Goal: Task Accomplishment & Management: Complete application form

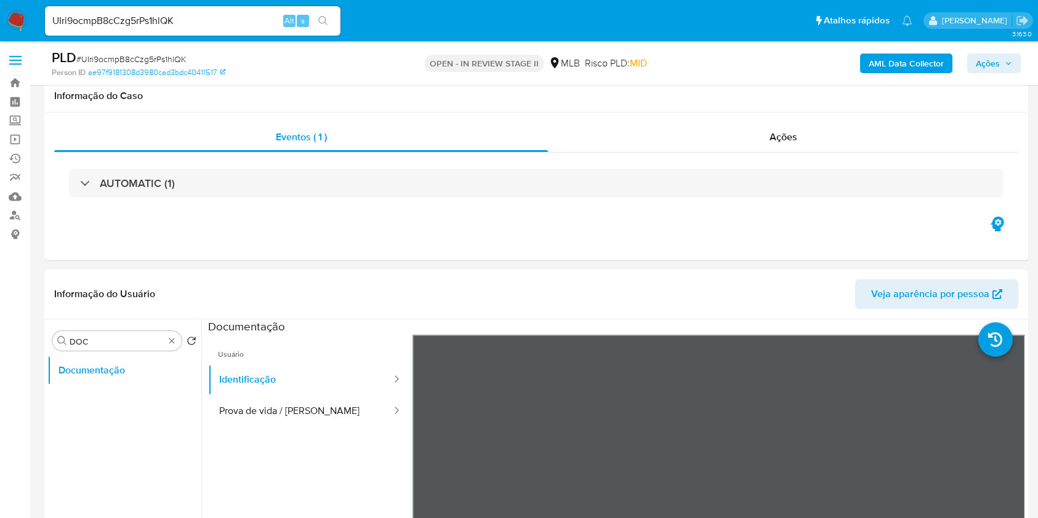
select select "10"
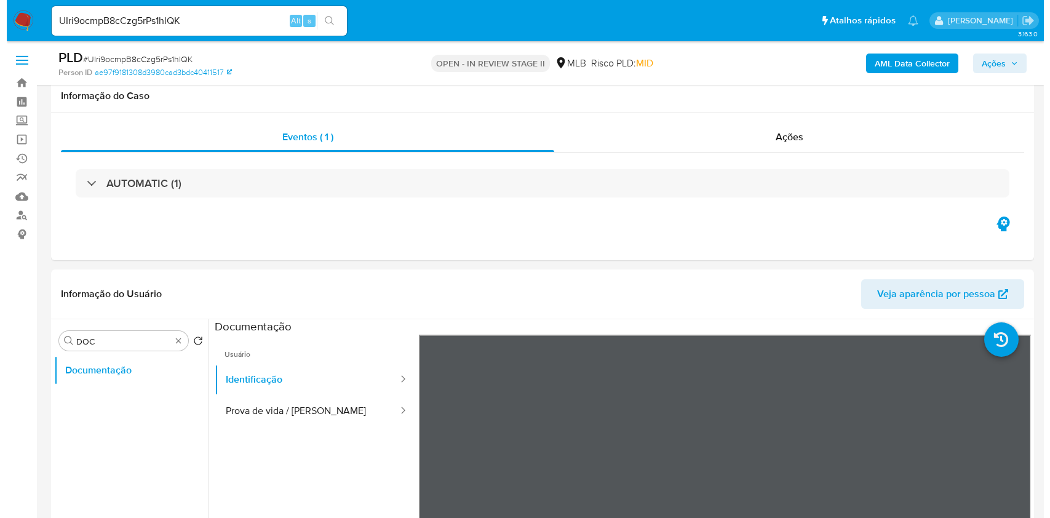
scroll to position [164, 0]
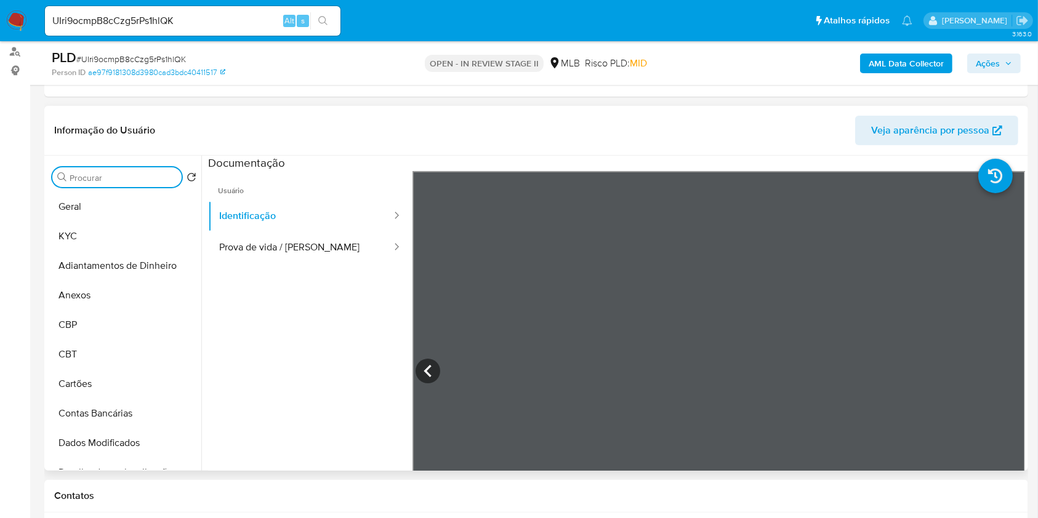
click at [169, 177] on input "DOC" at bounding box center [123, 177] width 107 height 11
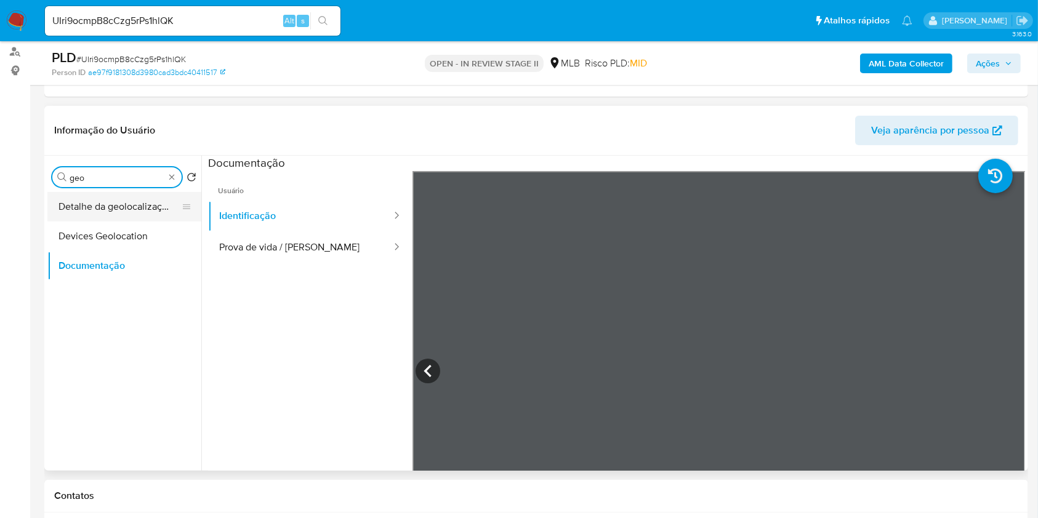
type input "geo"
click at [113, 206] on button "Detalhe da geolocalização" at bounding box center [119, 207] width 144 height 30
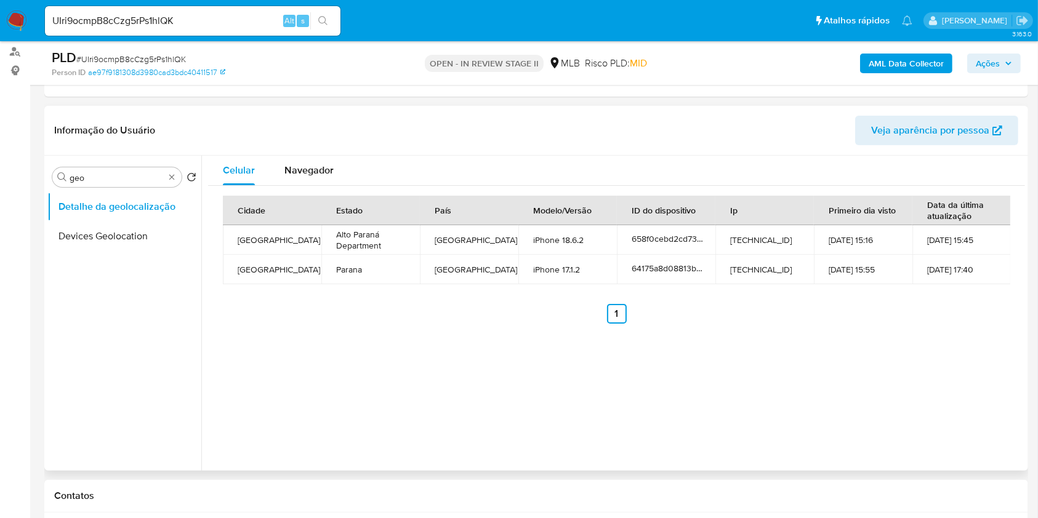
click at [452, 239] on td "Paraguay" at bounding box center [469, 240] width 98 height 30
copy td "Paraguay"
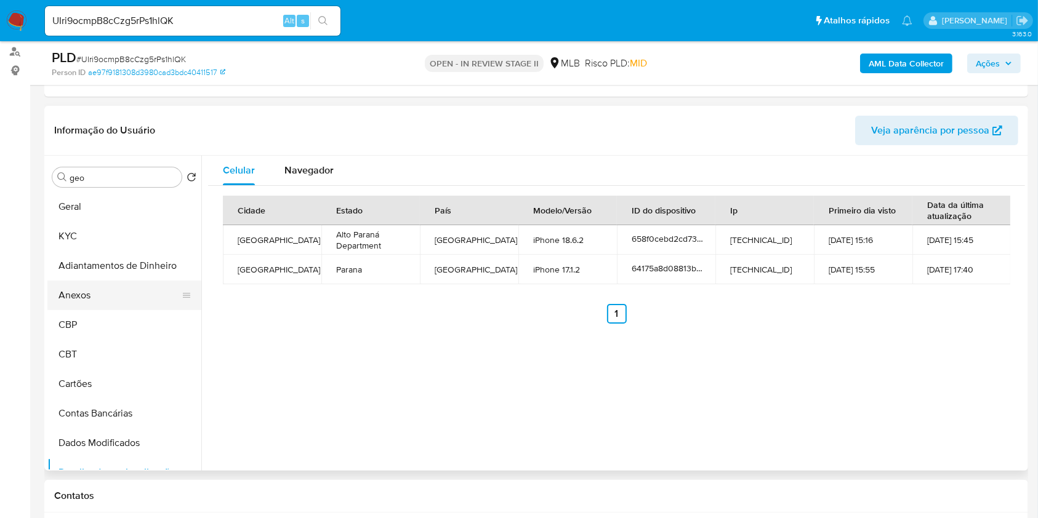
click at [126, 286] on button "Anexos" at bounding box center [119, 296] width 144 height 30
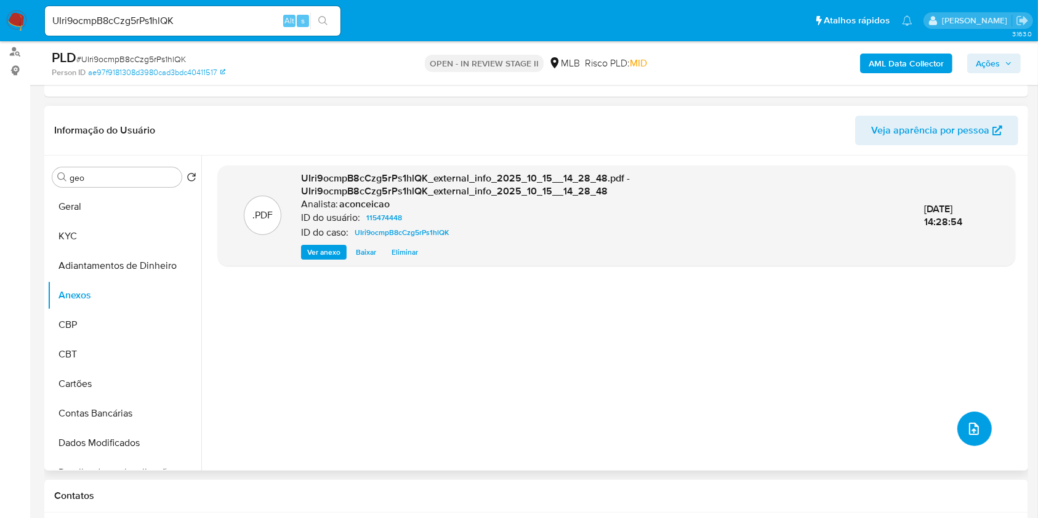
click at [982, 430] on button "upload-file" at bounding box center [974, 429] width 34 height 34
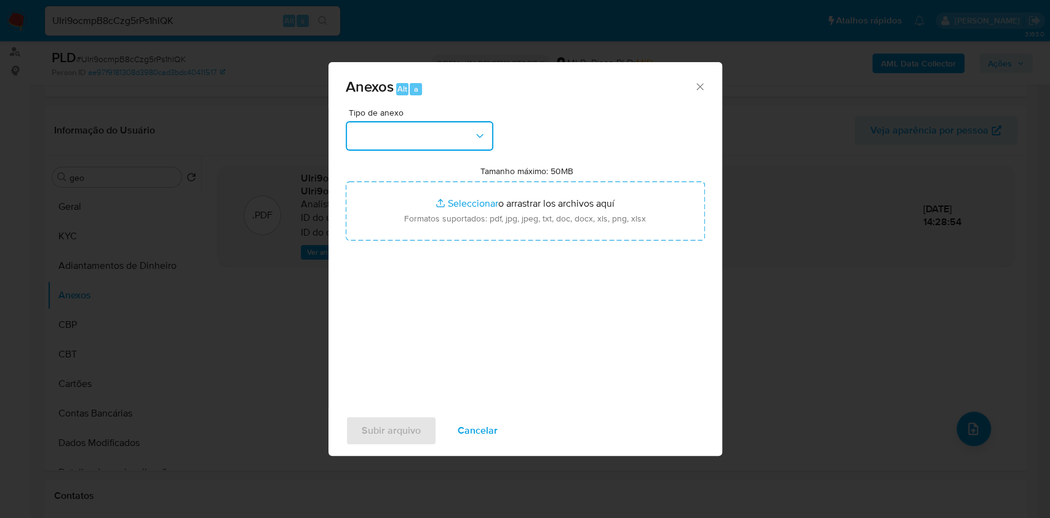
click at [458, 135] on button "button" at bounding box center [420, 136] width 148 height 30
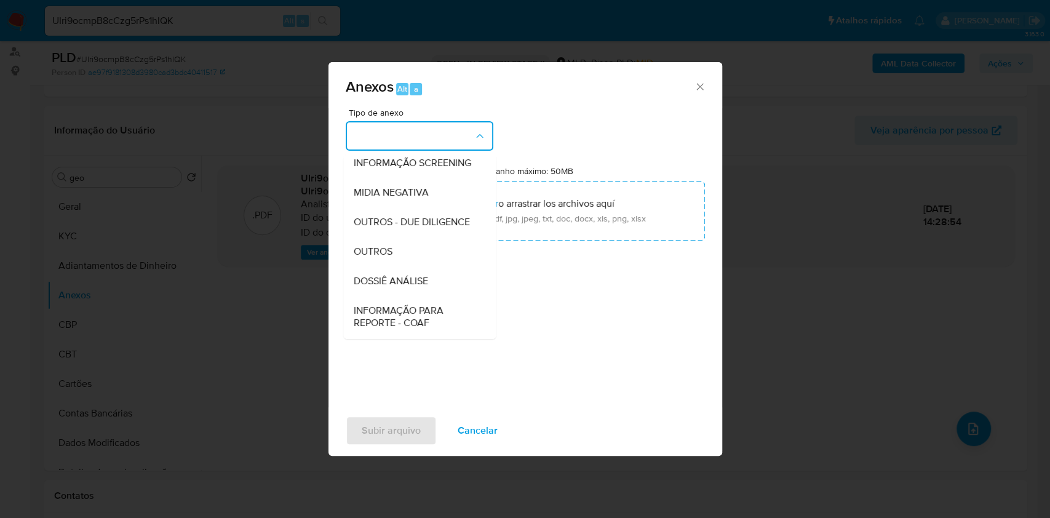
scroll to position [189, 0]
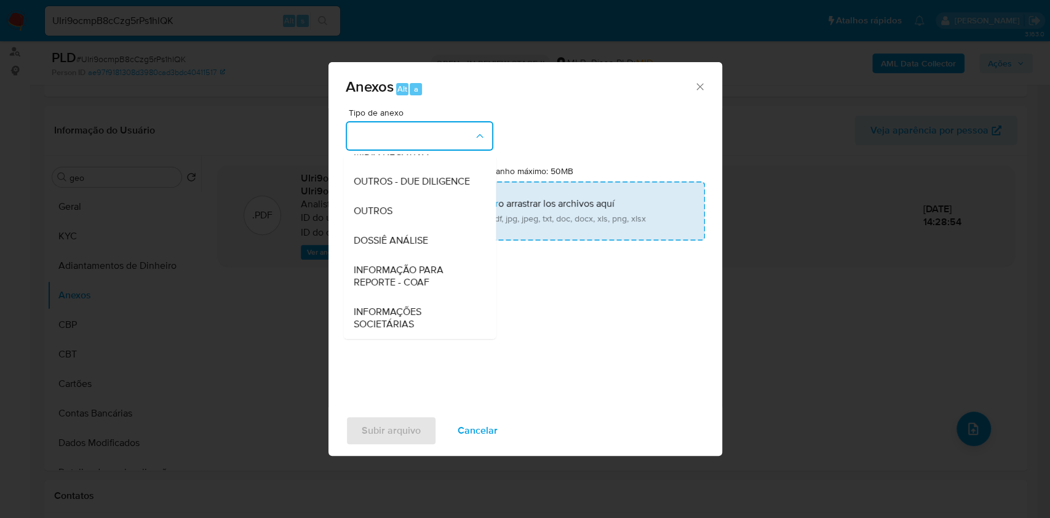
click at [417, 238] on span "DOSSIÊ ANÁLISE" at bounding box center [390, 240] width 74 height 12
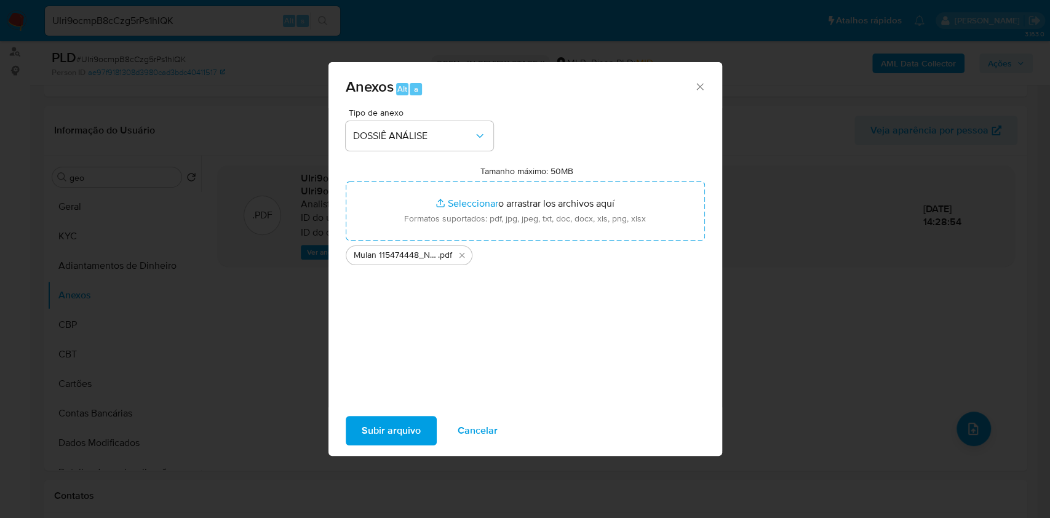
click at [423, 425] on button "Subir arquivo" at bounding box center [391, 431] width 91 height 30
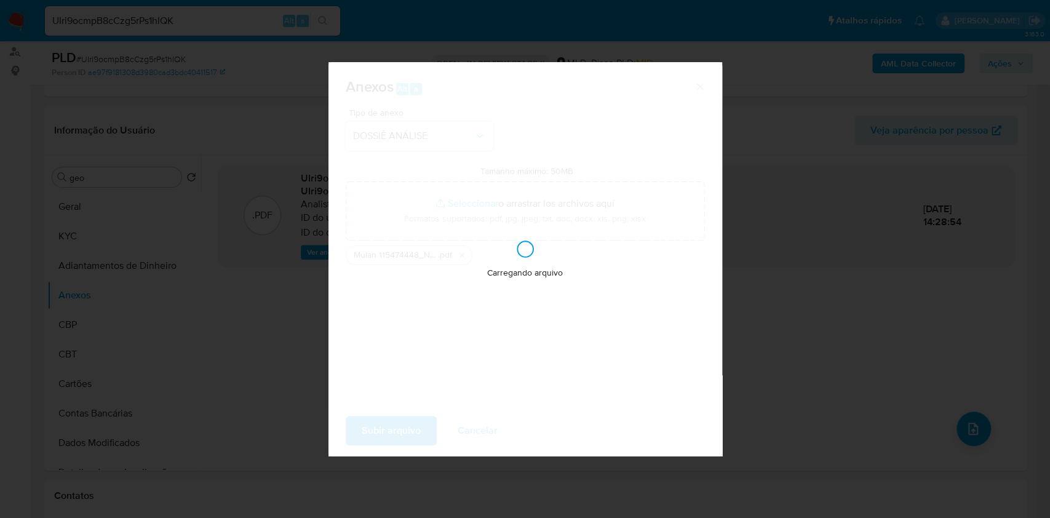
click at [881, 350] on div "Anexos Alt a Tipo de anexo DOSSIÊ ANÁLISE Tamanho máximo: 50MB Seleccionar arch…" at bounding box center [525, 259] width 1050 height 518
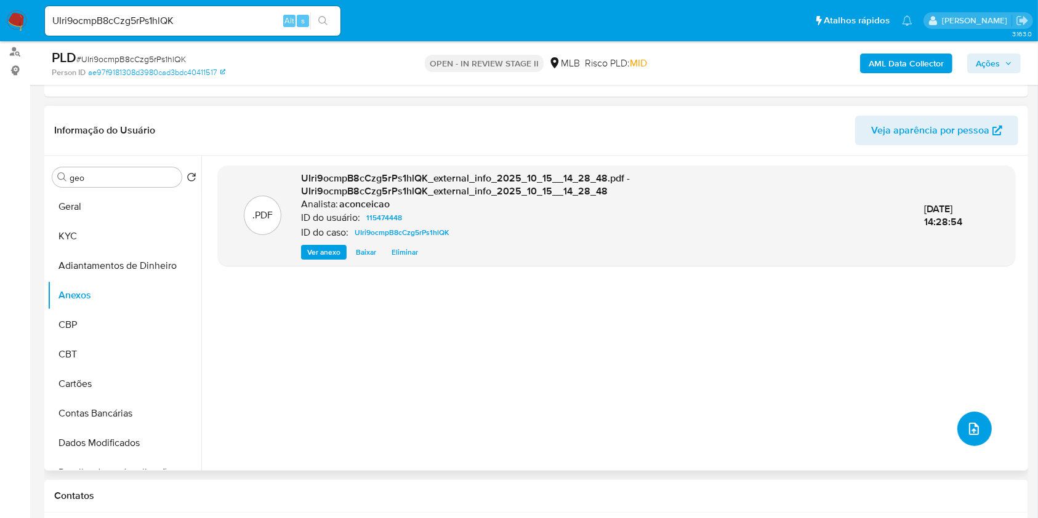
click at [957, 418] on button "upload-file" at bounding box center [974, 429] width 34 height 34
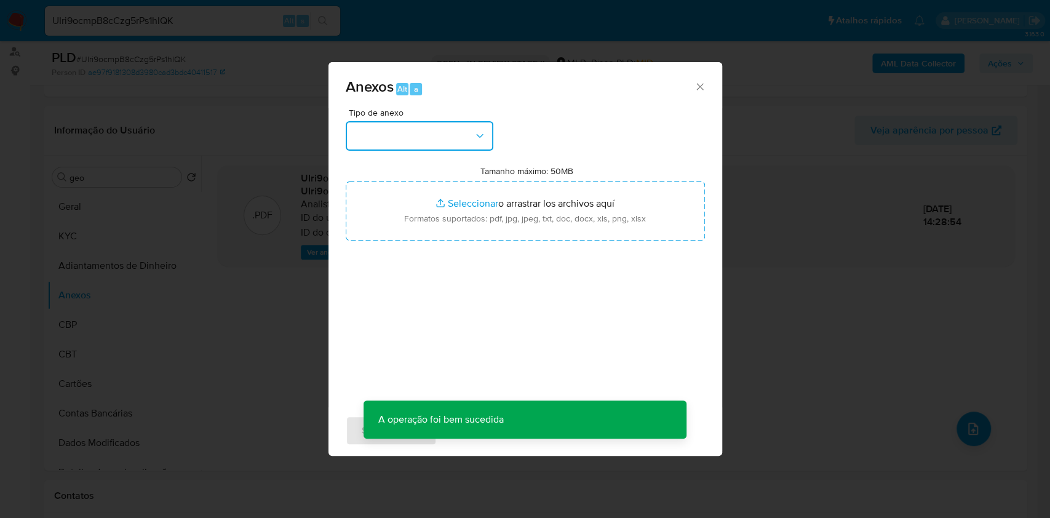
click at [452, 134] on button "button" at bounding box center [420, 136] width 148 height 30
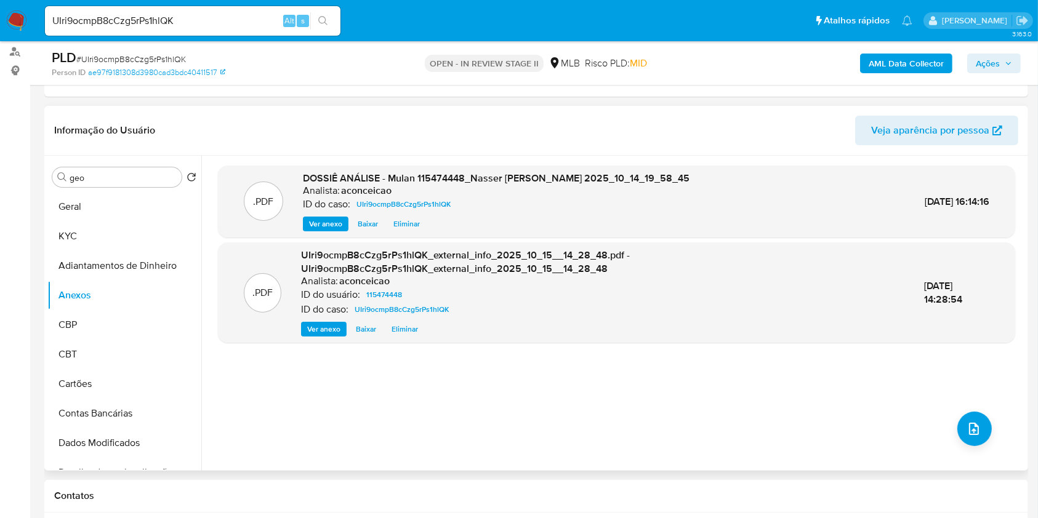
click at [952, 416] on div ".PDF DOSSIÊ ANÁLISE - Mulan 115474448_Nasser Mohamed Jomaa 2025_10_14_19_58_45 …" at bounding box center [616, 313] width 797 height 295
click at [969, 423] on icon "upload-file" at bounding box center [974, 429] width 10 height 12
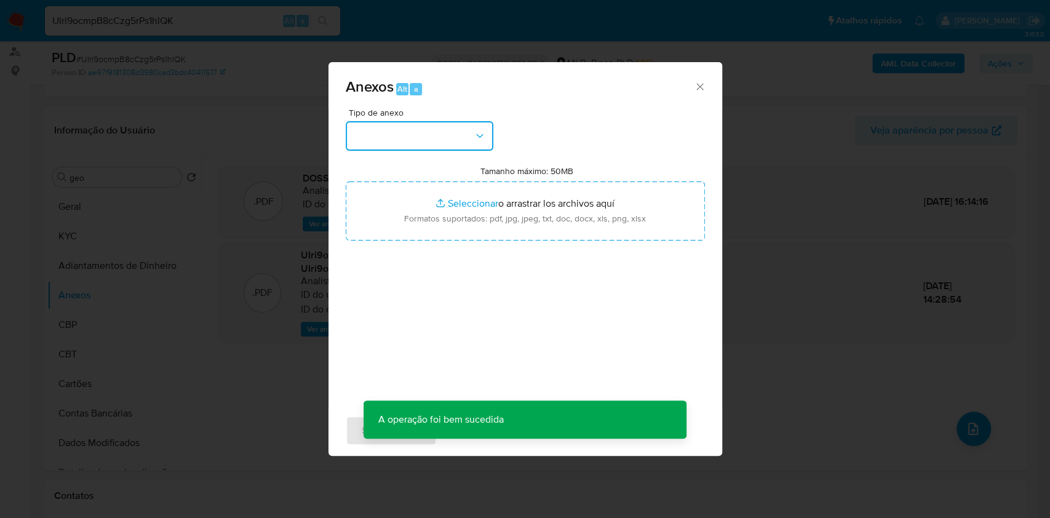
drag, startPoint x: 438, startPoint y: 135, endPoint x: 433, endPoint y: 149, distance: 14.4
click at [438, 136] on button "button" at bounding box center [420, 136] width 148 height 30
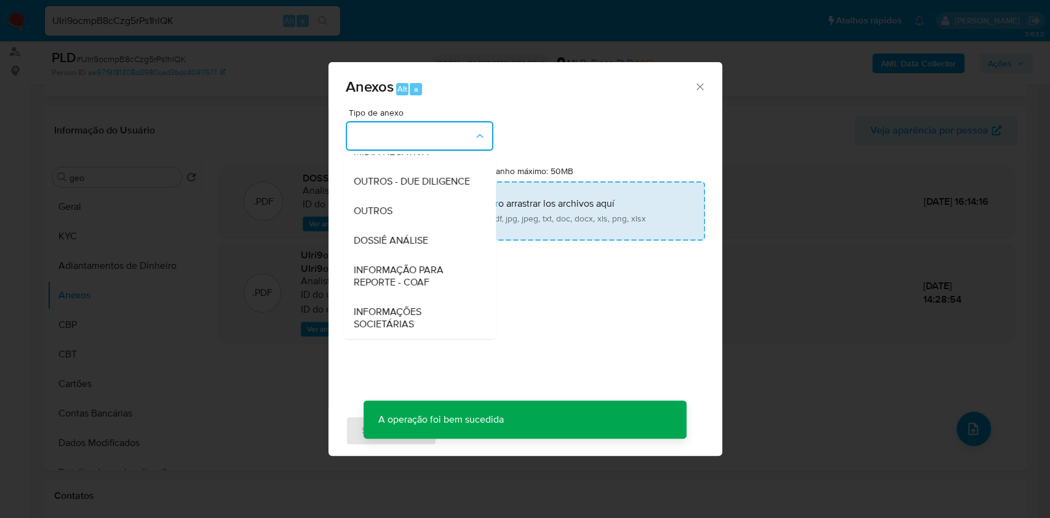
click at [419, 234] on span "DOSSIÊ ANÁLISE" at bounding box center [390, 240] width 74 height 12
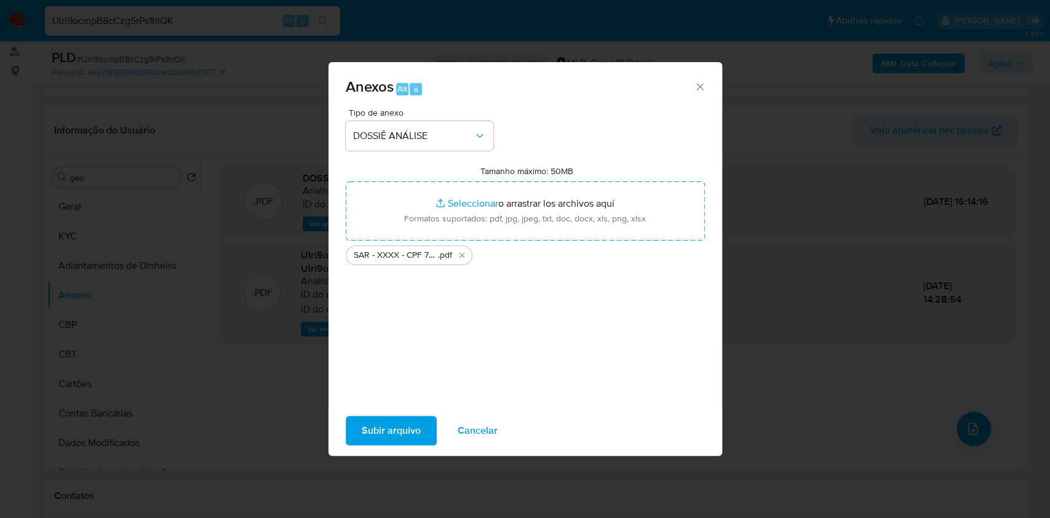
click at [406, 433] on span "Subir arquivo" at bounding box center [391, 430] width 59 height 27
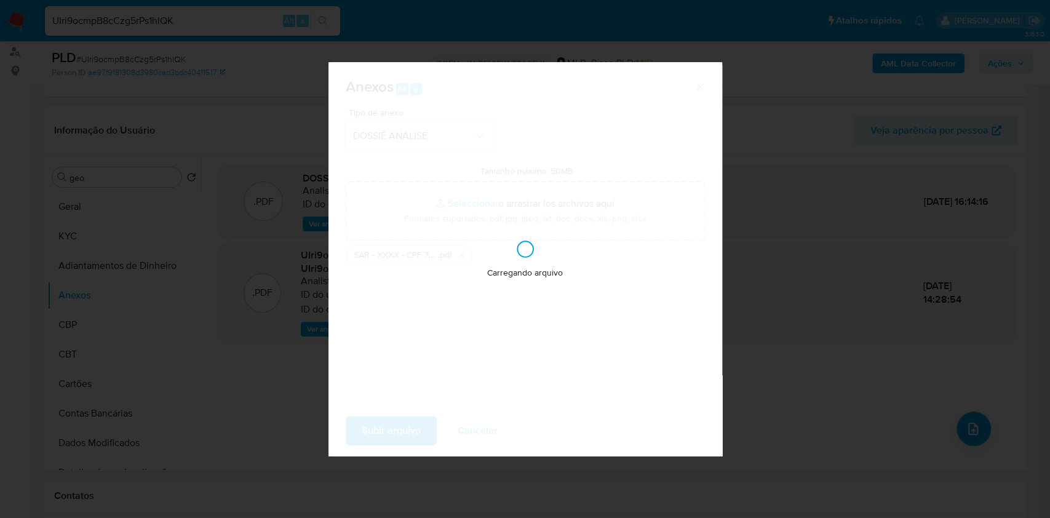
click at [855, 258] on div "Anexos Alt a Tipo de anexo DOSSIÊ ANÁLISE Tamanho máximo: 50MB Seleccionar arch…" at bounding box center [525, 259] width 1050 height 518
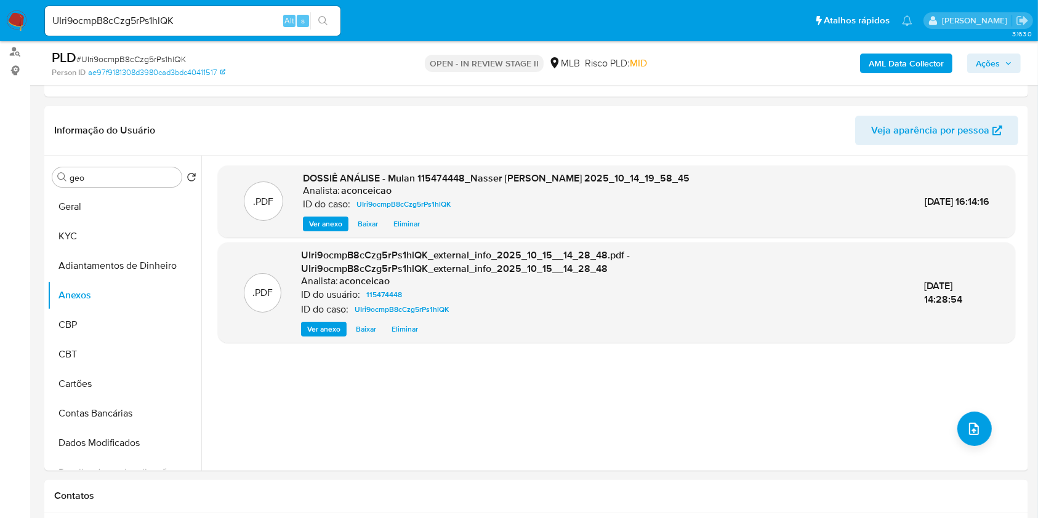
click at [993, 68] on span "Ações" at bounding box center [987, 64] width 24 height 20
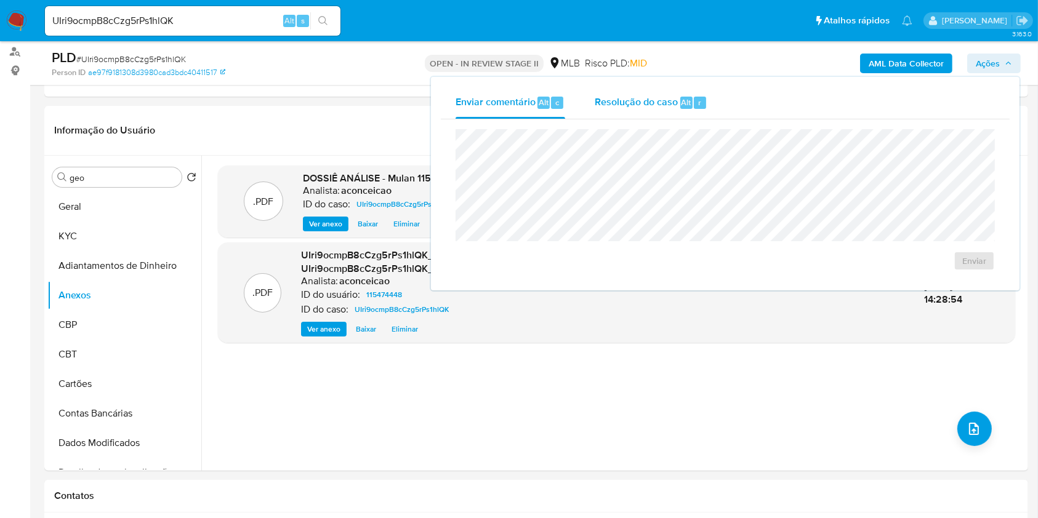
click at [625, 104] on span "Resolução do caso" at bounding box center [635, 102] width 83 height 14
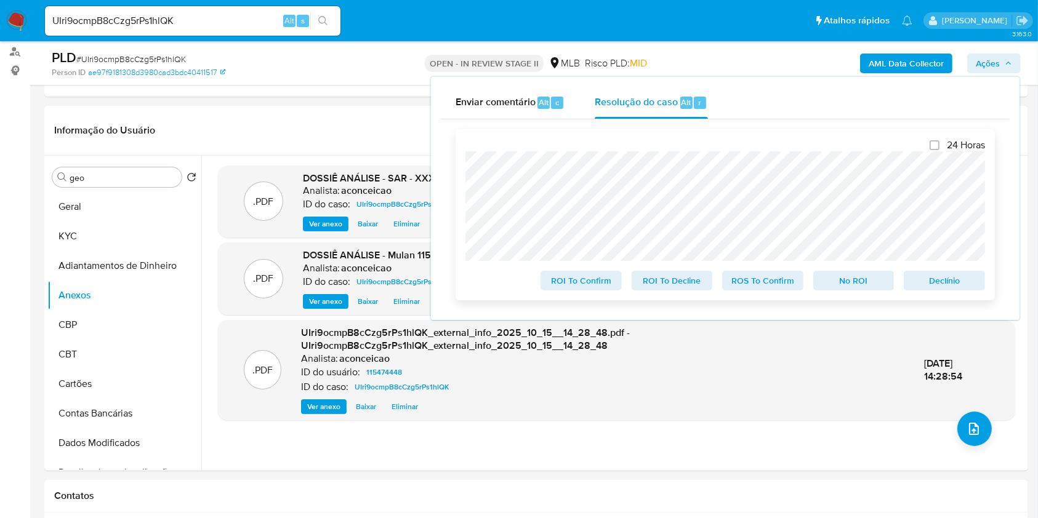
click at [770, 278] on span "ROS To Confirm" at bounding box center [762, 280] width 64 height 17
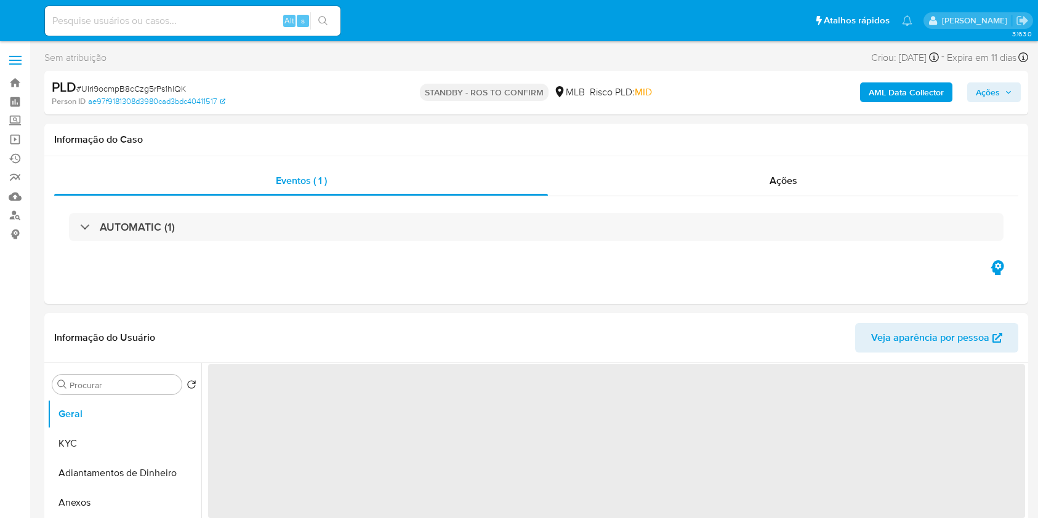
select select "10"
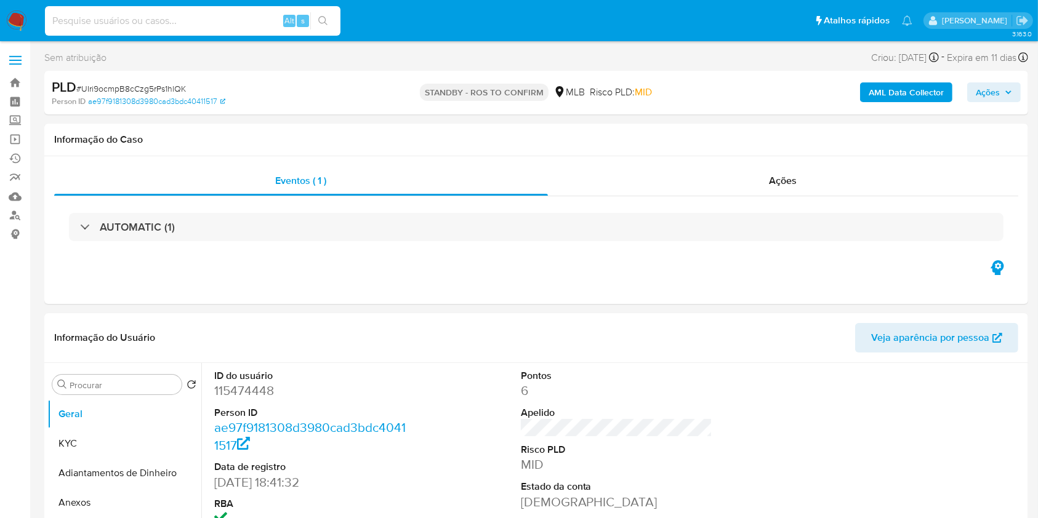
click at [257, 22] on input at bounding box center [192, 21] width 295 height 16
paste input "rojgzNUBKYN8t9QZFg5xmygo"
type input "rojgzNUBKYN8t9QZFg5xmygo"
click at [327, 30] on div "rojgzNUBKYN8t9QZFg5xmygo Alt s" at bounding box center [192, 21] width 295 height 30
click at [327, 22] on icon "search-icon" at bounding box center [323, 21] width 10 height 10
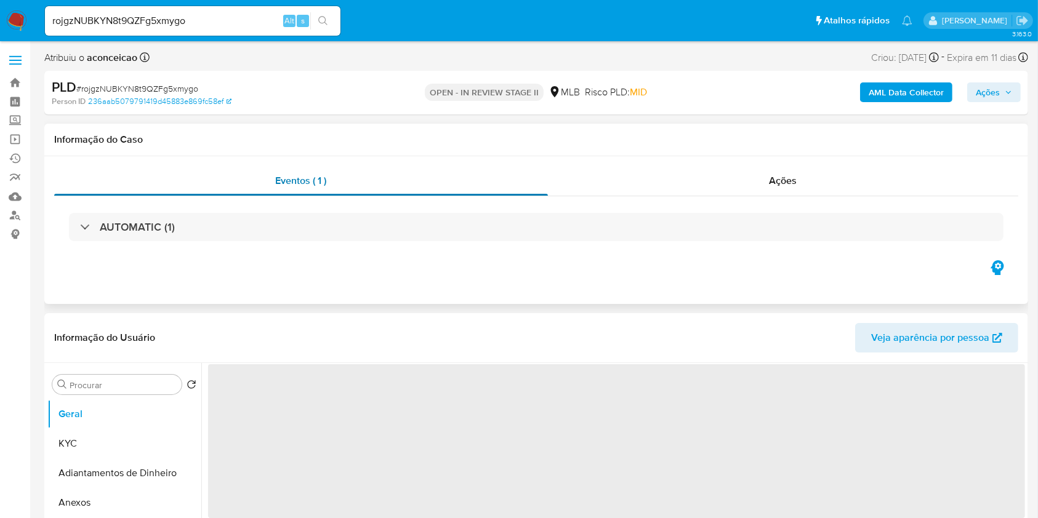
select select "10"
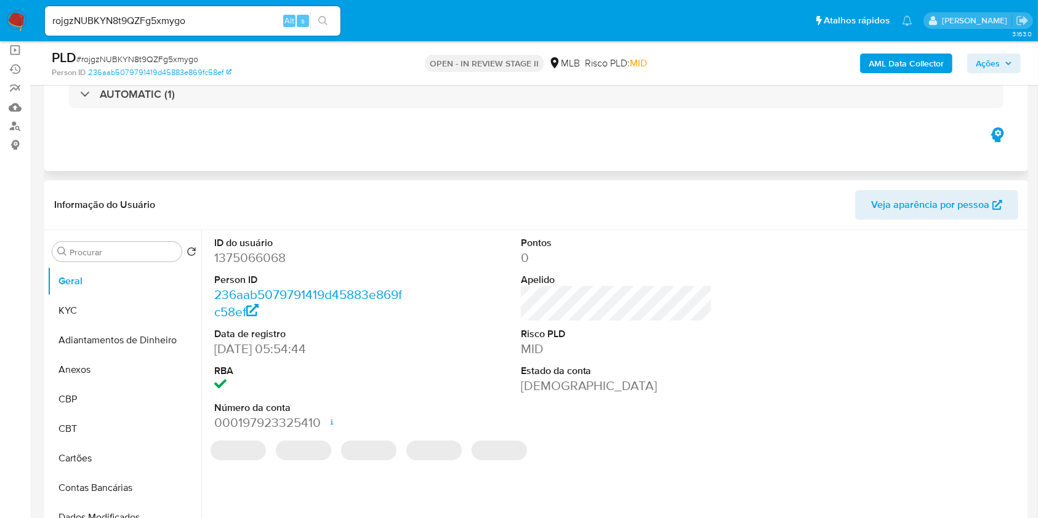
scroll to position [164, 0]
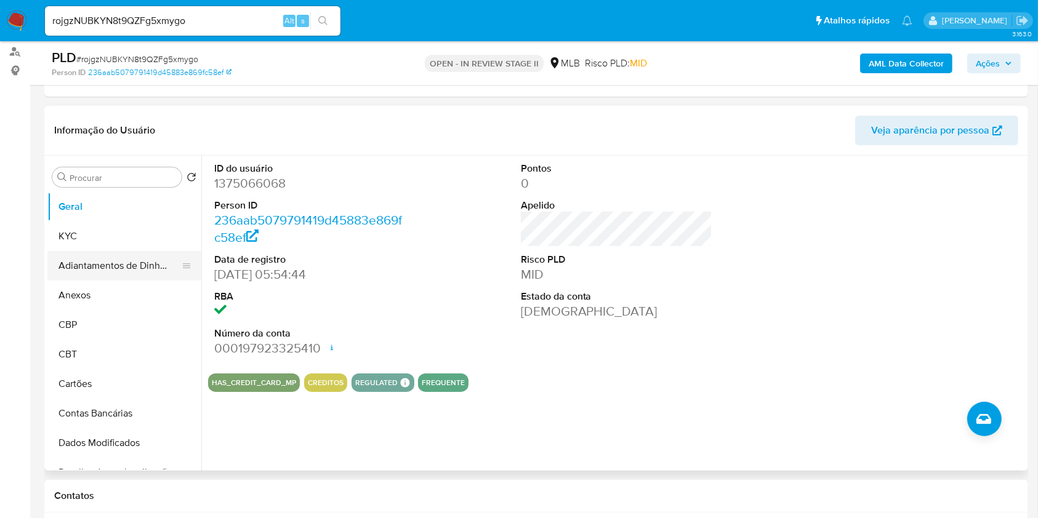
click at [123, 251] on button "Adiantamentos de Dinheiro" at bounding box center [119, 266] width 144 height 30
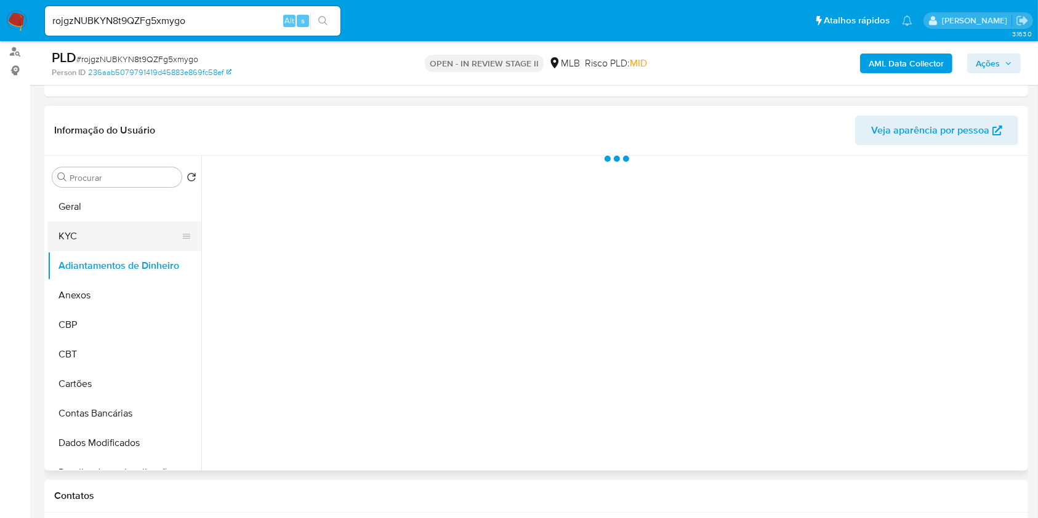
click at [111, 235] on button "KYC" at bounding box center [119, 237] width 144 height 30
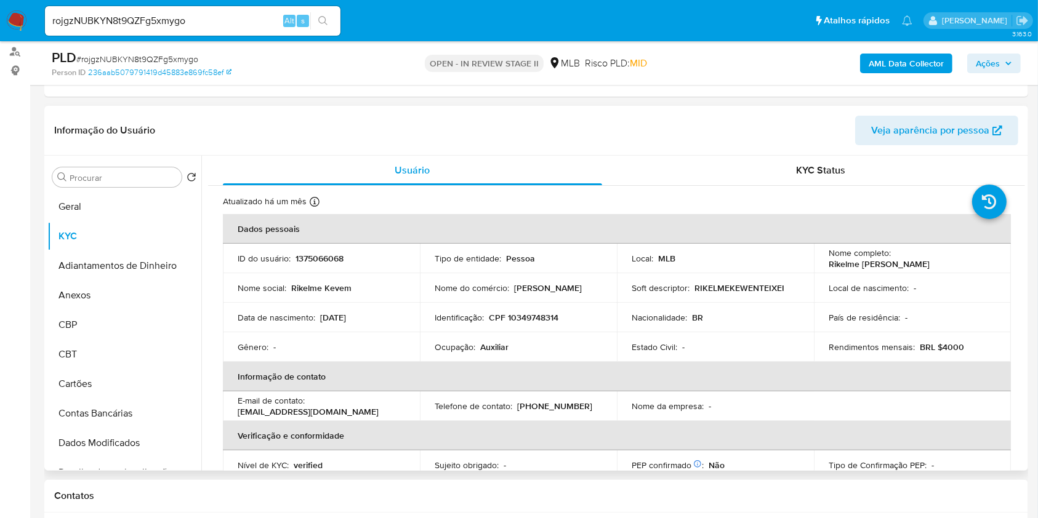
click at [488, 350] on p "Auxiliar" at bounding box center [494, 347] width 28 height 11
copy div "Ocupação : Auxiliar"
click at [117, 293] on button "Anexos" at bounding box center [119, 296] width 144 height 30
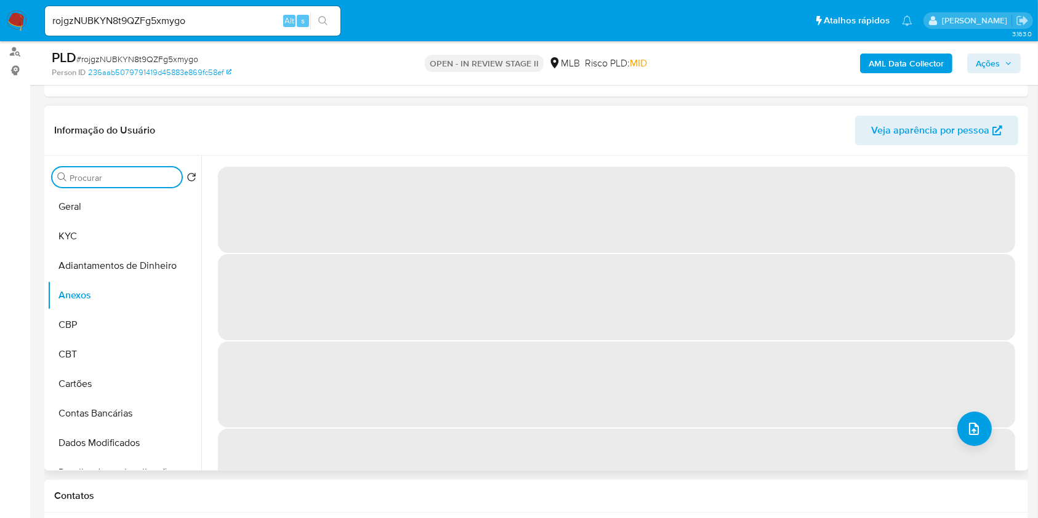
click at [108, 181] on input "Procurar" at bounding box center [123, 177] width 107 height 11
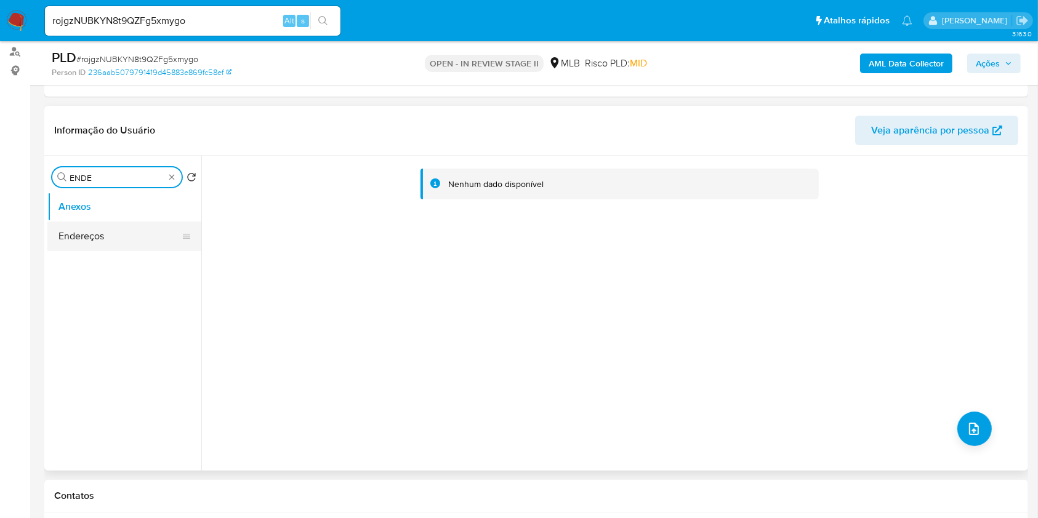
type input "ENDE"
click at [109, 235] on button "Endereços" at bounding box center [119, 237] width 144 height 30
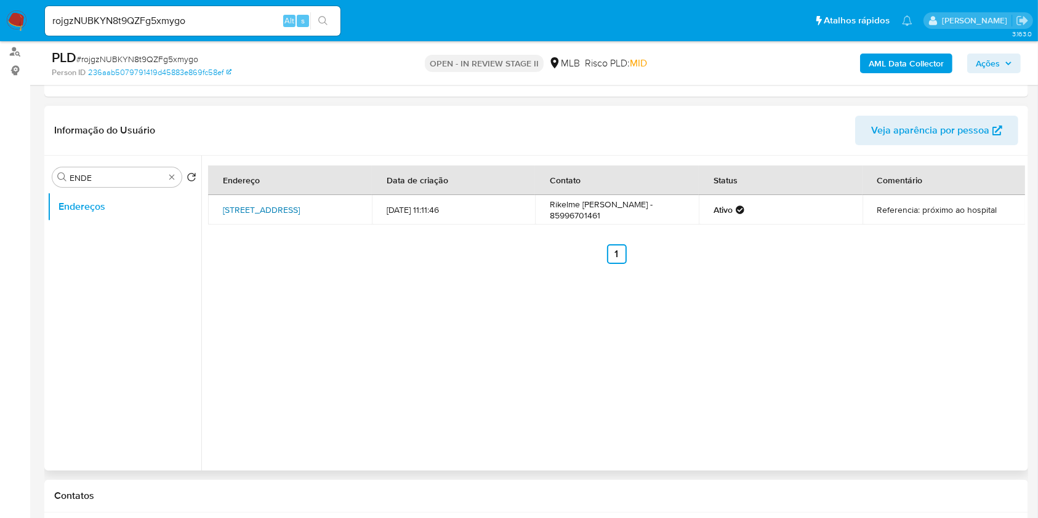
click at [292, 211] on link "Vila Berna 104, Fortaleza, Ceará, 60340700, Brasil 104" at bounding box center [261, 210] width 77 height 12
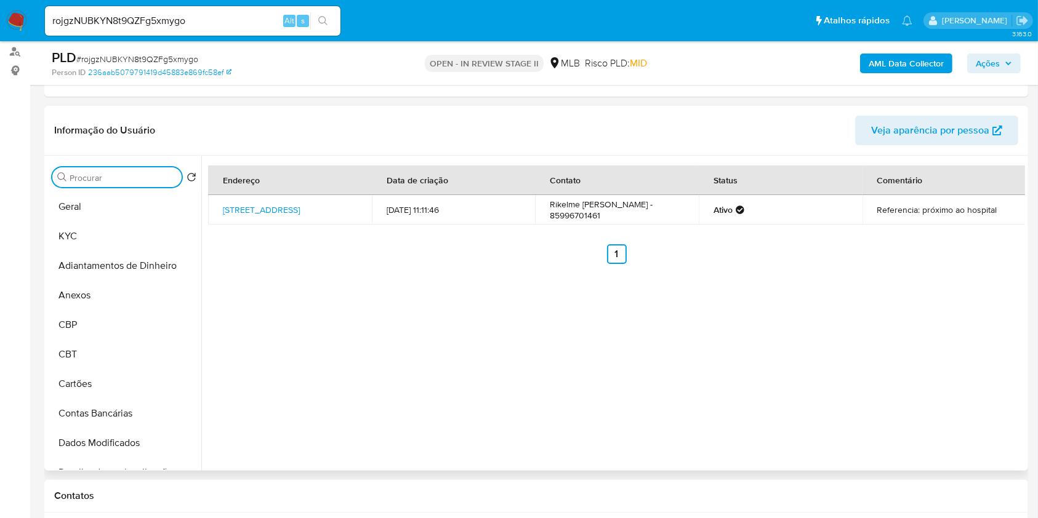
click at [155, 179] on input "Procurar" at bounding box center [123, 177] width 107 height 11
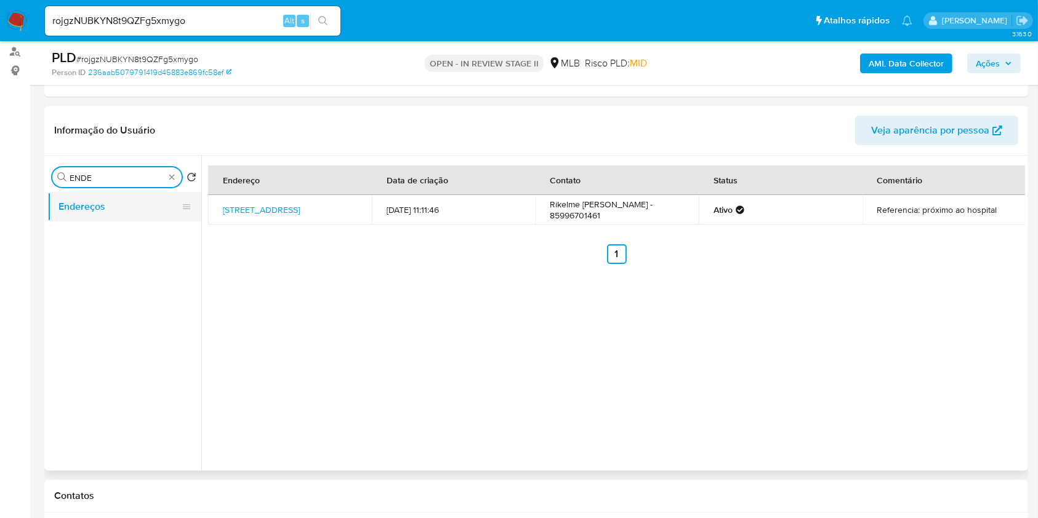
type input "ENDE"
click at [147, 201] on button "Endereços" at bounding box center [119, 207] width 144 height 30
click at [167, 170] on div "Procurar ENDE" at bounding box center [116, 177] width 129 height 20
click at [125, 206] on button "Endereços" at bounding box center [119, 207] width 144 height 30
click at [113, 183] on div "Procurar GO" at bounding box center [116, 177] width 129 height 20
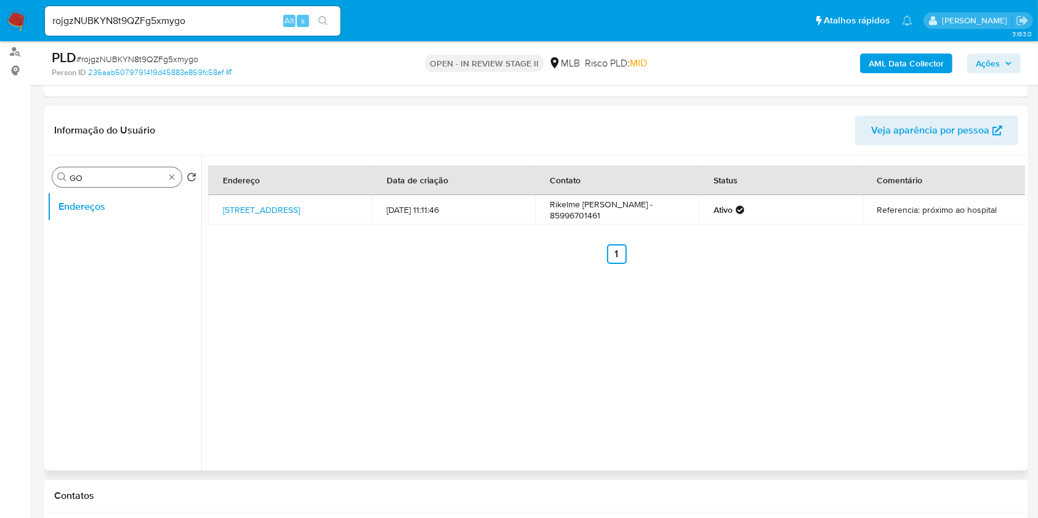
click at [110, 180] on input "GO" at bounding box center [117, 177] width 95 height 11
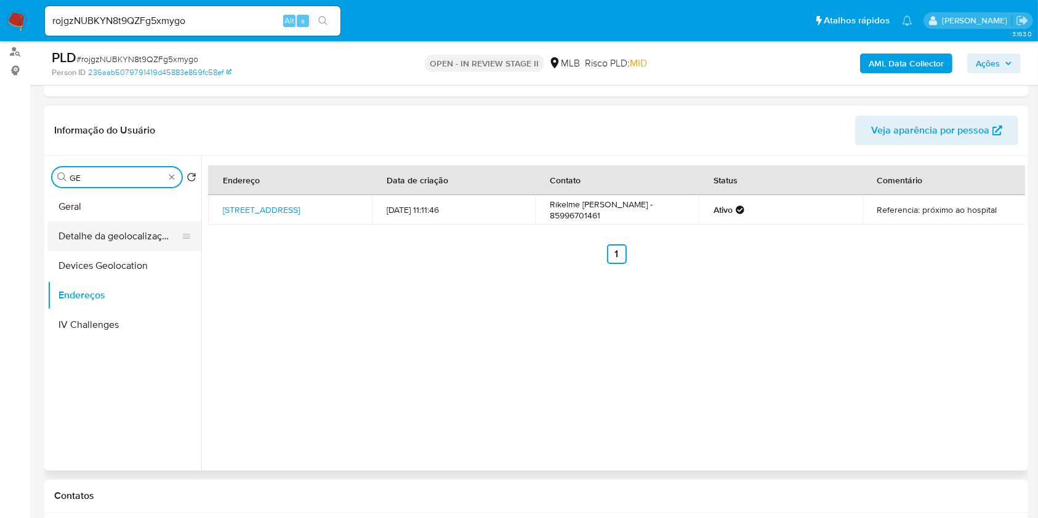
type input "GE"
click at [110, 236] on button "Detalhe da geolocalização" at bounding box center [119, 237] width 144 height 30
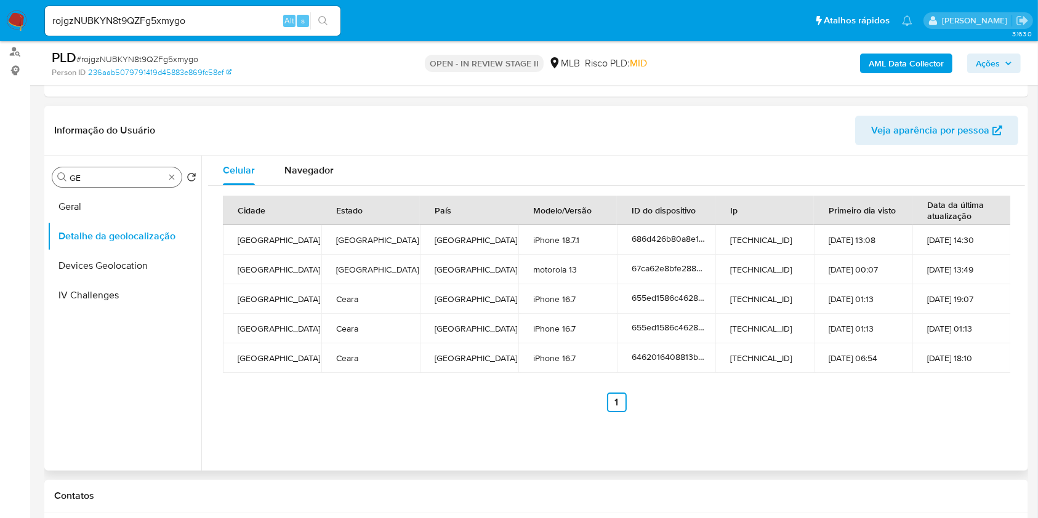
click at [178, 183] on div "Procurar GE" at bounding box center [116, 177] width 129 height 20
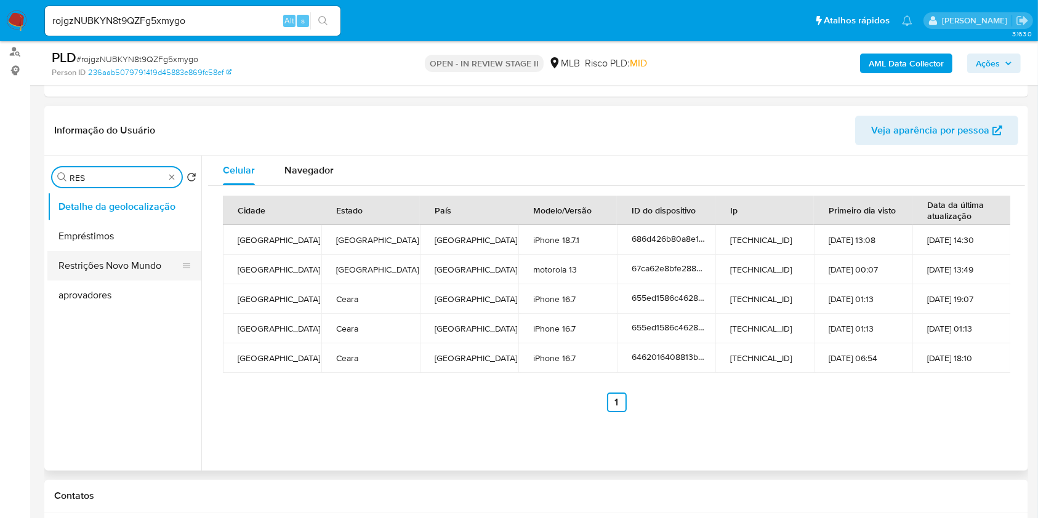
type input "RES"
click at [118, 253] on button "Restrições Novo Mundo" at bounding box center [119, 266] width 144 height 30
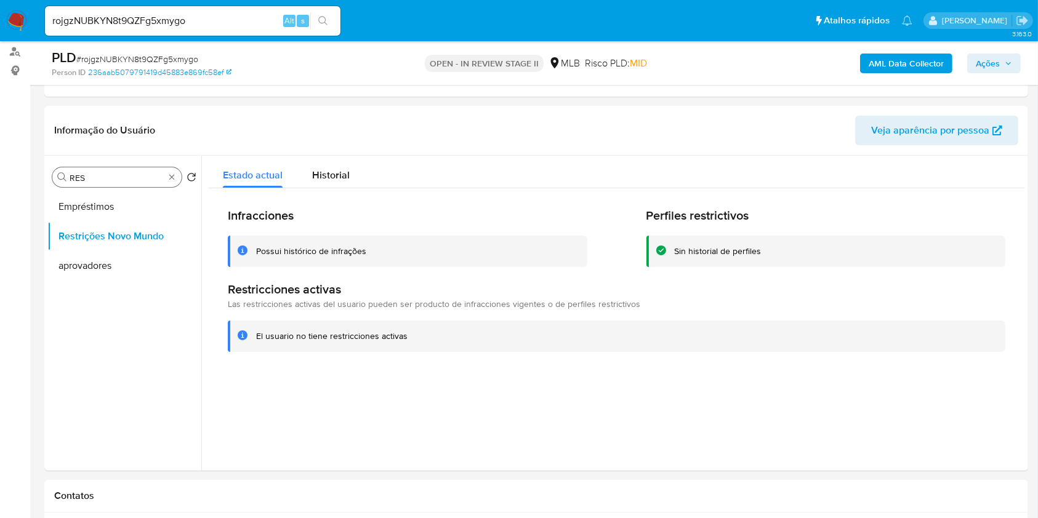
click at [178, 179] on div "Procurar RES" at bounding box center [116, 177] width 129 height 20
type input "POI"
click at [133, 215] on button "Dispositivos Point" at bounding box center [119, 207] width 144 height 30
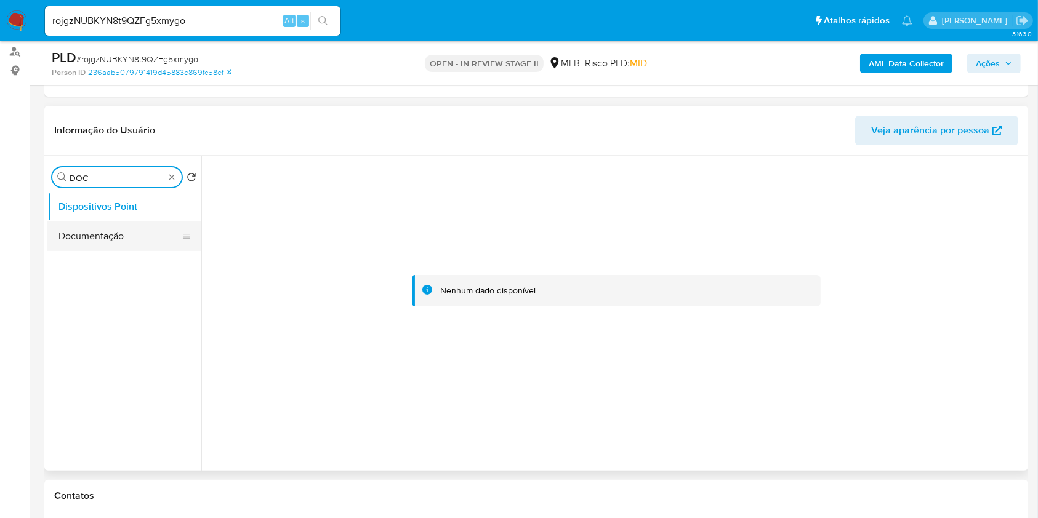
type input "DOC"
click at [104, 246] on button "Documentação" at bounding box center [119, 237] width 144 height 30
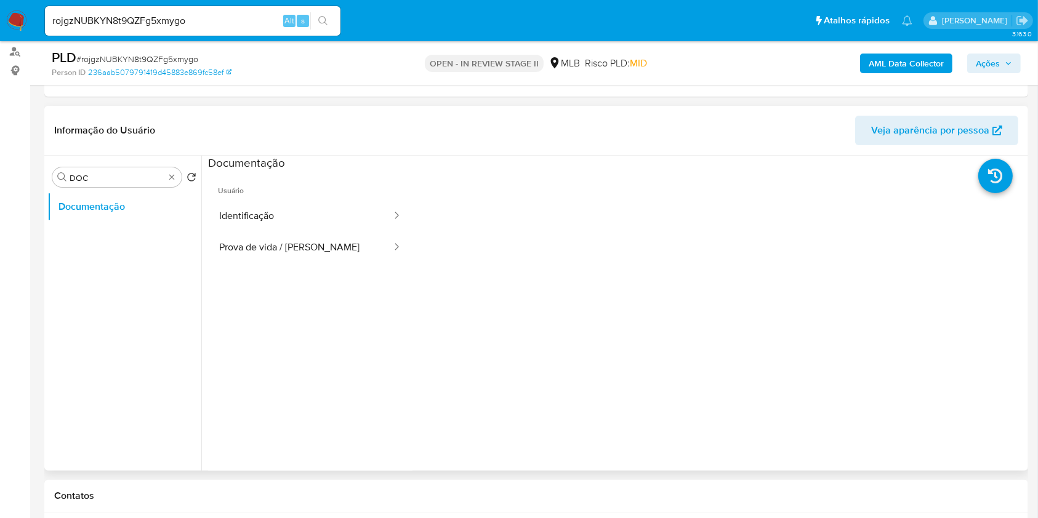
drag, startPoint x: 293, startPoint y: 221, endPoint x: 403, endPoint y: 209, distance: 110.8
click at [293, 220] on button "Identificação" at bounding box center [300, 216] width 185 height 31
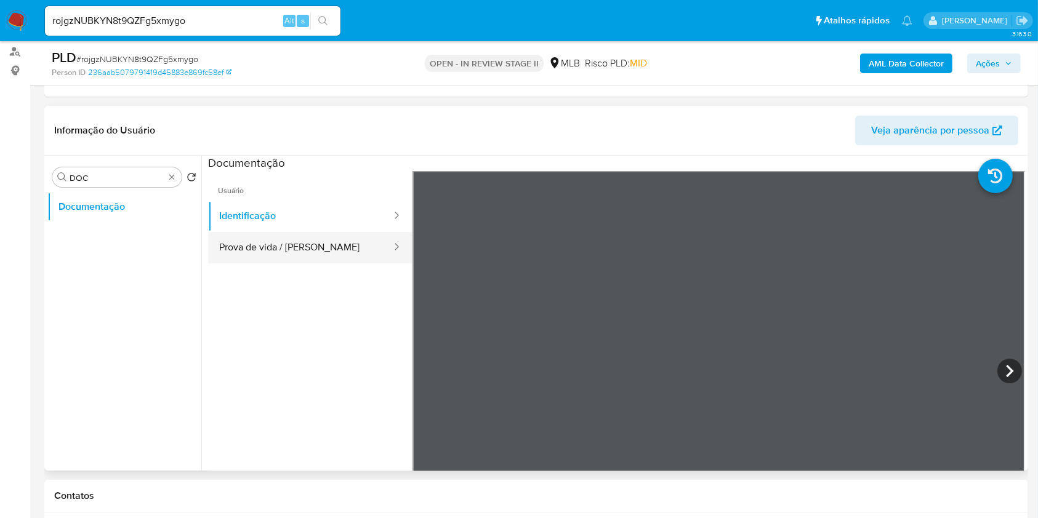
click at [356, 249] on button "Prova de vida / Selfie" at bounding box center [300, 247] width 185 height 31
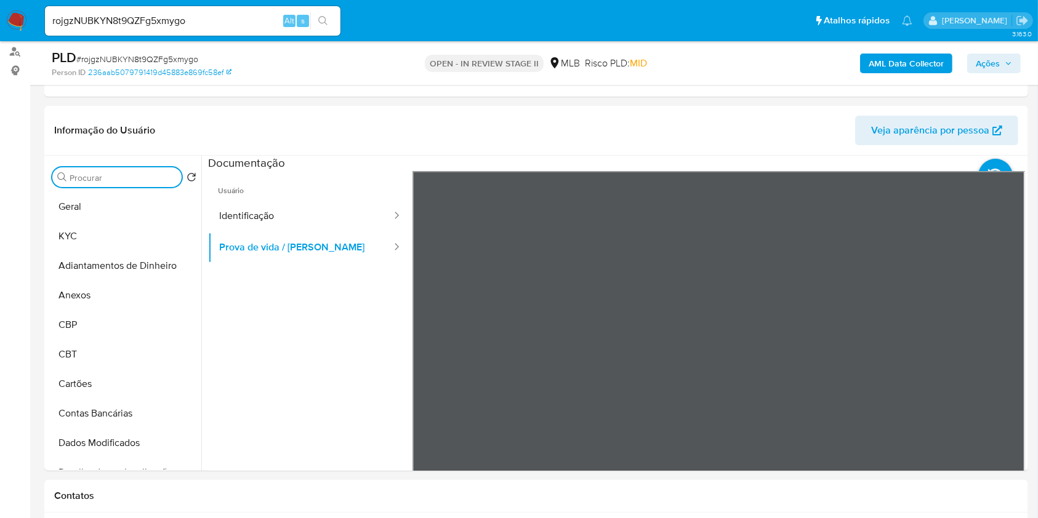
click at [895, 58] on b "AML Data Collector" at bounding box center [905, 64] width 75 height 20
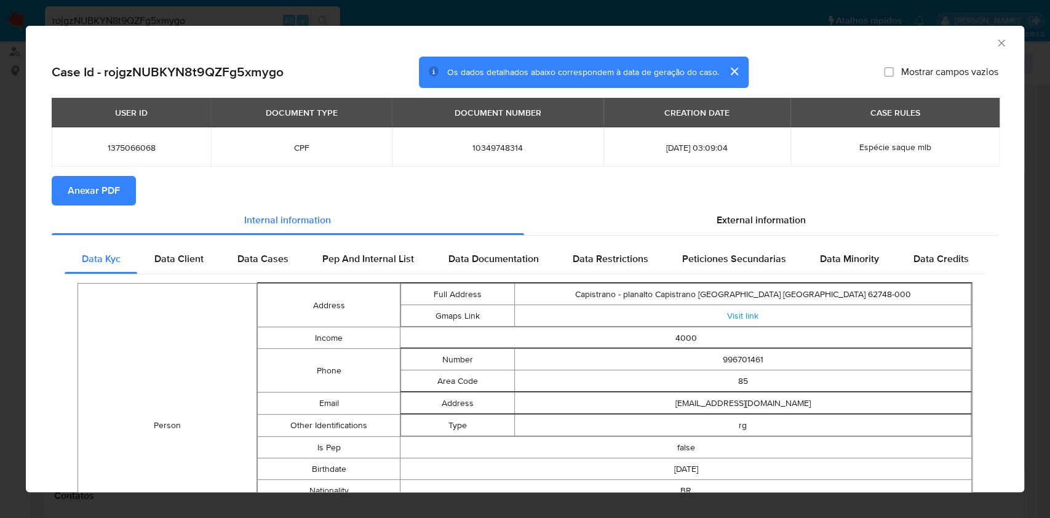
click at [991, 36] on div "AML Data Collector" at bounding box center [525, 41] width 999 height 31
drag, startPoint x: 972, startPoint y: 47, endPoint x: 986, endPoint y: 42, distance: 15.2
click at [973, 47] on div "AML Data Collector" at bounding box center [525, 41] width 999 height 31
click at [996, 42] on icon "Fechar a janela" at bounding box center [1002, 43] width 12 height 12
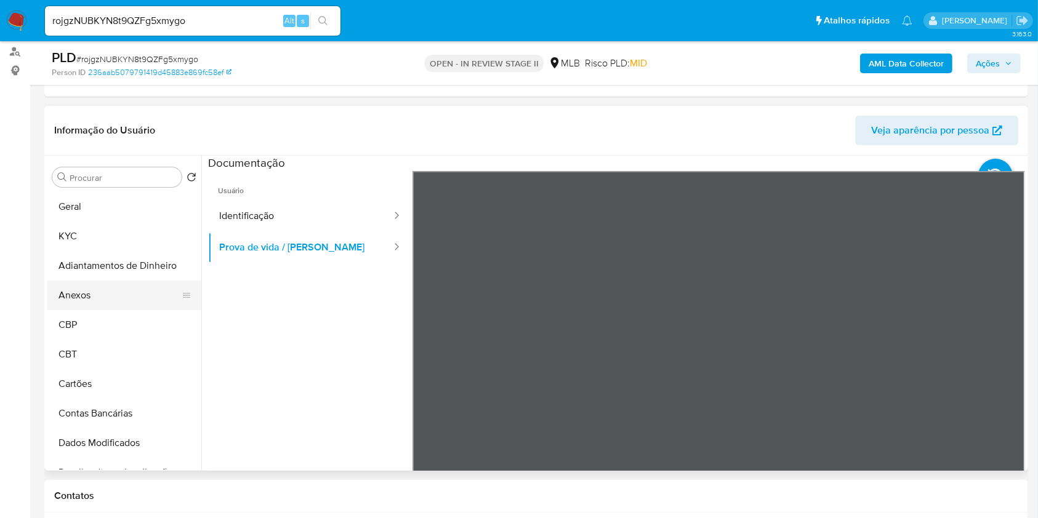
click at [114, 286] on button "Anexos" at bounding box center [119, 296] width 144 height 30
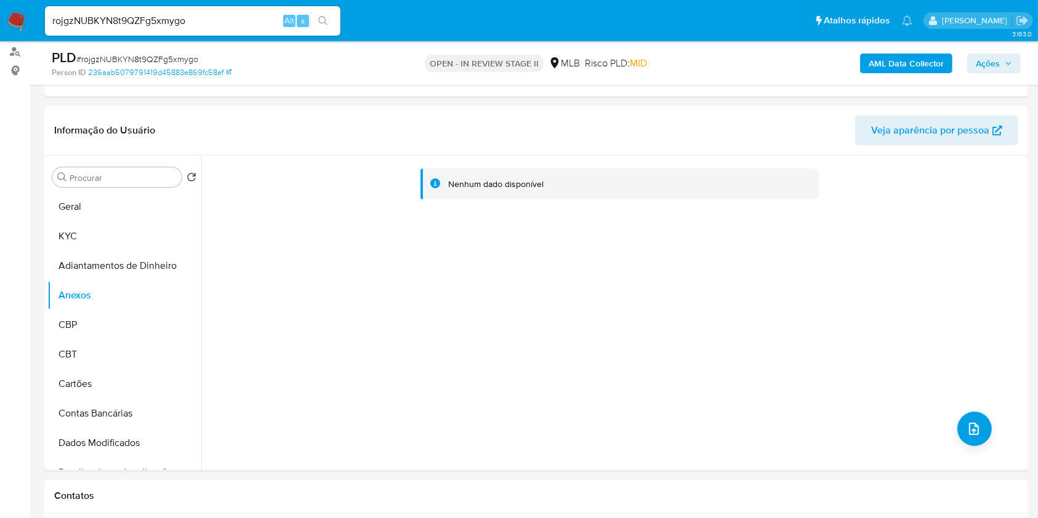
click at [904, 57] on b "AML Data Collector" at bounding box center [905, 64] width 75 height 20
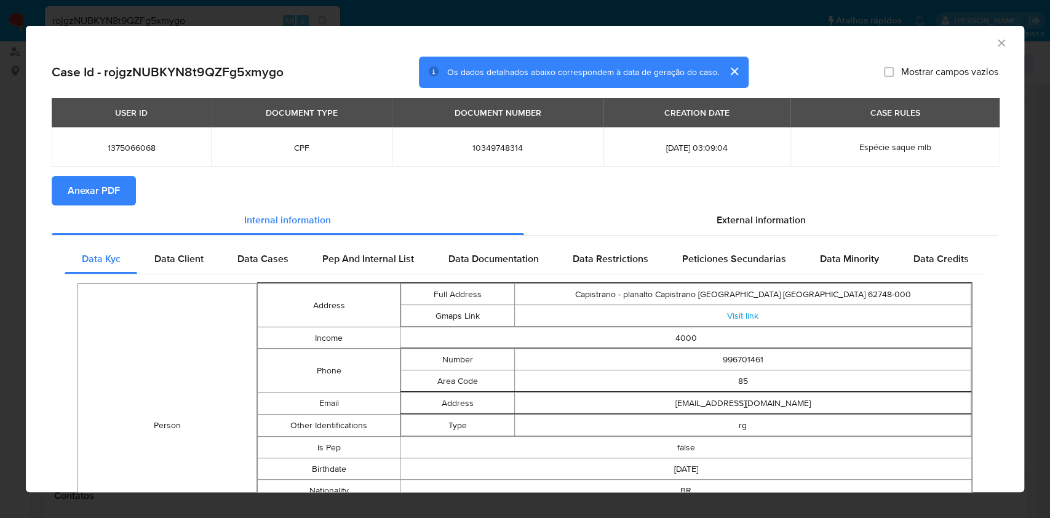
click at [113, 197] on span "Anexar PDF" at bounding box center [94, 190] width 52 height 27
click at [996, 42] on icon "Fechar a janela" at bounding box center [1002, 43] width 12 height 12
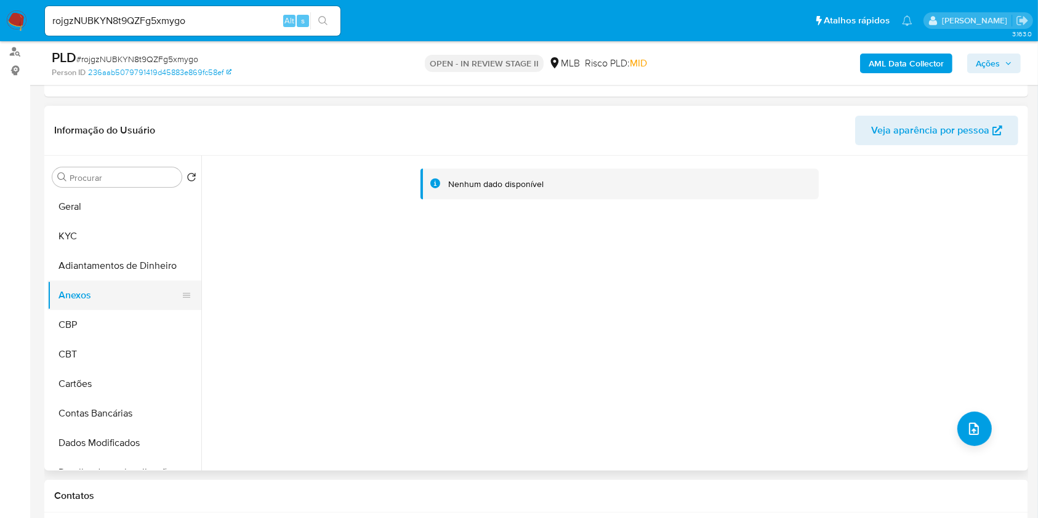
drag, startPoint x: 108, startPoint y: 318, endPoint x: 110, endPoint y: 293, distance: 24.7
click at [108, 313] on button "CBP" at bounding box center [124, 325] width 154 height 30
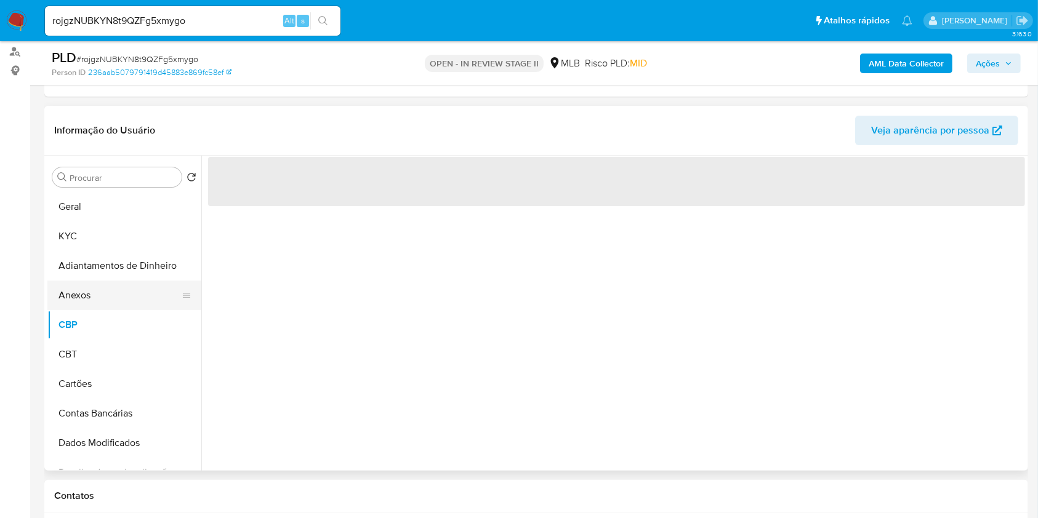
click at [110, 292] on button "Anexos" at bounding box center [119, 296] width 144 height 30
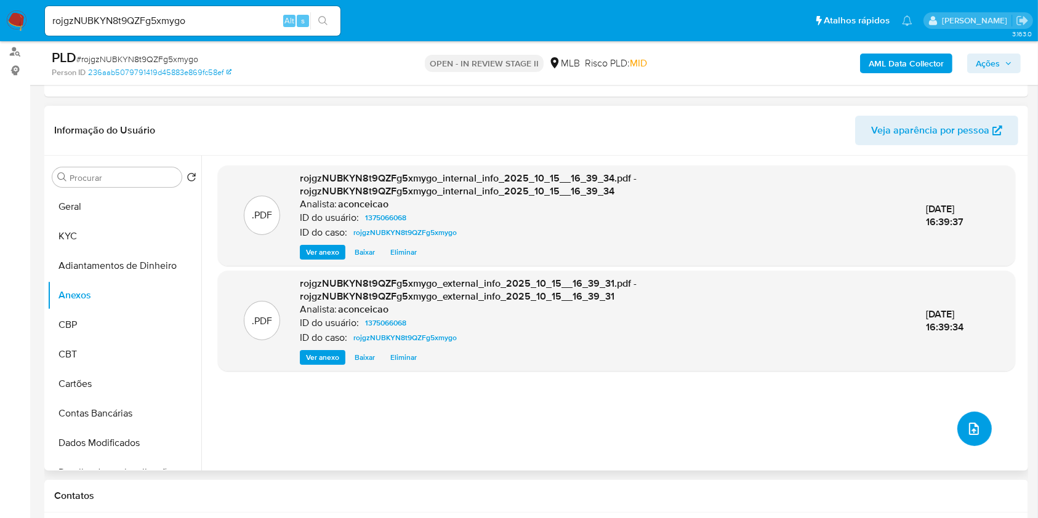
click at [975, 427] on span "upload-file" at bounding box center [973, 429] width 15 height 15
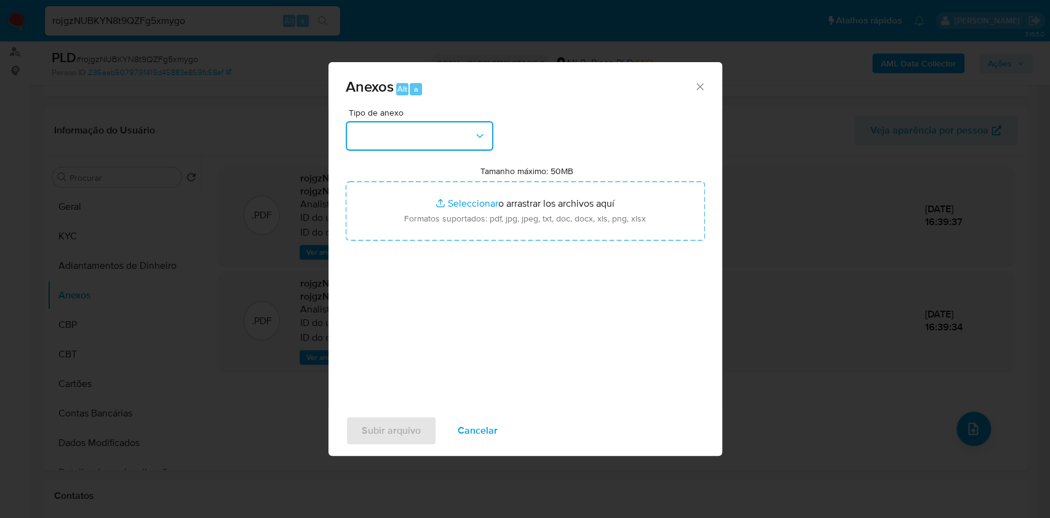
click at [454, 148] on button "button" at bounding box center [420, 136] width 148 height 30
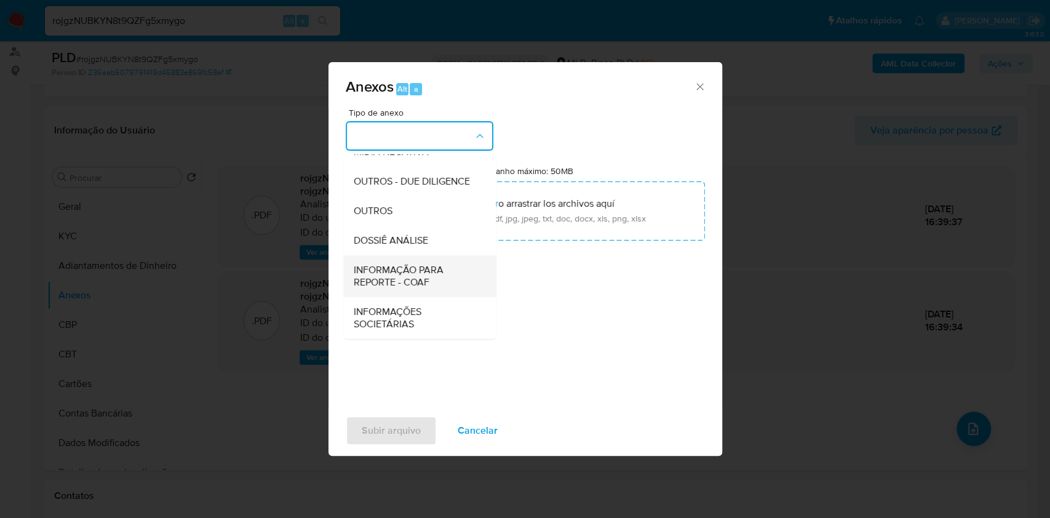
scroll to position [189, 0]
click at [414, 243] on span "DOSSIÊ ANÁLISE" at bounding box center [390, 240] width 74 height 12
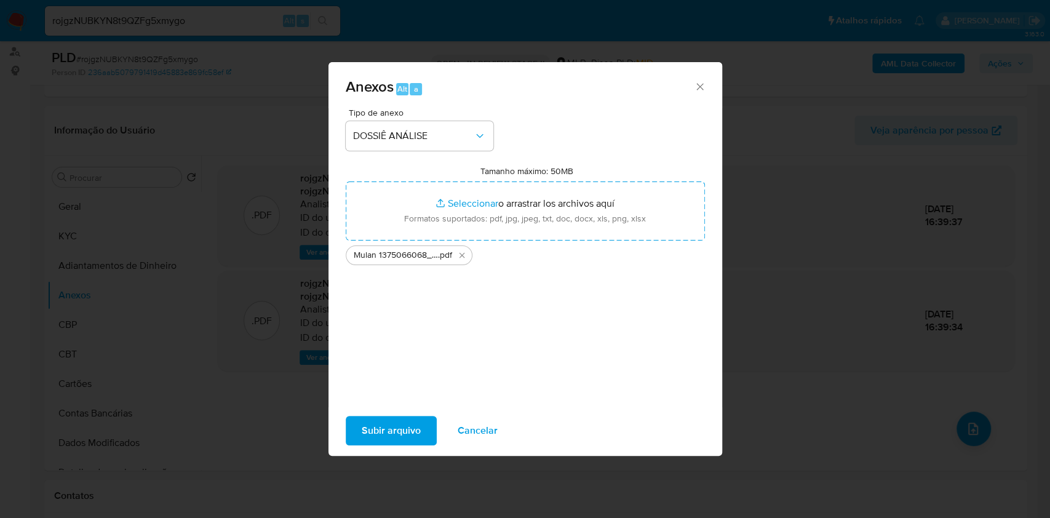
click at [412, 425] on span "Subir arquivo" at bounding box center [391, 430] width 59 height 27
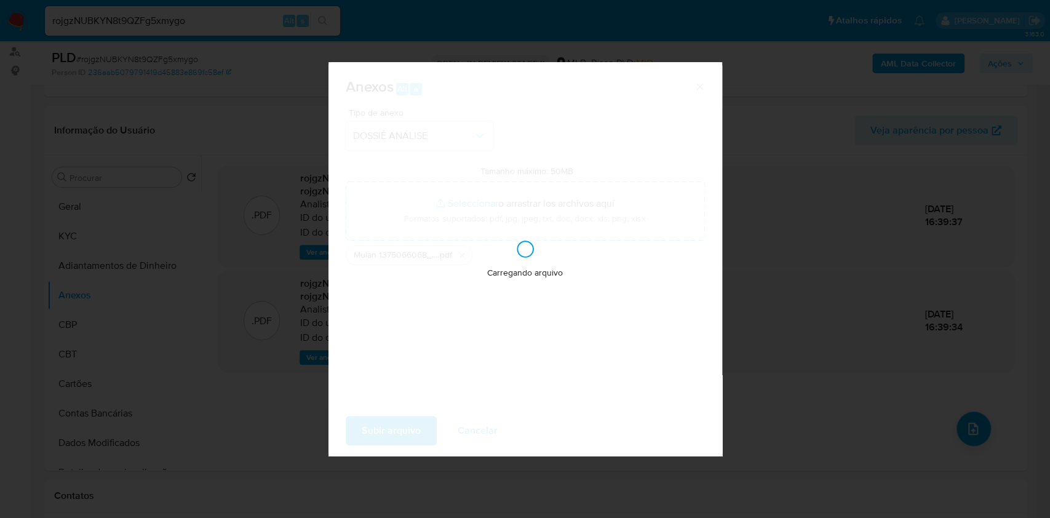
click at [871, 455] on div "Anexos Alt a Tipo de anexo DOSSIÊ ANÁLISE Tamanho máximo: 50MB Seleccionar arch…" at bounding box center [525, 259] width 1050 height 518
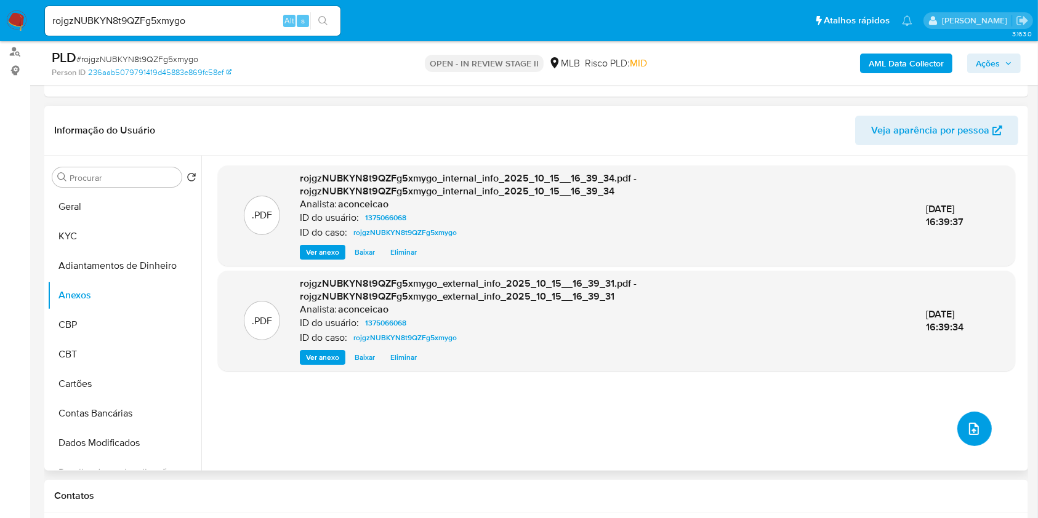
click at [980, 438] on button "upload-file" at bounding box center [974, 429] width 34 height 34
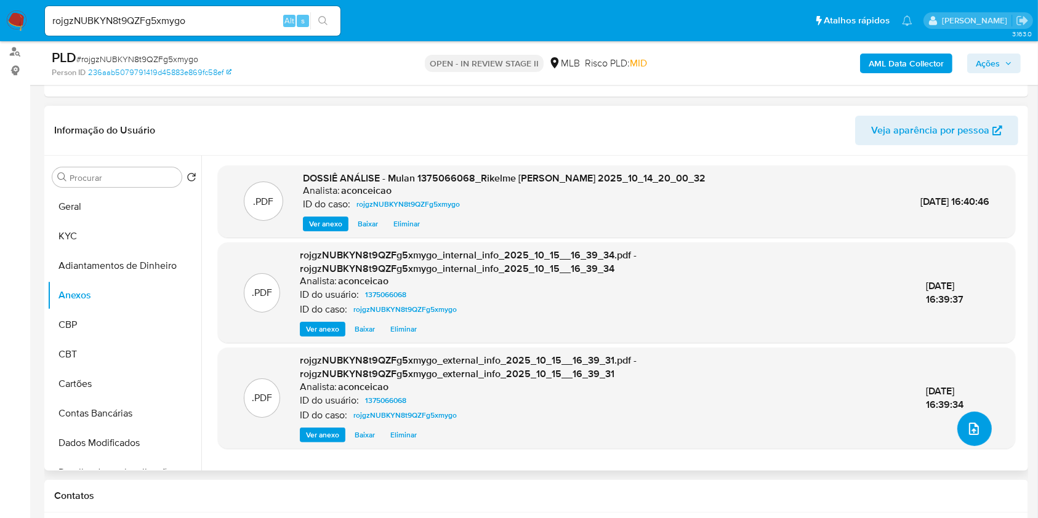
click at [980, 434] on button "upload-file" at bounding box center [974, 429] width 34 height 34
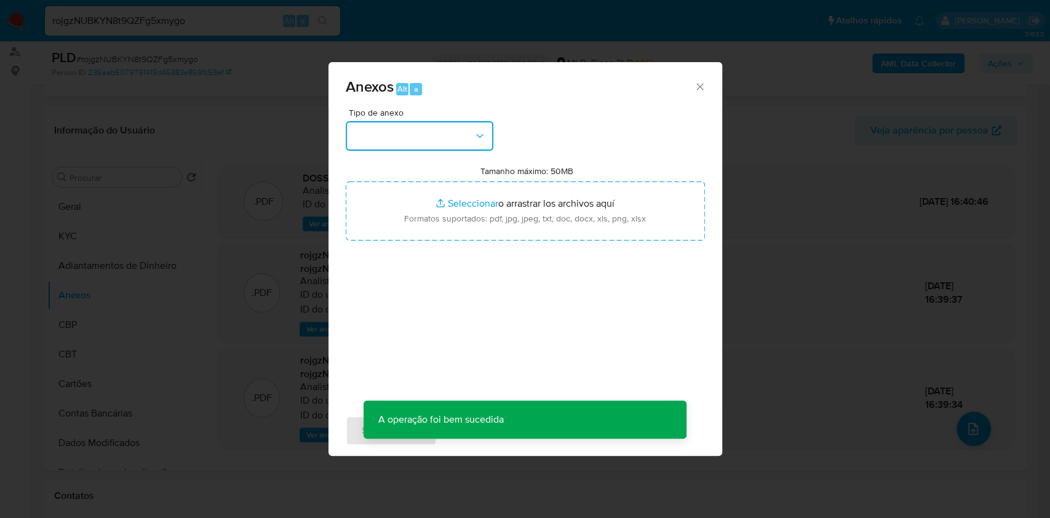
click at [404, 140] on button "button" at bounding box center [420, 136] width 148 height 30
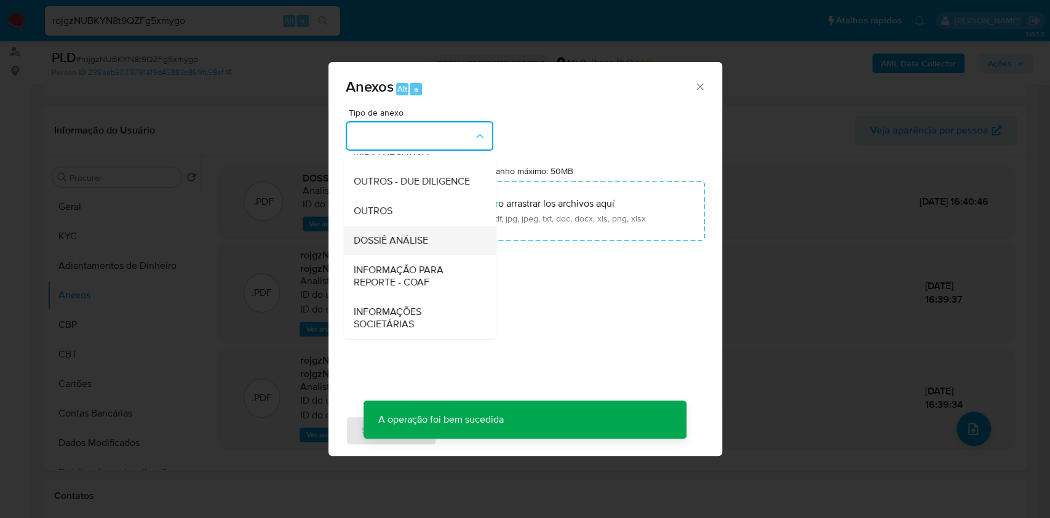
click at [433, 241] on div "DOSSIÊ ANÁLISE" at bounding box center [416, 241] width 126 height 30
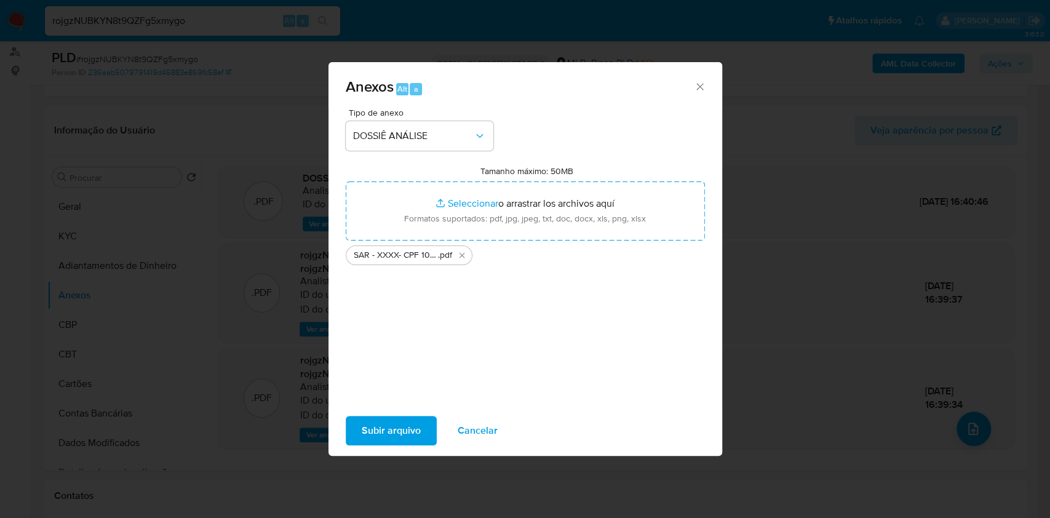
click at [396, 432] on span "Subir arquivo" at bounding box center [391, 430] width 59 height 27
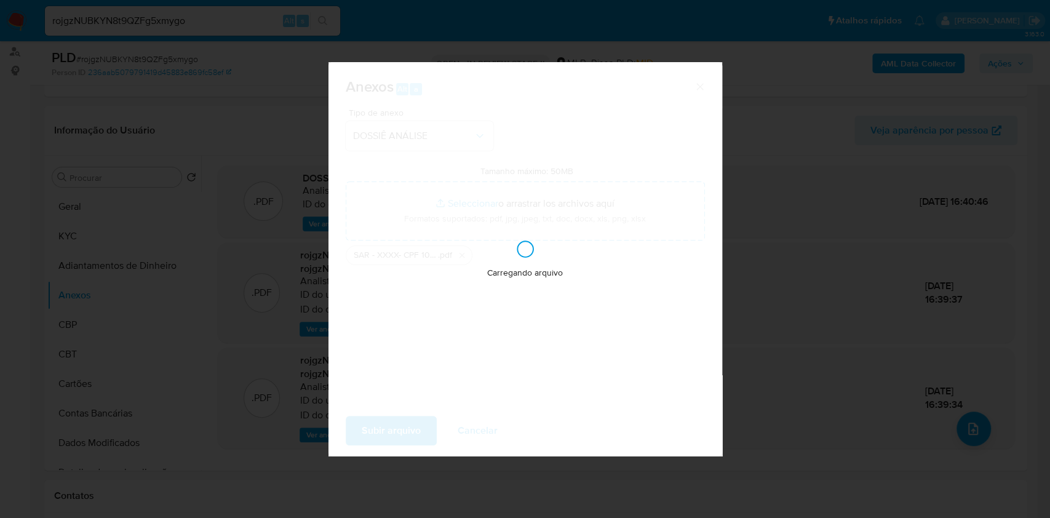
click at [980, 178] on div "Anexos Alt a Tipo de anexo DOSSIÊ ANÁLISE Tamanho máximo: 50MB Seleccionar arch…" at bounding box center [525, 259] width 1050 height 518
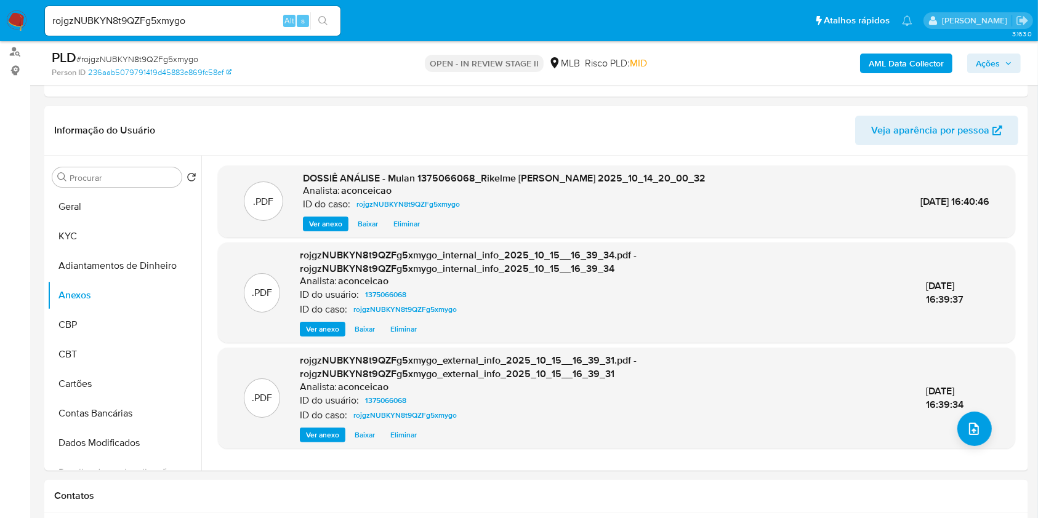
drag, startPoint x: 992, startPoint y: 66, endPoint x: 974, endPoint y: 71, distance: 18.5
click at [991, 66] on span "Ações" at bounding box center [987, 64] width 24 height 20
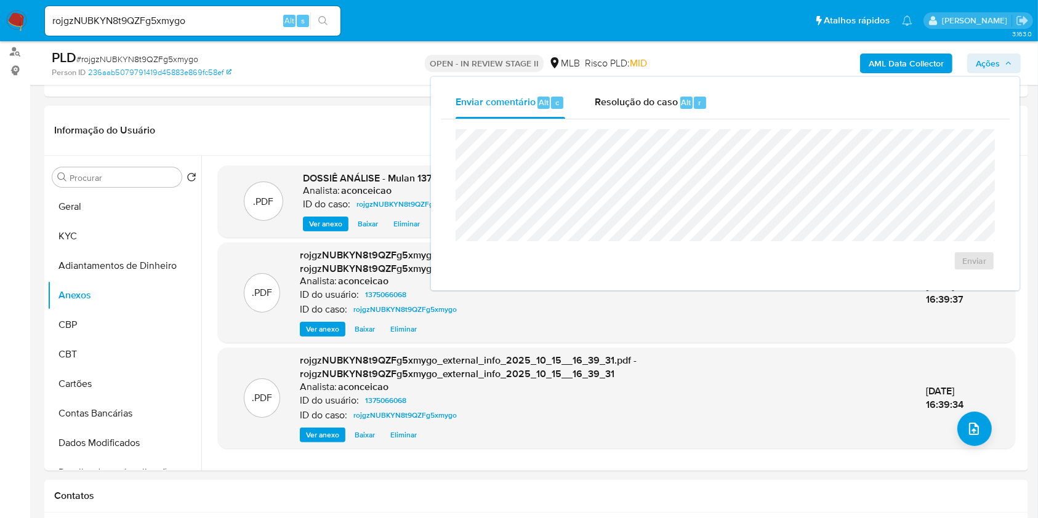
drag, startPoint x: 682, startPoint y: 111, endPoint x: 684, endPoint y: 126, distance: 14.9
click at [682, 111] on div "Resolução do caso Alt r" at bounding box center [650, 103] width 113 height 32
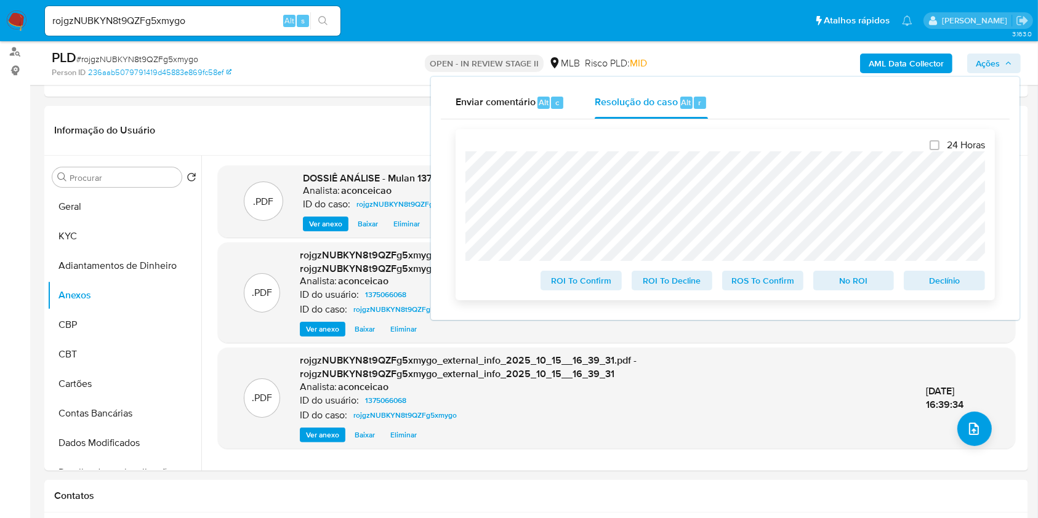
click at [768, 280] on span "ROS To Confirm" at bounding box center [762, 280] width 64 height 17
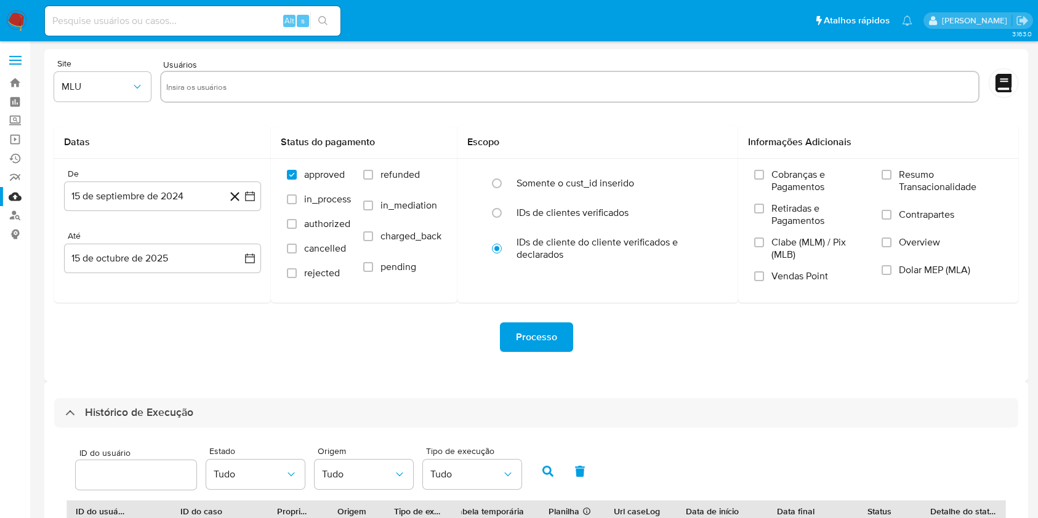
select select "10"
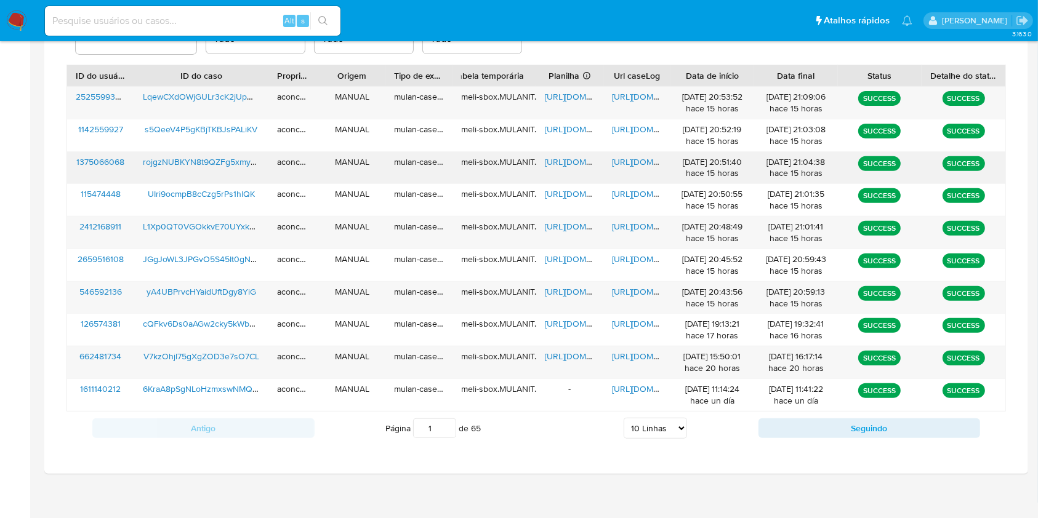
click at [563, 166] on span "https://docs.google.com/spreadsheets/d/1q-KOw6RyhPjovecFbHepuKEBPVF3rLrnIsGlHk9…" at bounding box center [587, 162] width 85 height 12
click at [639, 159] on span "https://docs.google.com/document/d/1sxA9_CBo_sPzGnZ6E7Vbs6qoN3cavHzZBvMOJzPkzY0…" at bounding box center [654, 162] width 85 height 12
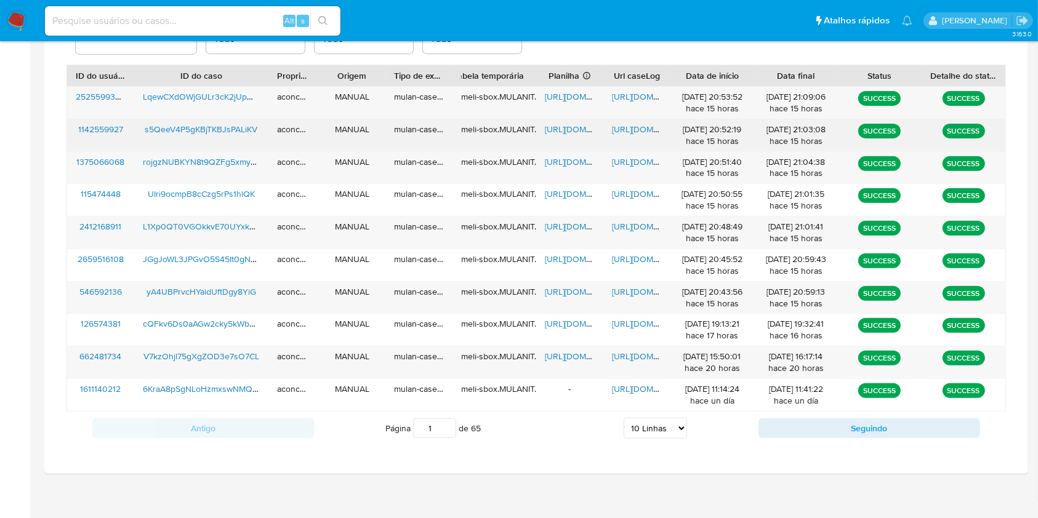
click at [575, 135] on span "https://docs.google.com/spreadsheets/d/1bJiqsnsFwDN2aapEuixVO1av1oWvnDB6jIUfeyb…" at bounding box center [587, 129] width 85 height 12
click at [644, 126] on span "https://docs.google.com/document/d/16zPM-G5AQtXoE4Z0ErbGrC-9pRVsBxlqdYsuTGyWCng…" at bounding box center [654, 129] width 85 height 12
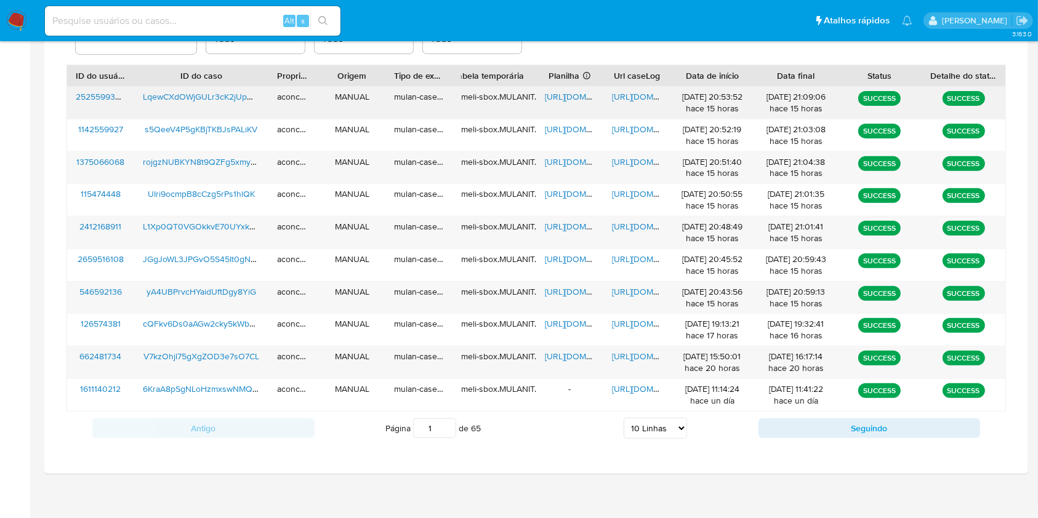
click at [575, 103] on span "https://docs.google.com/spreadsheets/d/1zBDs0THzUFiLVxgQXwrWAC0jBhnEIoNdG69Wv_3…" at bounding box center [587, 96] width 85 height 12
click at [633, 98] on span "https://docs.google.com/document/d/1M64VTU8YaFWuthw5KUvOmPxS13YFSbQcYO8Irx9hzwM…" at bounding box center [654, 96] width 85 height 12
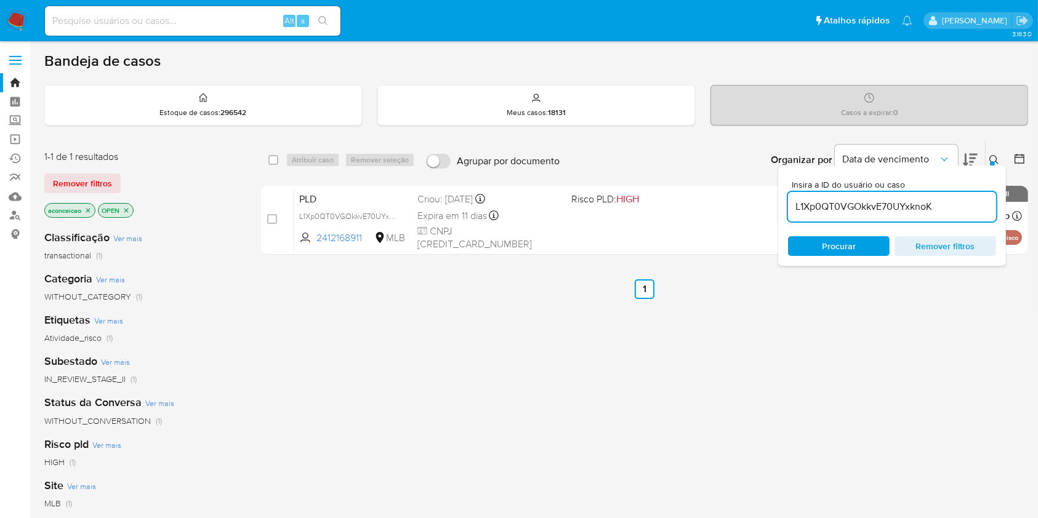
drag, startPoint x: 220, startPoint y: 31, endPoint x: 216, endPoint y: 25, distance: 7.5
click at [220, 30] on div "Alt s" at bounding box center [192, 21] width 295 height 30
click at [216, 24] on input at bounding box center [192, 21] width 295 height 16
paste input "2441221695"
type input "2441221695"
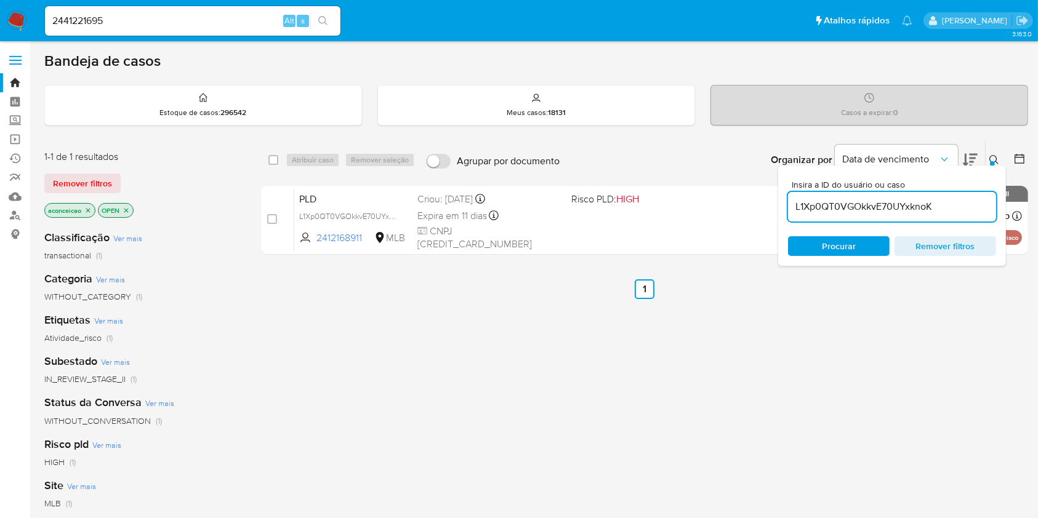
click at [323, 17] on icon "search-icon" at bounding box center [323, 21] width 10 height 10
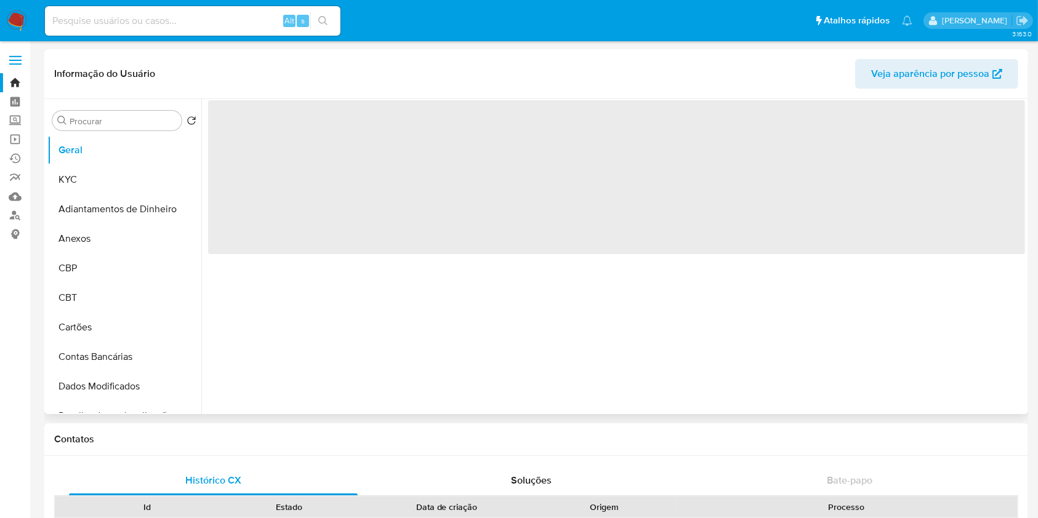
select select "10"
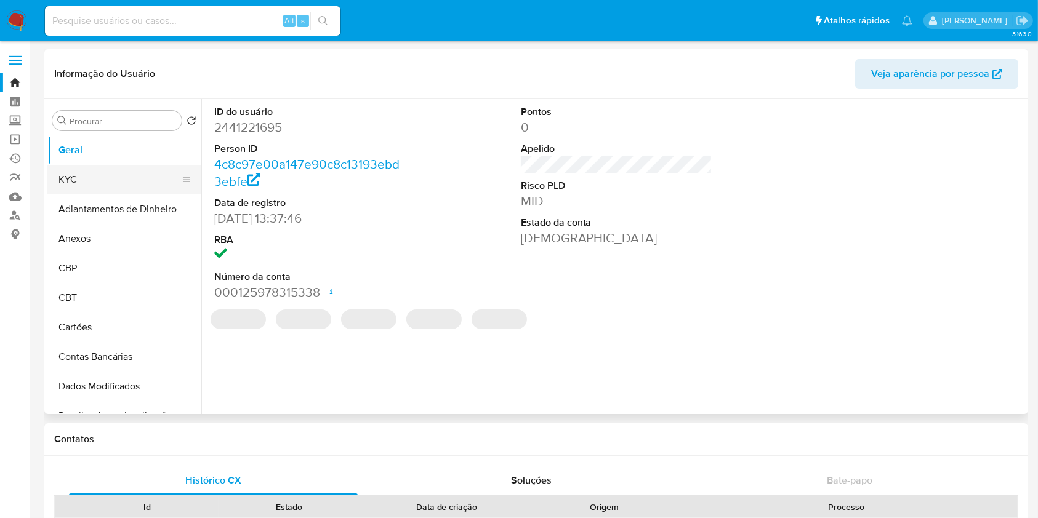
click at [121, 170] on button "KYC" at bounding box center [119, 180] width 144 height 30
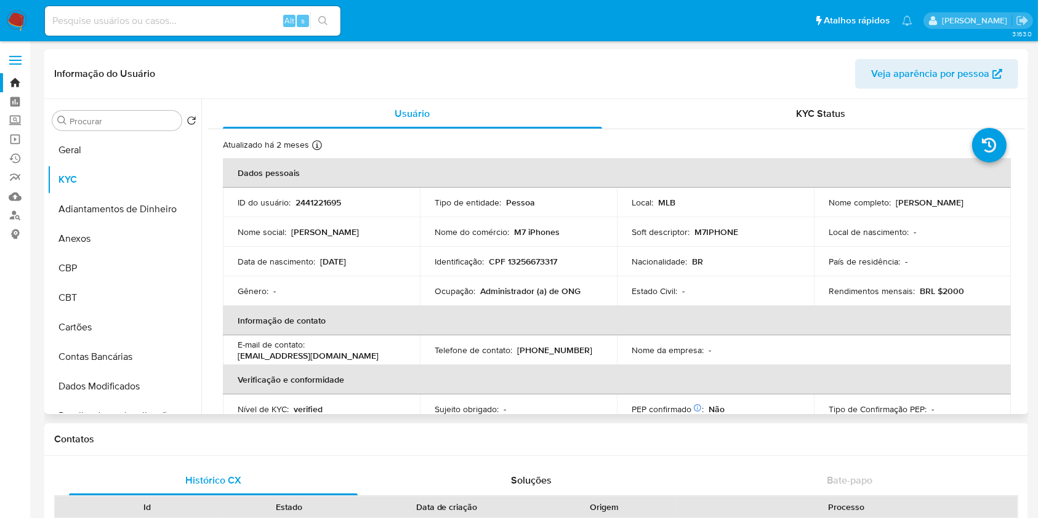
click at [943, 288] on p "BRL $2000" at bounding box center [941, 291] width 44 height 11
click at [114, 118] on input "Procurar" at bounding box center [123, 121] width 107 height 11
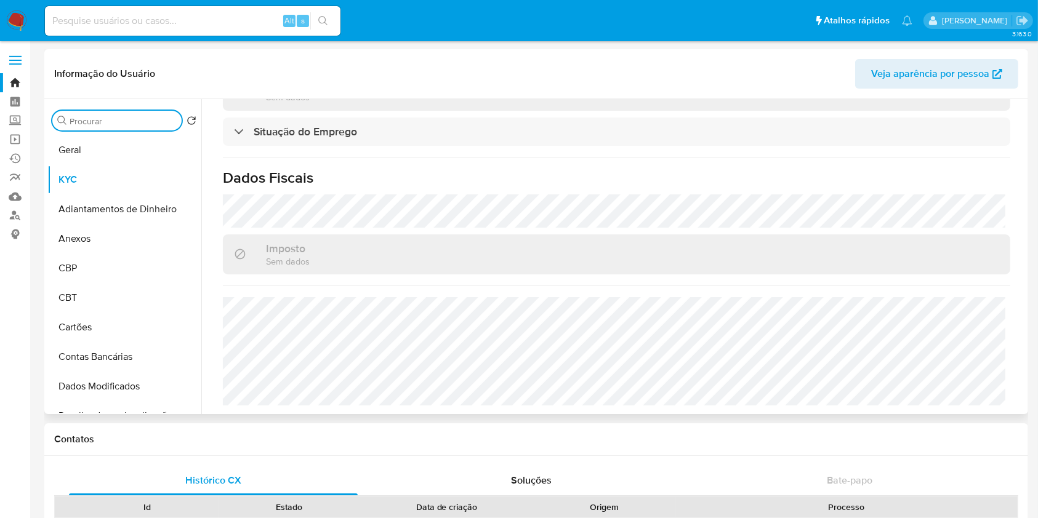
scroll to position [547, 0]
click at [111, 114] on div "Procurar" at bounding box center [116, 121] width 129 height 20
click at [110, 135] on div "Procurar Retornar ao pedido padrão Geral KYC Adiantamentos de Dinheiro Anexos C…" at bounding box center [124, 257] width 154 height 313
click at [106, 125] on input "Procurar" at bounding box center [123, 121] width 107 height 11
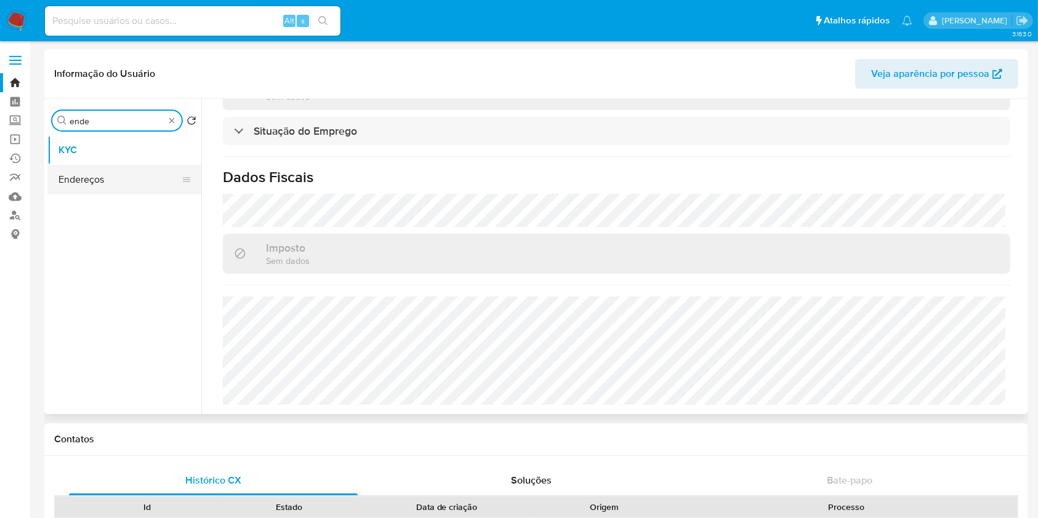
type input "ende"
click at [128, 171] on button "Endereços" at bounding box center [124, 180] width 154 height 30
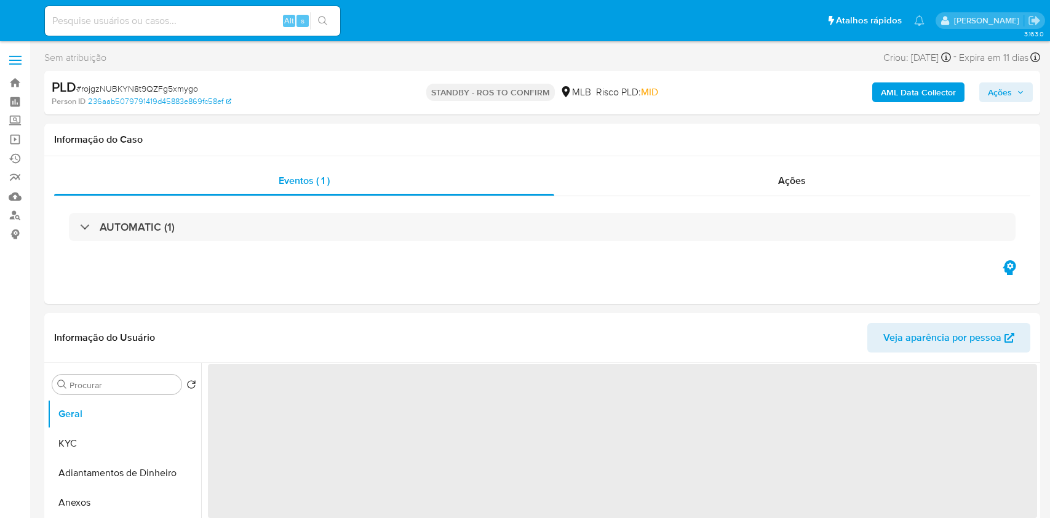
select select "10"
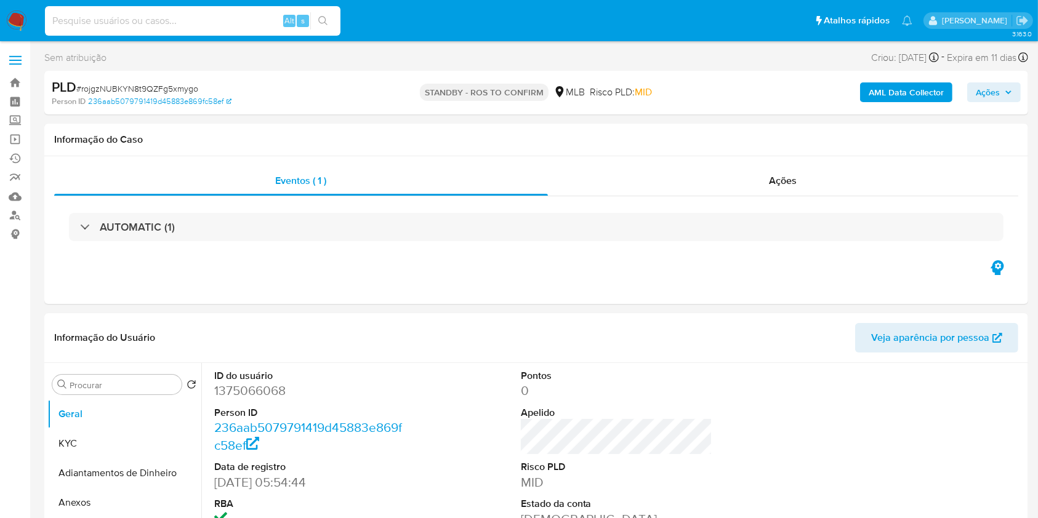
drag, startPoint x: 241, startPoint y: 22, endPoint x: 250, endPoint y: 21, distance: 8.7
click at [241, 22] on input at bounding box center [192, 21] width 295 height 16
paste input "s5QeeV4P5gKBjTKBJsPALiKV"
type input "s5QeeV4P5gKBjTKBJsPALiKV"
click at [331, 25] on button "search-icon" at bounding box center [322, 20] width 25 height 17
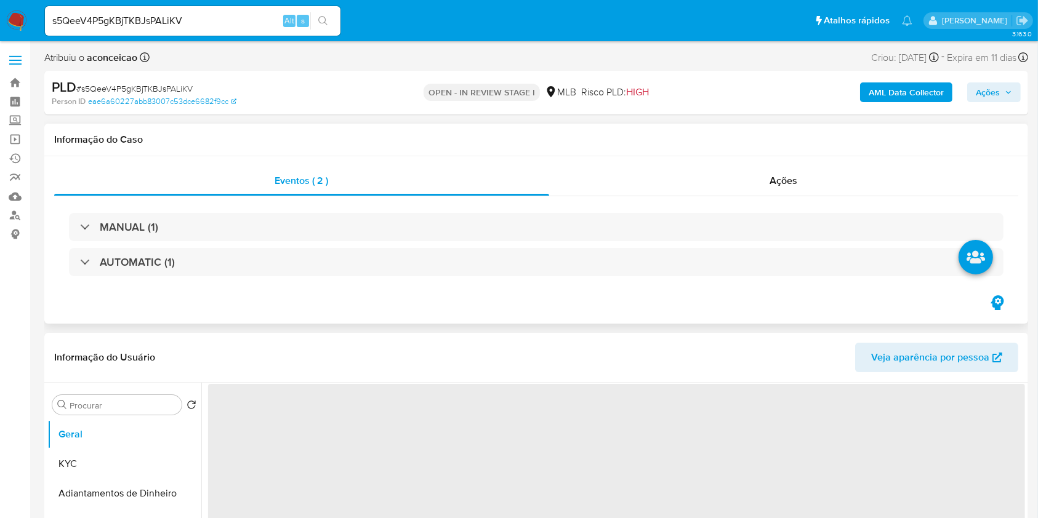
select select "10"
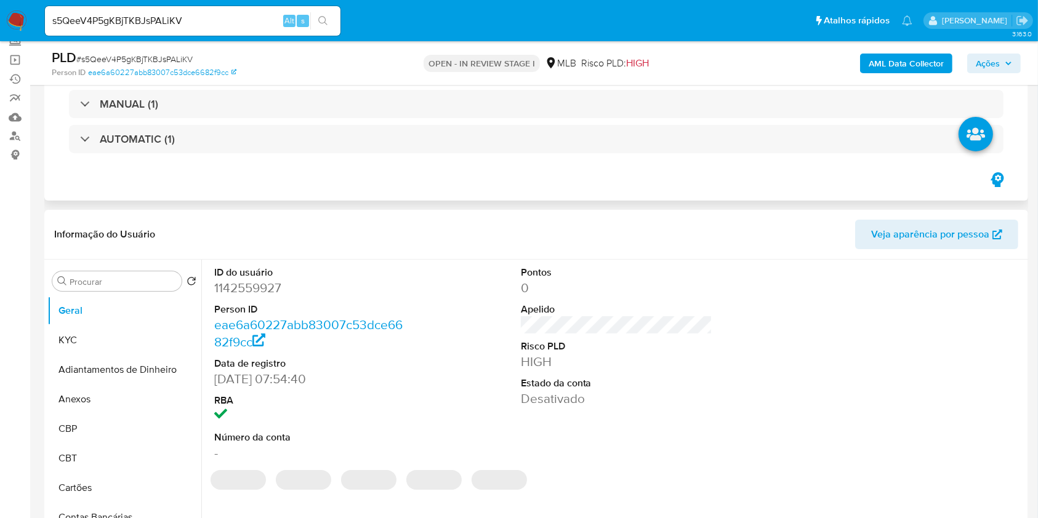
scroll to position [164, 0]
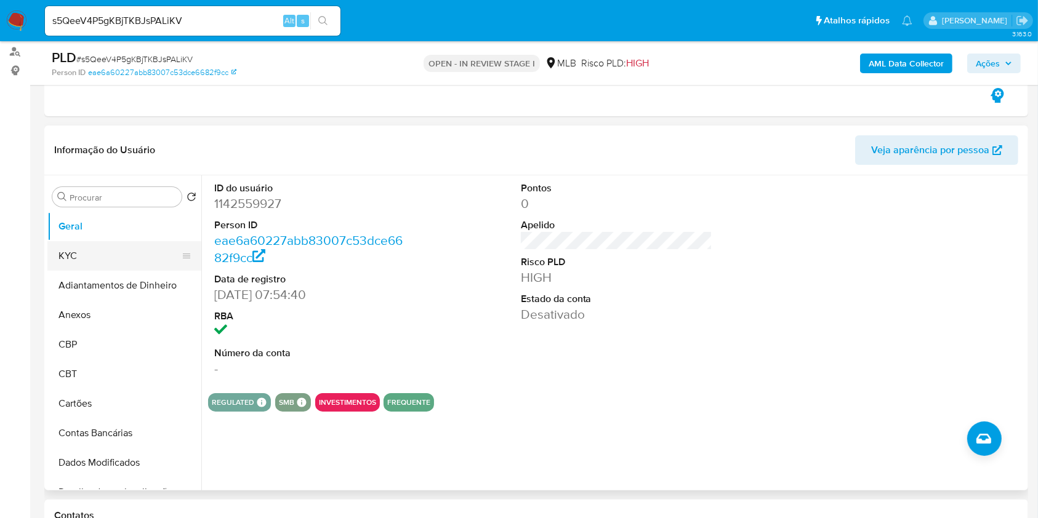
click at [123, 258] on button "KYC" at bounding box center [119, 256] width 144 height 30
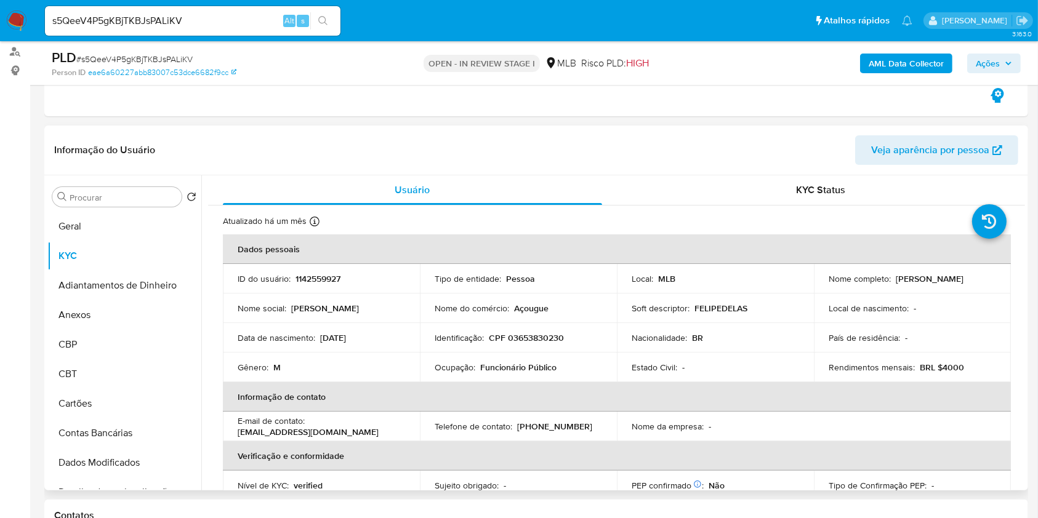
click at [523, 372] on p "Funcionário Público" at bounding box center [518, 367] width 76 height 11
copy div "Ocupação : Funcionário Público"
drag, startPoint x: 435, startPoint y: 308, endPoint x: 444, endPoint y: 301, distance: 11.4
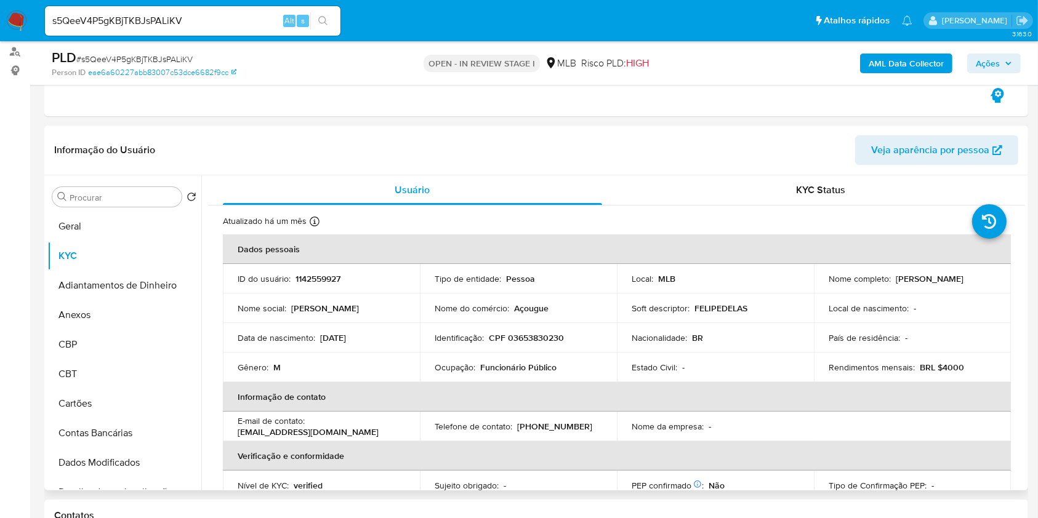
click at [434, 308] on p "Nome do comércio :" at bounding box center [471, 308] width 74 height 11
click at [138, 192] on input "Procurar" at bounding box center [123, 197] width 107 height 11
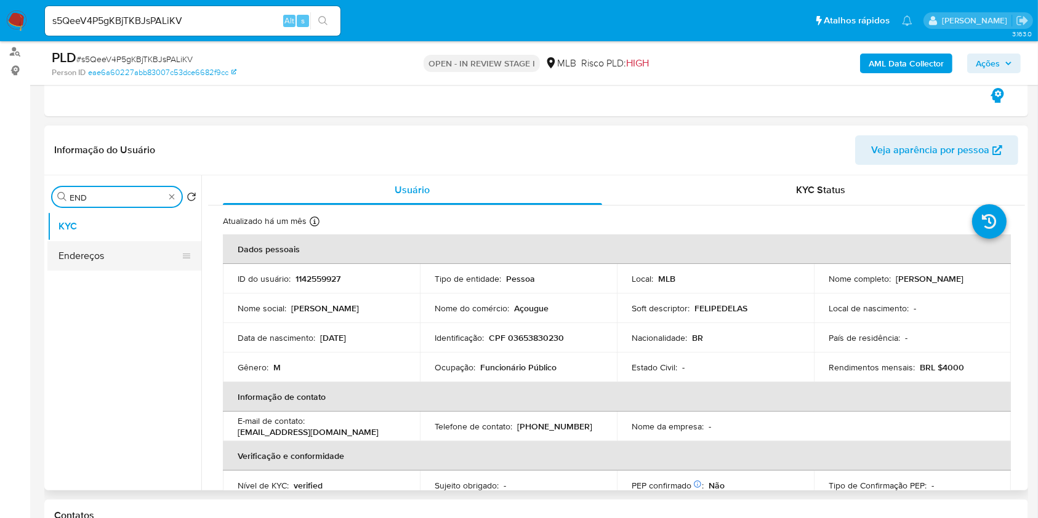
type input "END"
click at [115, 255] on button "Endereços" at bounding box center [119, 256] width 144 height 30
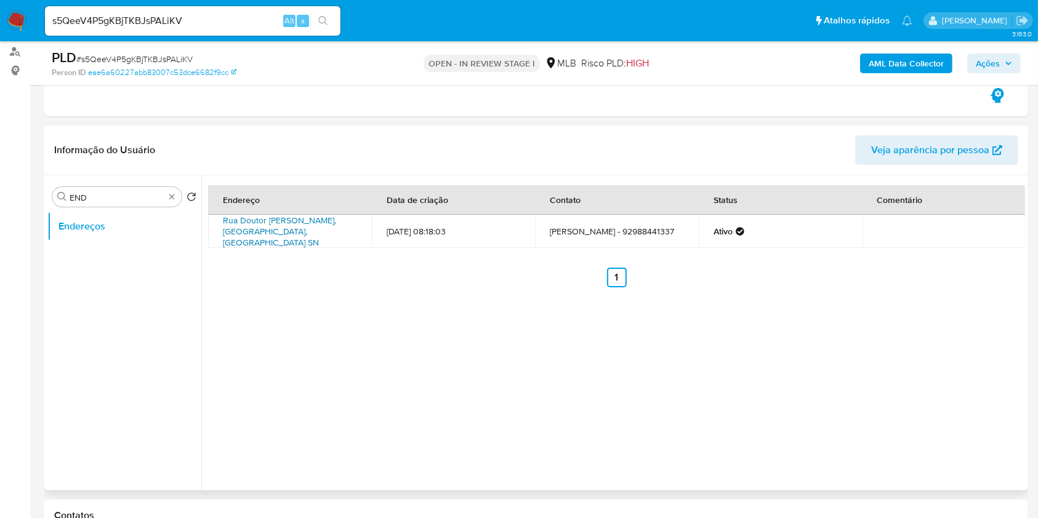
click at [290, 233] on link "Rua Doutor [PERSON_NAME], [GEOGRAPHIC_DATA], [GEOGRAPHIC_DATA] SN" at bounding box center [279, 231] width 113 height 34
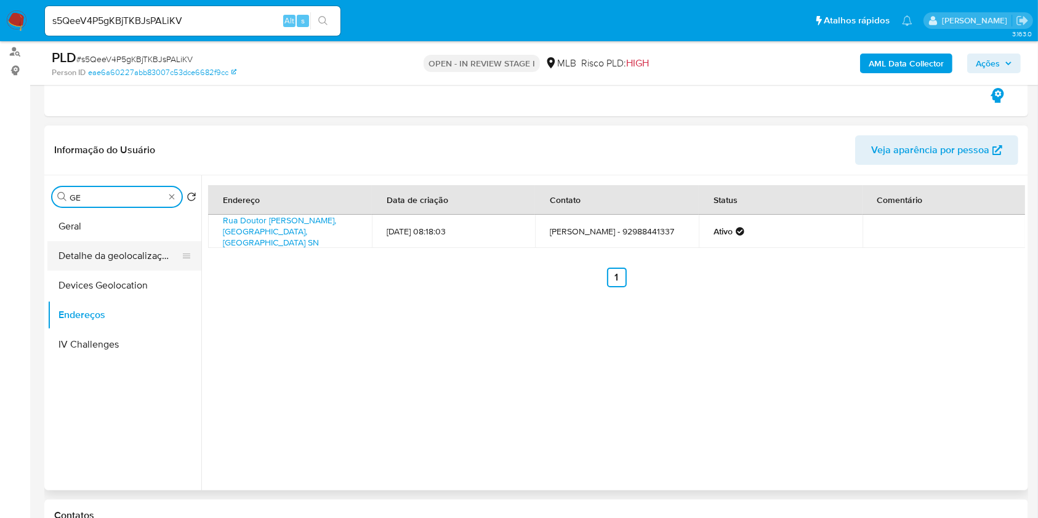
type input "GE"
click at [131, 258] on button "Detalhe da geolocalização" at bounding box center [119, 256] width 144 height 30
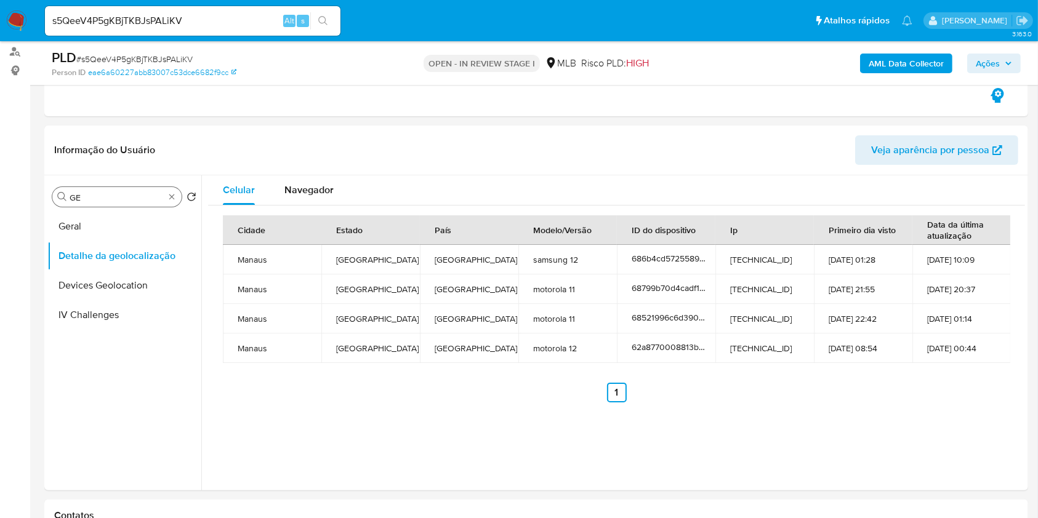
click at [166, 201] on div "Procurar GE" at bounding box center [116, 197] width 129 height 20
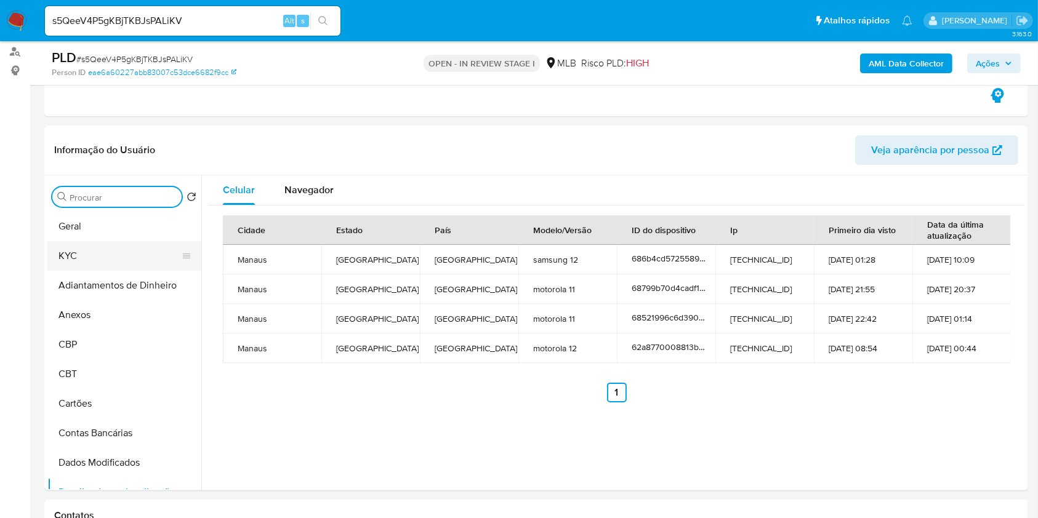
click at [124, 265] on button "KYC" at bounding box center [119, 256] width 144 height 30
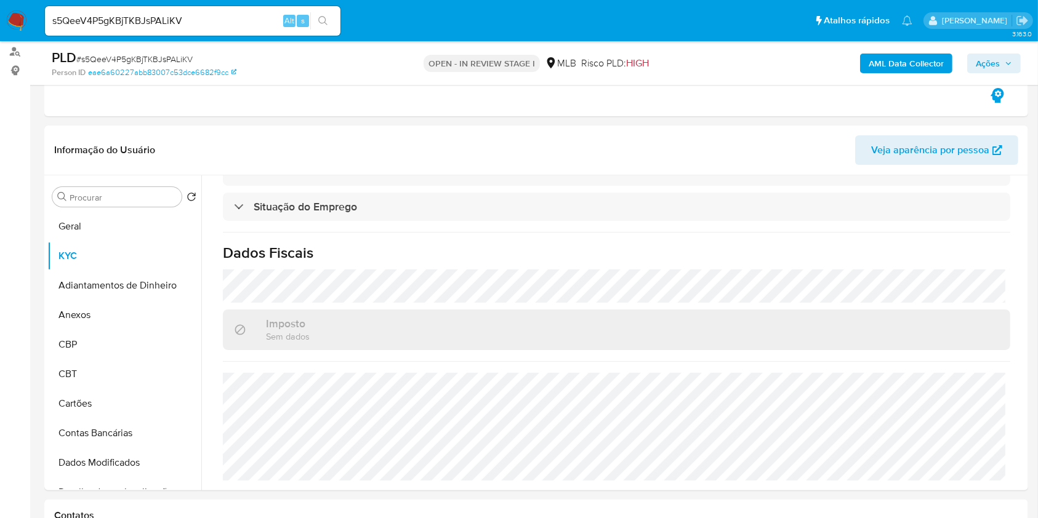
scroll to position [523, 0]
click at [166, 199] on input "Procurar" at bounding box center [123, 197] width 107 height 11
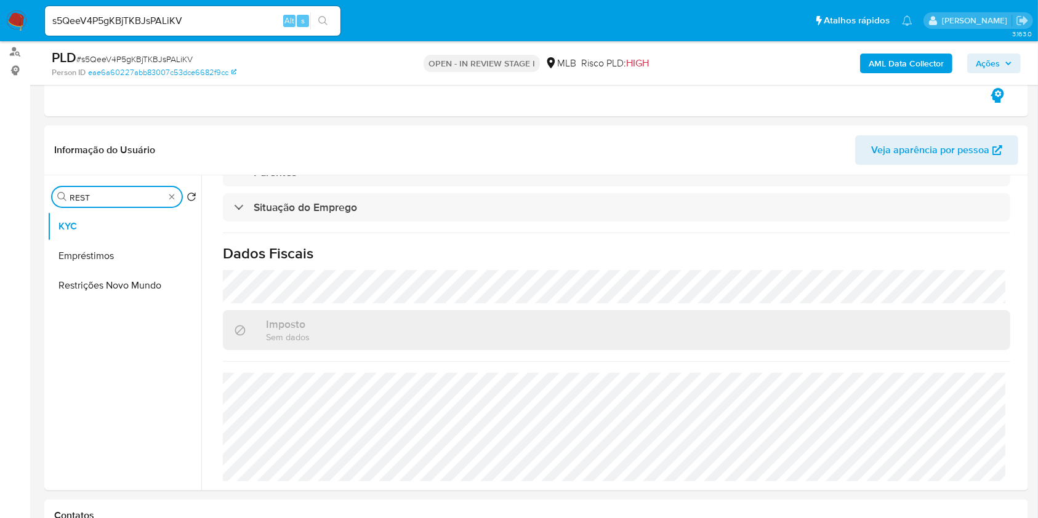
type input "REST"
click at [116, 273] on button "Restrições Novo Mundo" at bounding box center [124, 286] width 154 height 30
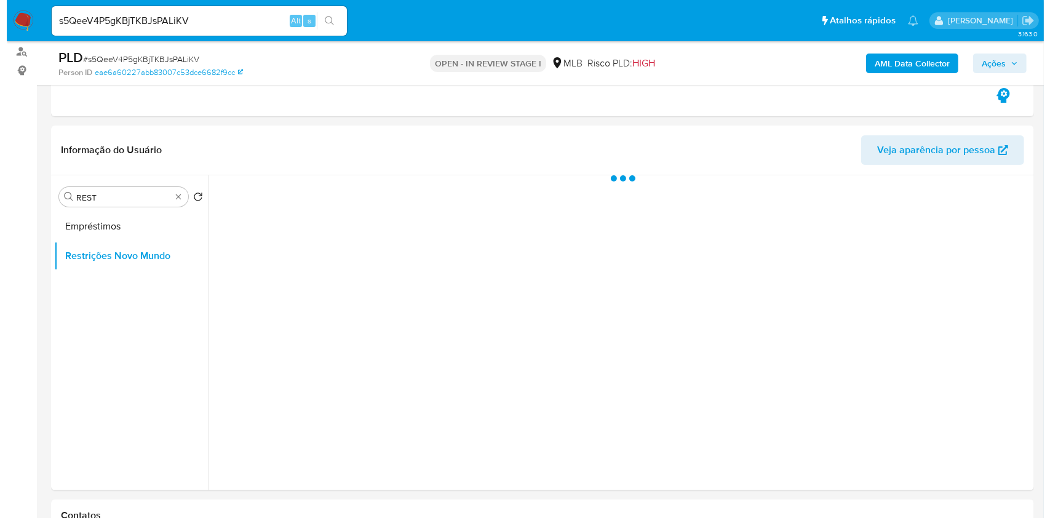
scroll to position [0, 0]
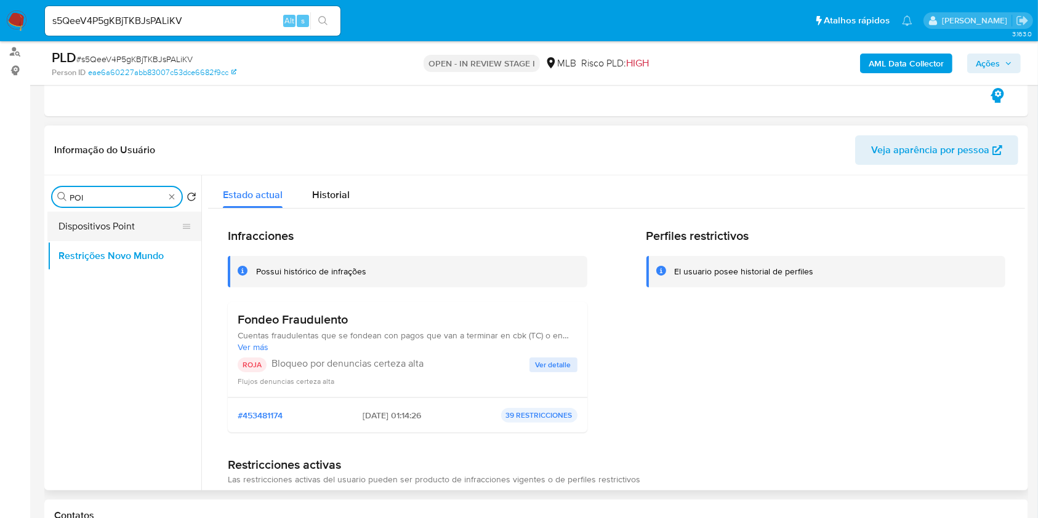
type input "POI"
click at [141, 224] on button "Dispositivos Point" at bounding box center [119, 227] width 144 height 30
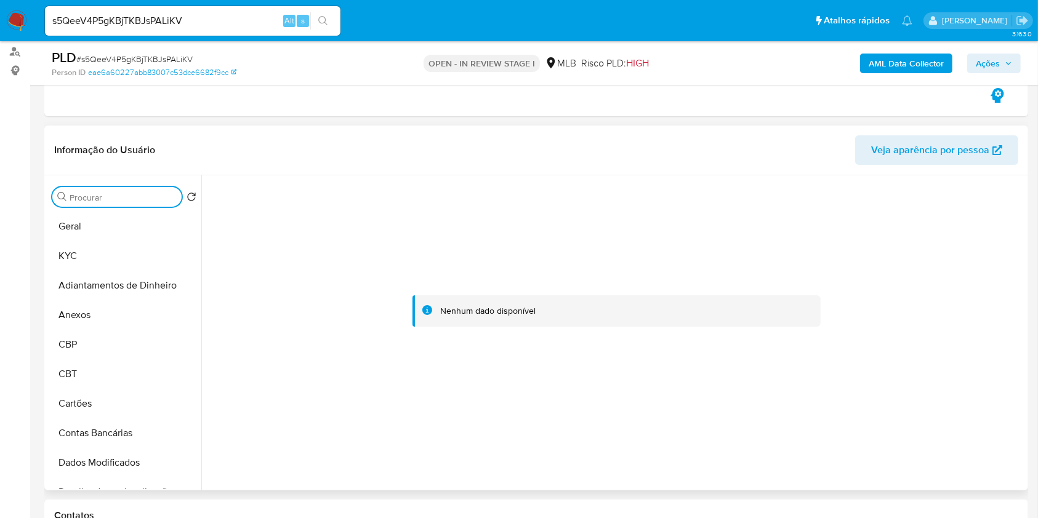
click at [162, 198] on input "Procurar" at bounding box center [123, 197] width 107 height 11
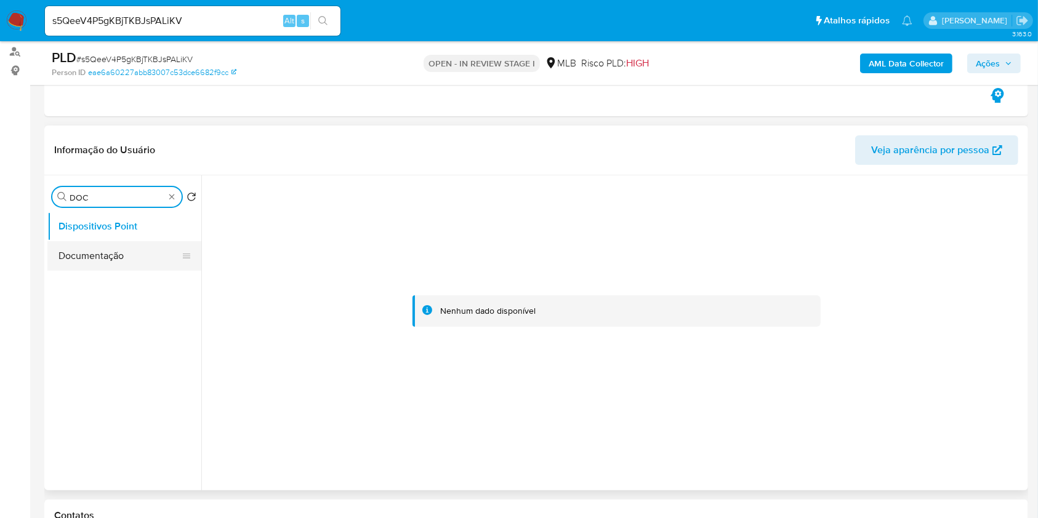
type input "DOC"
click at [128, 258] on button "Documentação" at bounding box center [119, 256] width 144 height 30
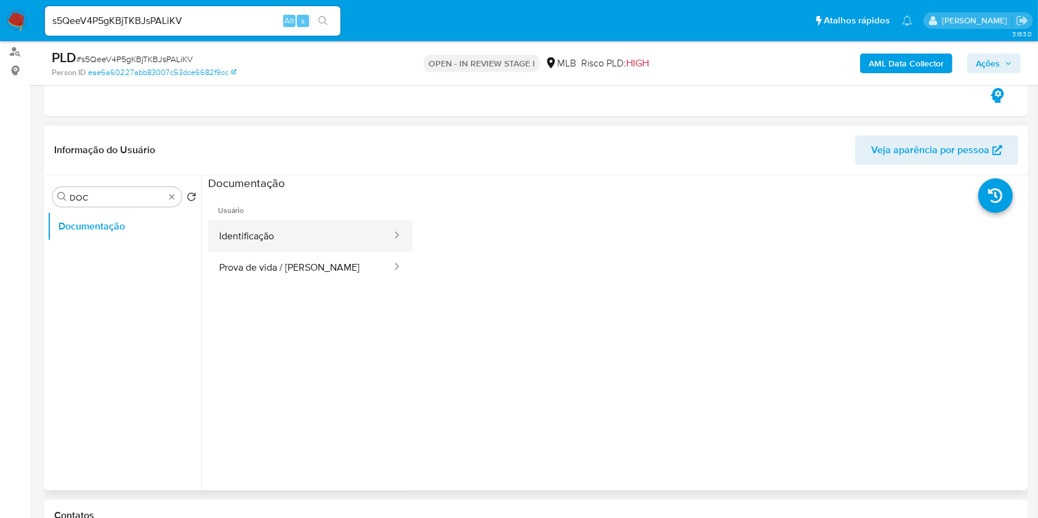
click at [315, 224] on button "Identificação" at bounding box center [300, 235] width 185 height 31
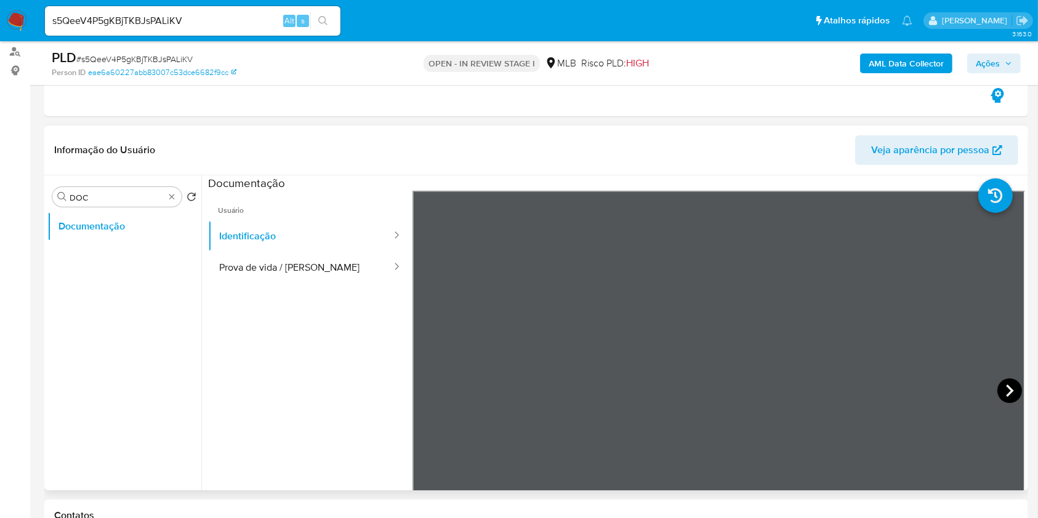
click at [1007, 393] on icon at bounding box center [1009, 390] width 25 height 25
drag, startPoint x: 295, startPoint y: 263, endPoint x: 303, endPoint y: 270, distance: 10.1
click at [295, 266] on button "Prova de vida / [PERSON_NAME]" at bounding box center [300, 267] width 185 height 31
click at [177, 199] on div "Procurar DOC" at bounding box center [116, 197] width 129 height 20
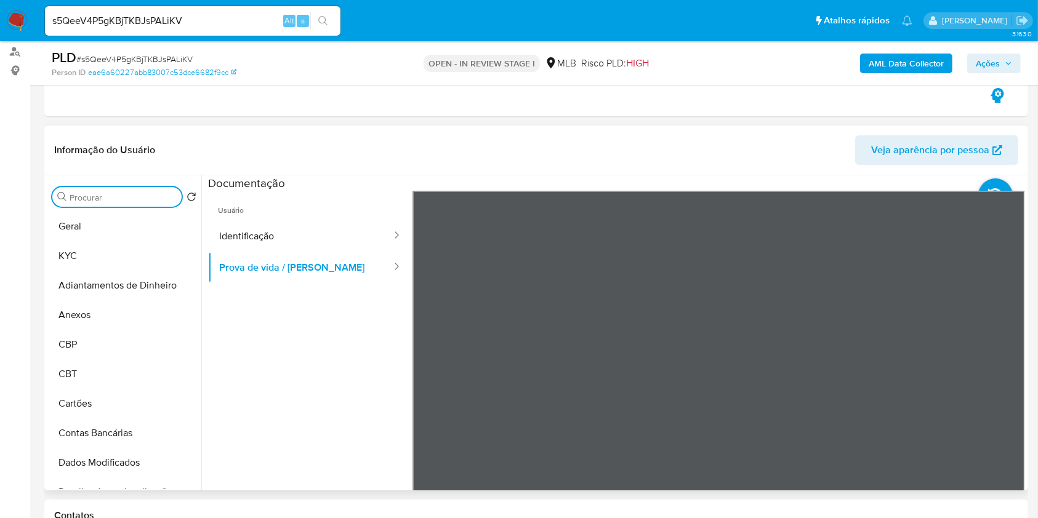
drag, startPoint x: 172, startPoint y: 200, endPoint x: 522, endPoint y: 189, distance: 350.3
click at [930, 62] on b "AML Data Collector" at bounding box center [905, 64] width 75 height 20
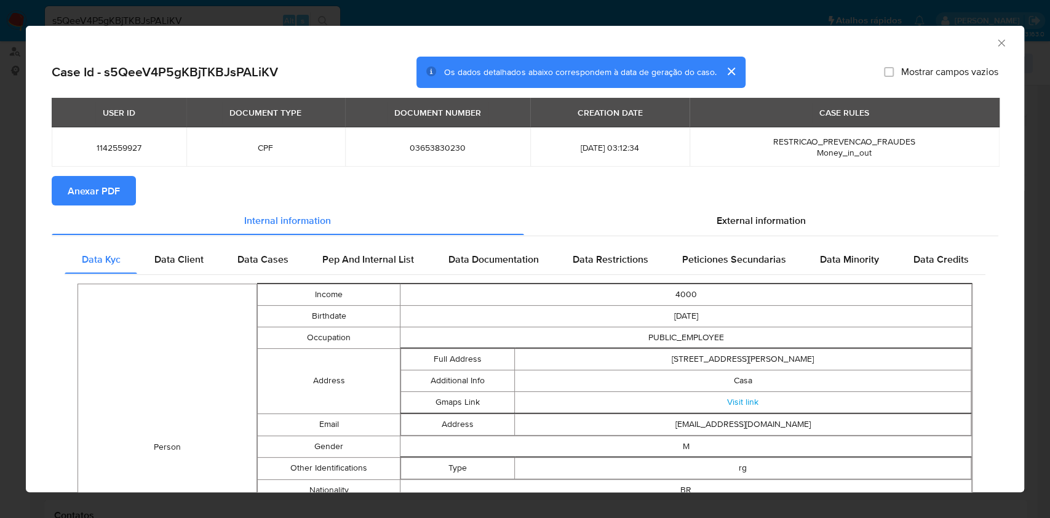
drag, startPoint x: 102, startPoint y: 186, endPoint x: 344, endPoint y: 149, distance: 244.7
click at [103, 186] on span "Anexar PDF" at bounding box center [94, 190] width 52 height 27
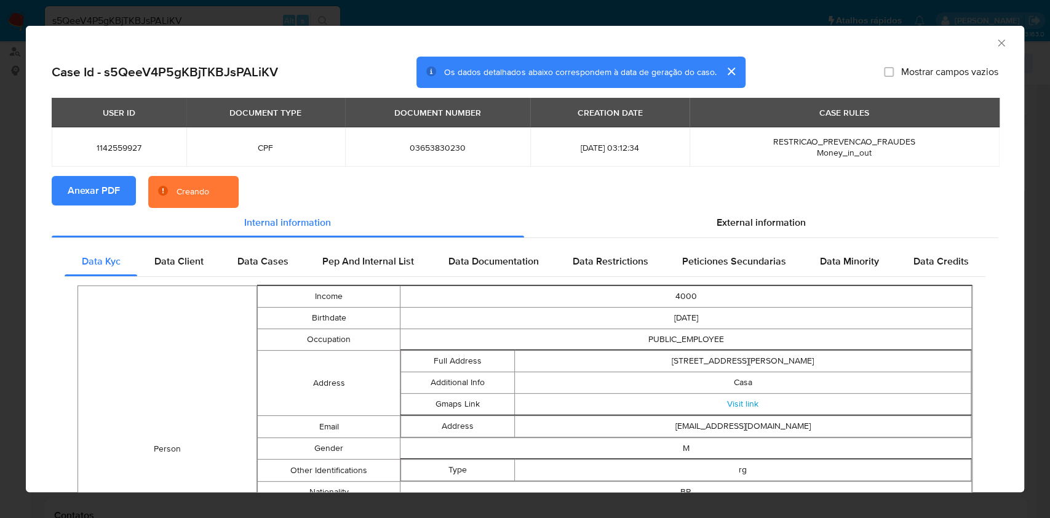
click at [433, 140] on td "03653830230" at bounding box center [438, 146] width 186 height 39
click at [433, 142] on span "03653830230" at bounding box center [438, 147] width 156 height 11
click at [429, 150] on span "03653830230" at bounding box center [438, 147] width 156 height 11
copy span "03653830230"
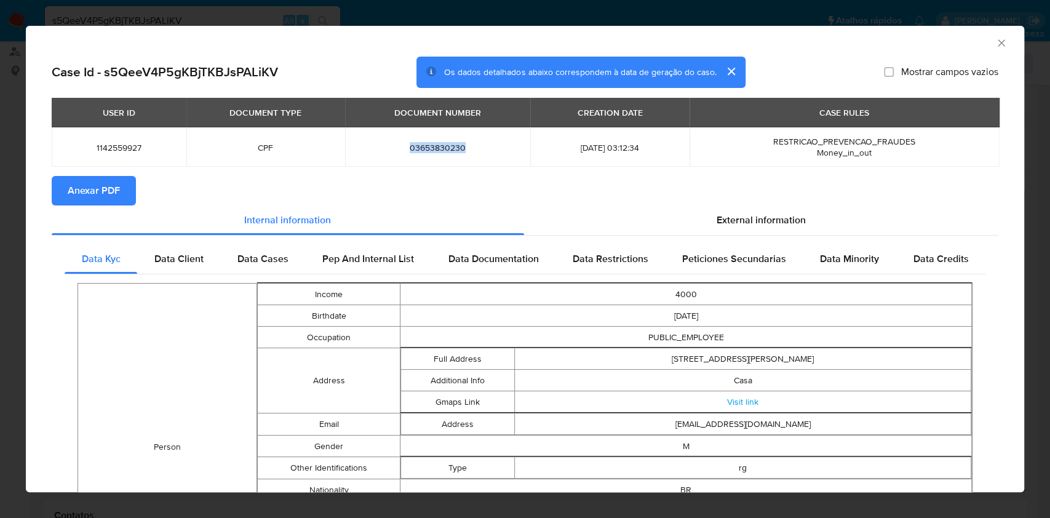
copy span "03653830230"
click at [405, 145] on span "03653830230" at bounding box center [438, 147] width 156 height 11
click at [118, 207] on div "Internal information" at bounding box center [288, 221] width 473 height 30
click at [83, 204] on span "Anexar PDF" at bounding box center [94, 190] width 52 height 27
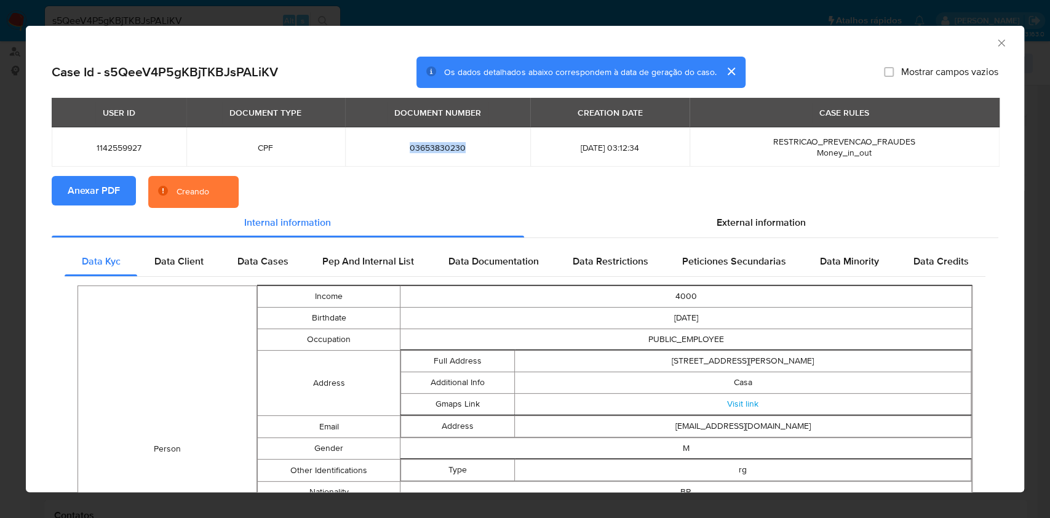
click at [996, 41] on icon "Fechar a janela" at bounding box center [1002, 43] width 12 height 12
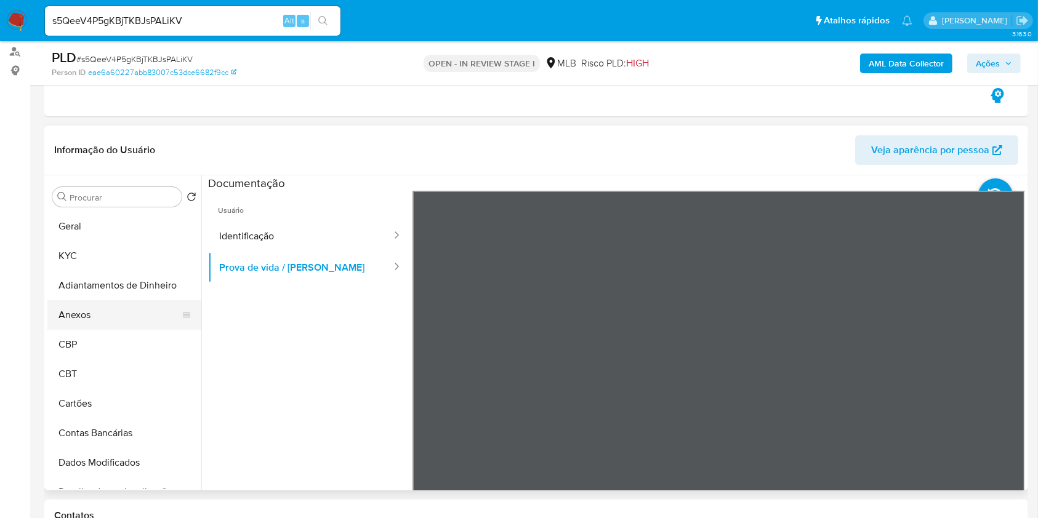
click at [109, 321] on button "Anexos" at bounding box center [119, 315] width 144 height 30
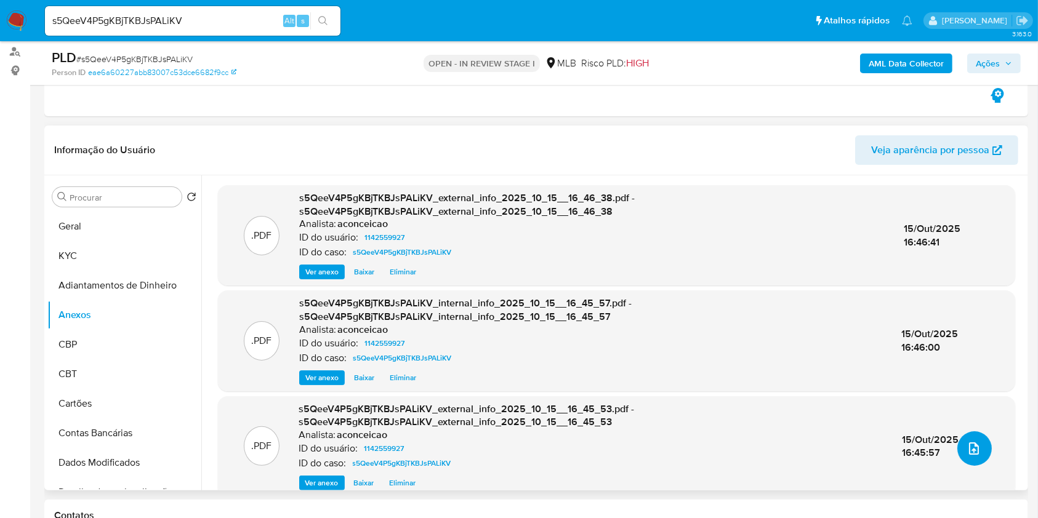
click at [966, 450] on icon "upload-file" at bounding box center [973, 448] width 15 height 15
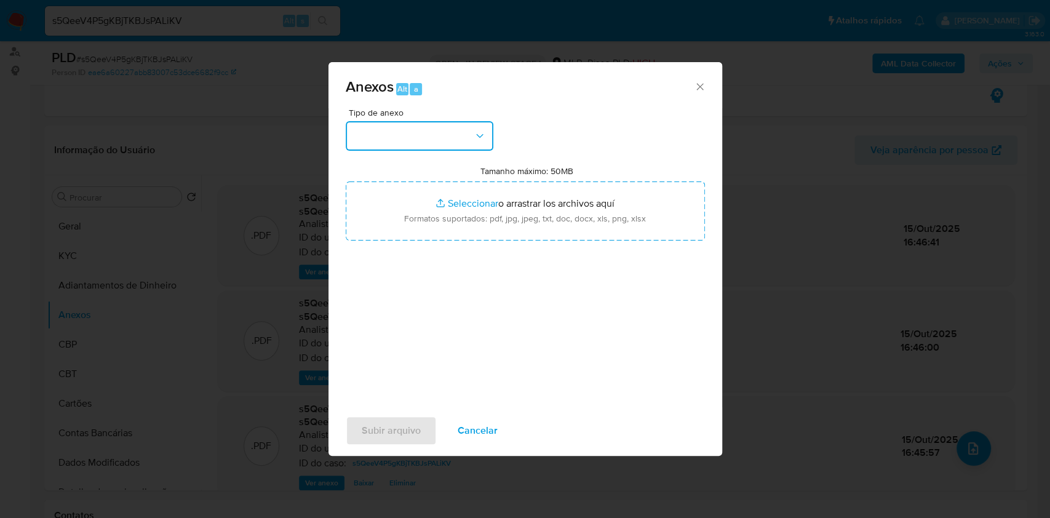
click at [409, 124] on button "button" at bounding box center [420, 136] width 148 height 30
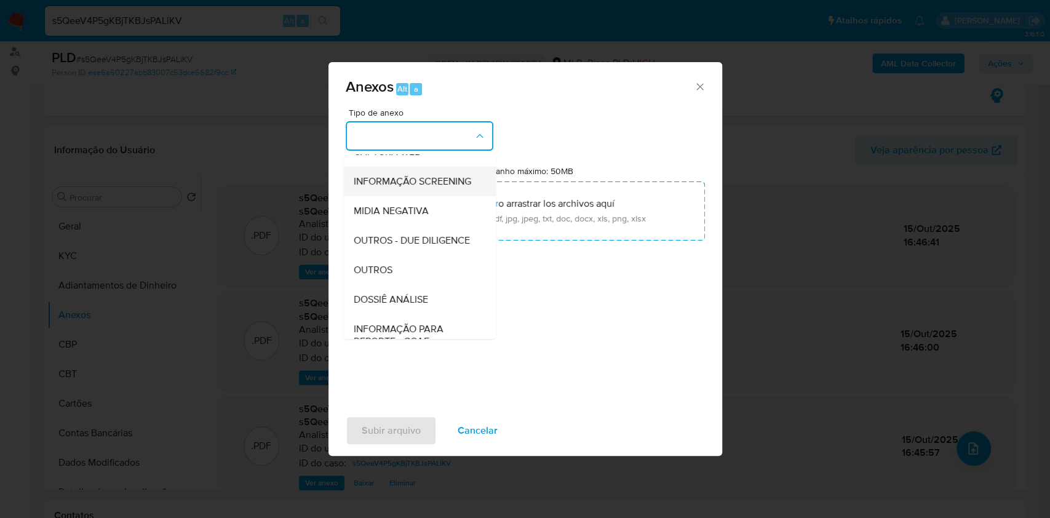
scroll to position [189, 0]
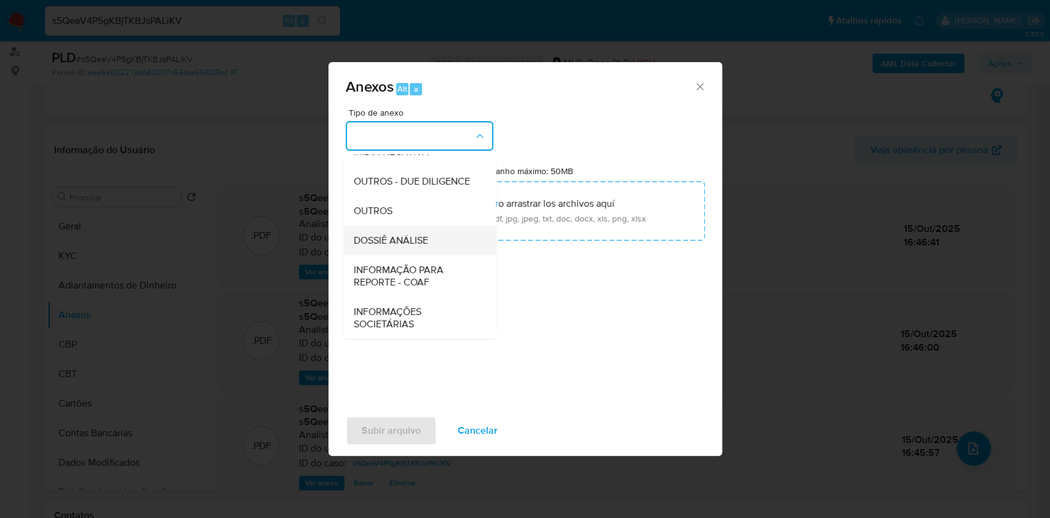
click at [417, 245] on span "DOSSIÊ ANÁLISE" at bounding box center [390, 240] width 74 height 12
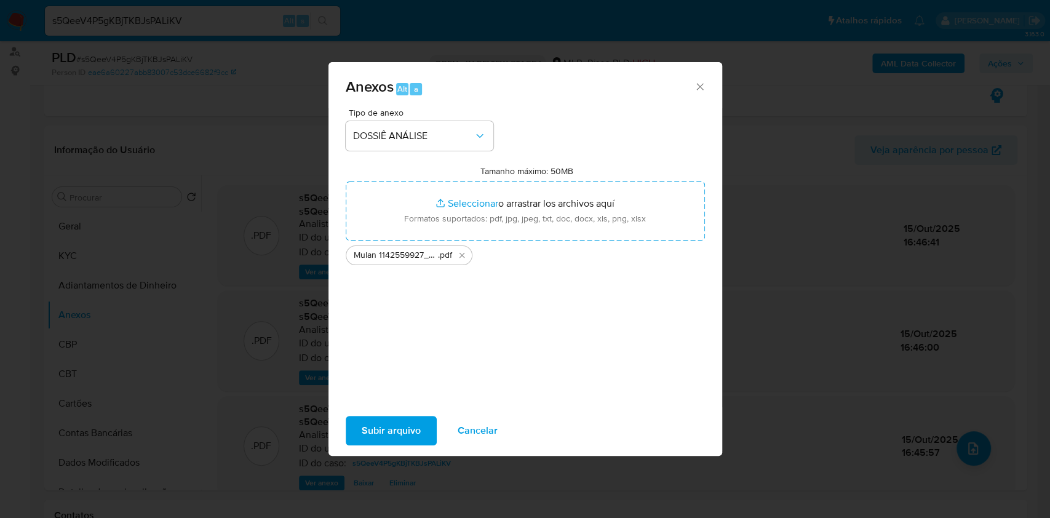
click at [414, 422] on span "Subir arquivo" at bounding box center [391, 430] width 59 height 27
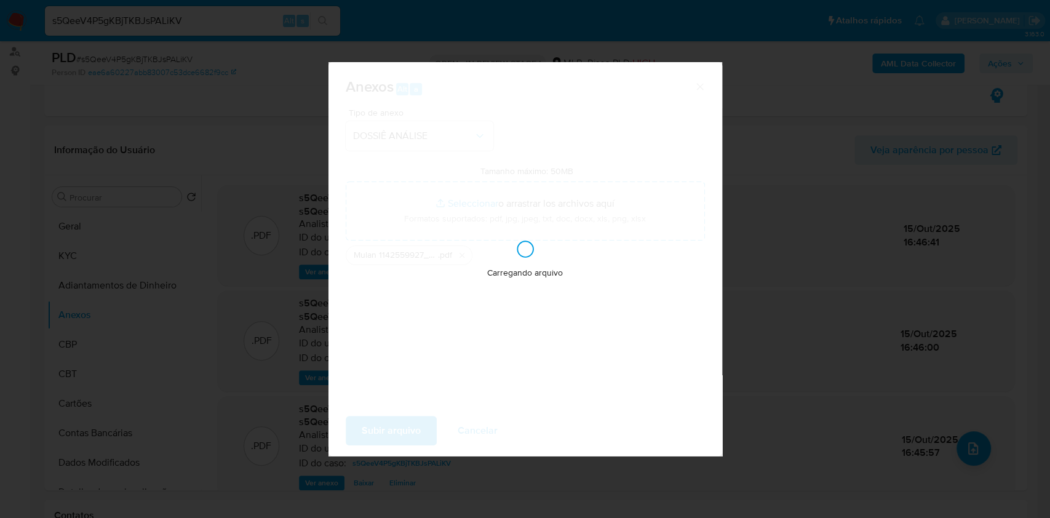
click at [950, 420] on div "Anexos Alt a Tipo de anexo DOSSIÊ ANÁLISE Tamanho máximo: 50MB Seleccionar arch…" at bounding box center [525, 259] width 1050 height 518
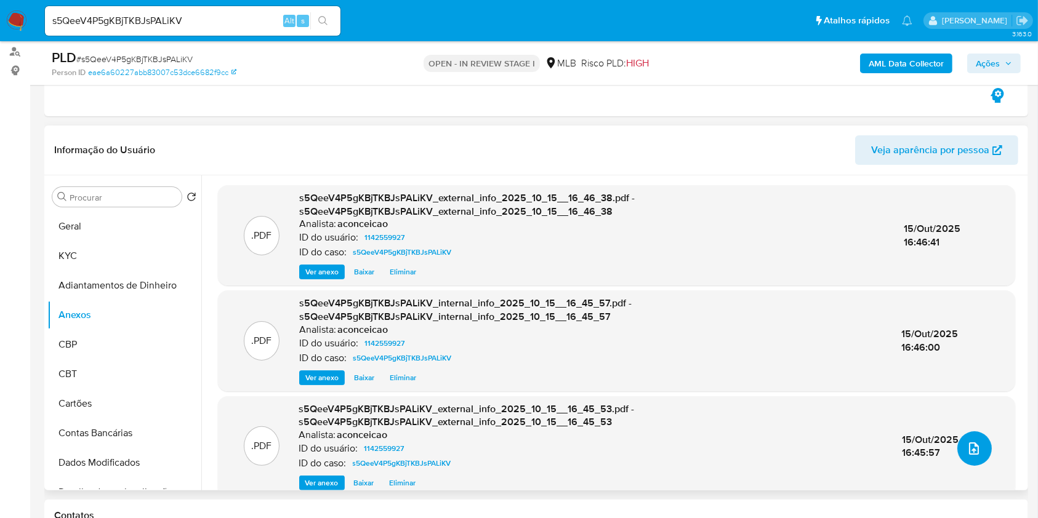
click at [978, 442] on button "upload-file" at bounding box center [974, 448] width 34 height 34
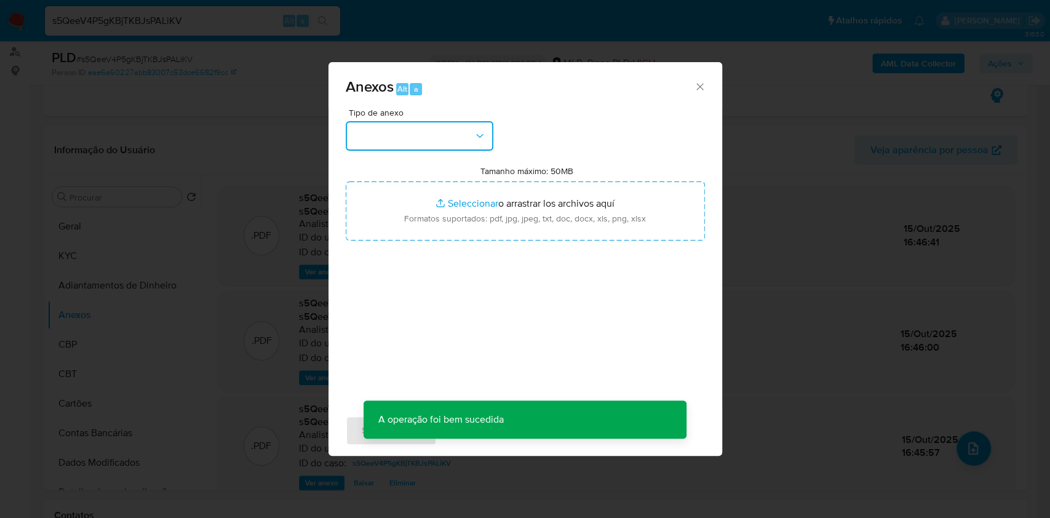
click at [458, 137] on button "button" at bounding box center [420, 136] width 148 height 30
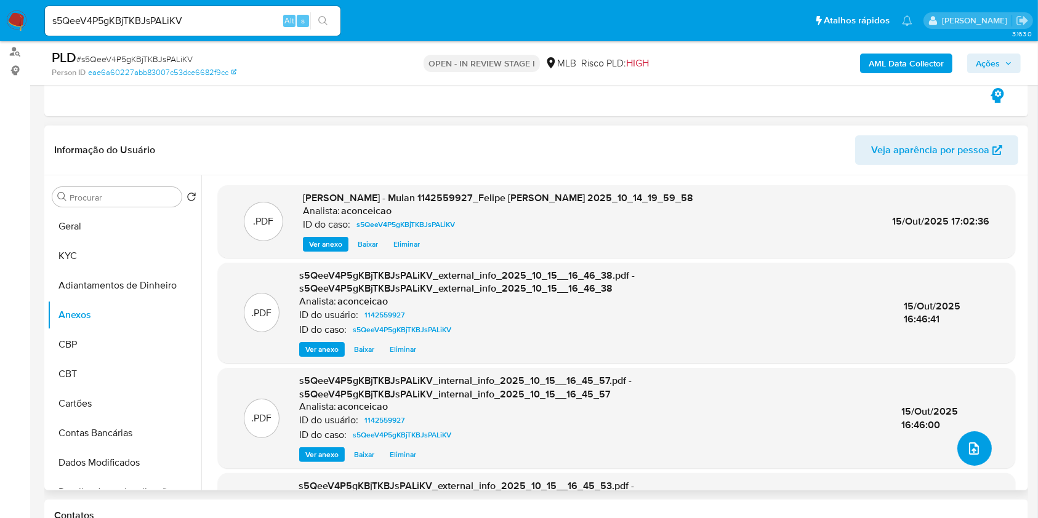
click at [983, 455] on button "upload-file" at bounding box center [974, 448] width 34 height 34
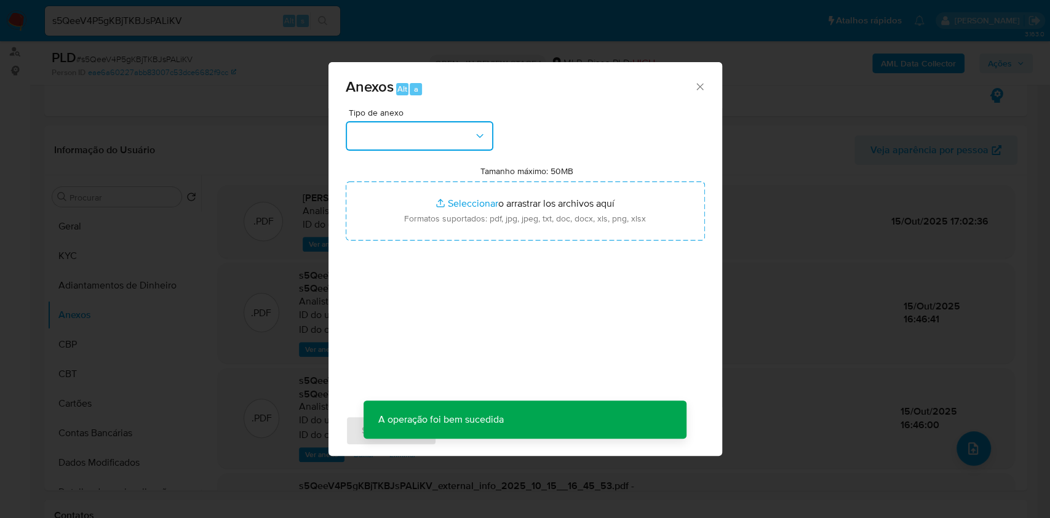
click at [463, 150] on button "button" at bounding box center [420, 136] width 148 height 30
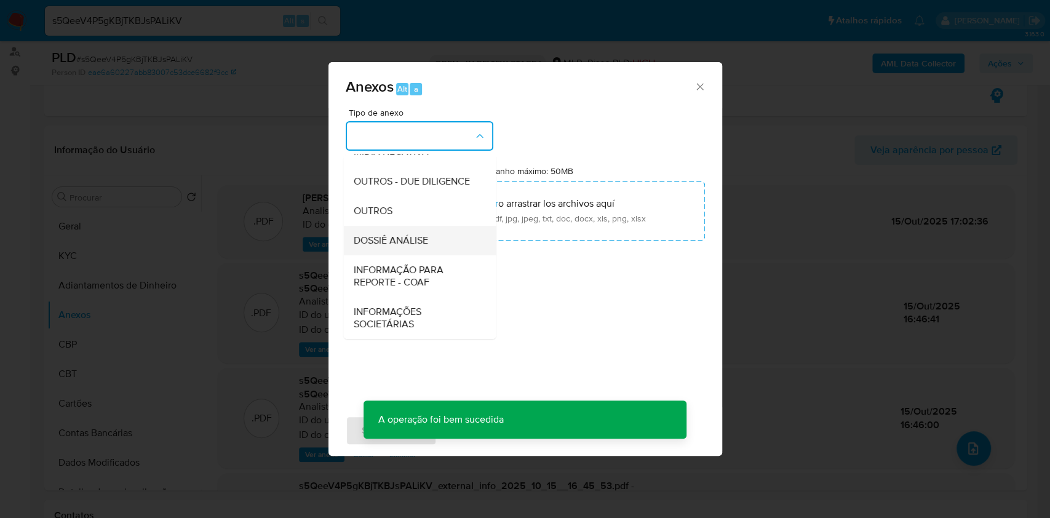
click at [418, 244] on span "DOSSIÊ ANÁLISE" at bounding box center [390, 240] width 74 height 12
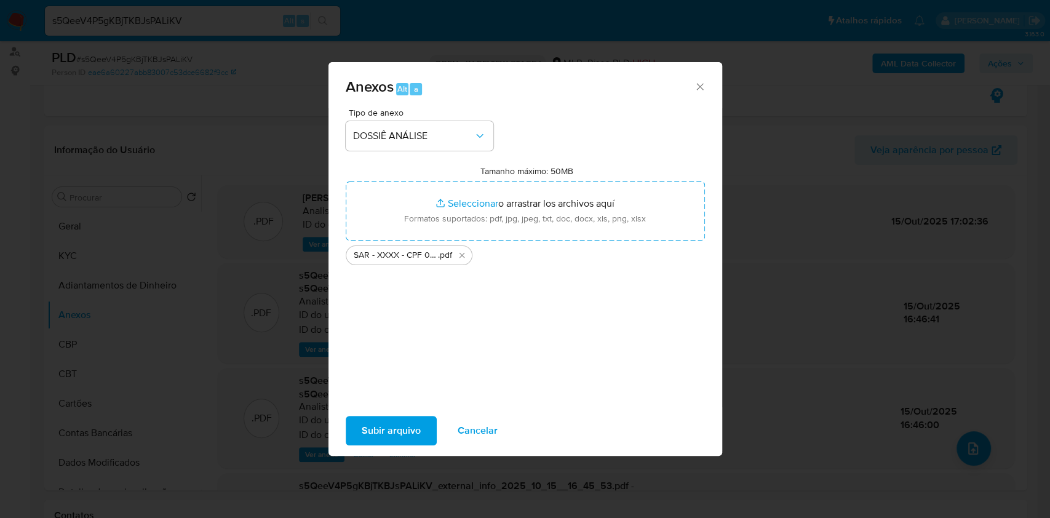
click at [421, 426] on button "Subir arquivo" at bounding box center [391, 431] width 91 height 30
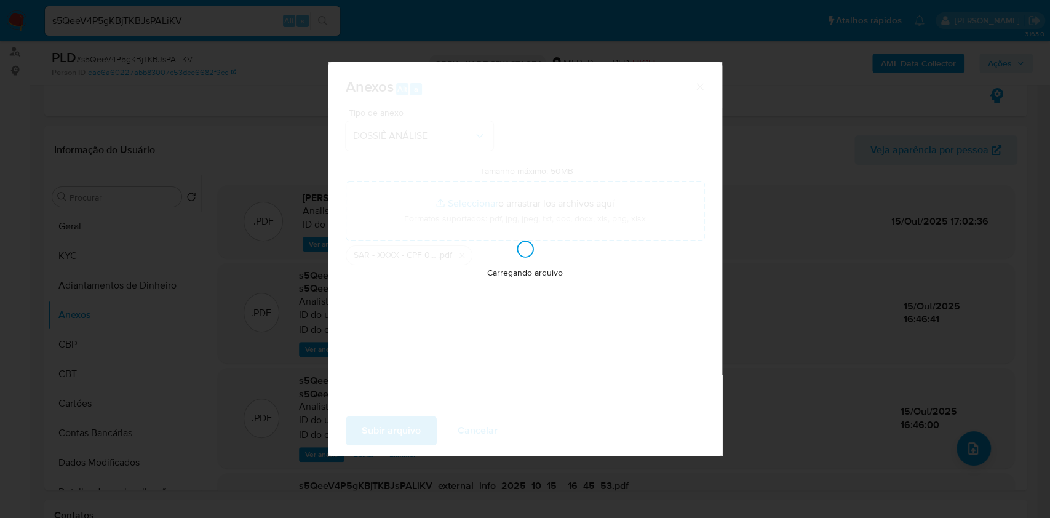
click at [924, 272] on div "Anexos Alt a Tipo de anexo DOSSIÊ ANÁLISE Tamanho máximo: 50MB Seleccionar arch…" at bounding box center [525, 259] width 1050 height 518
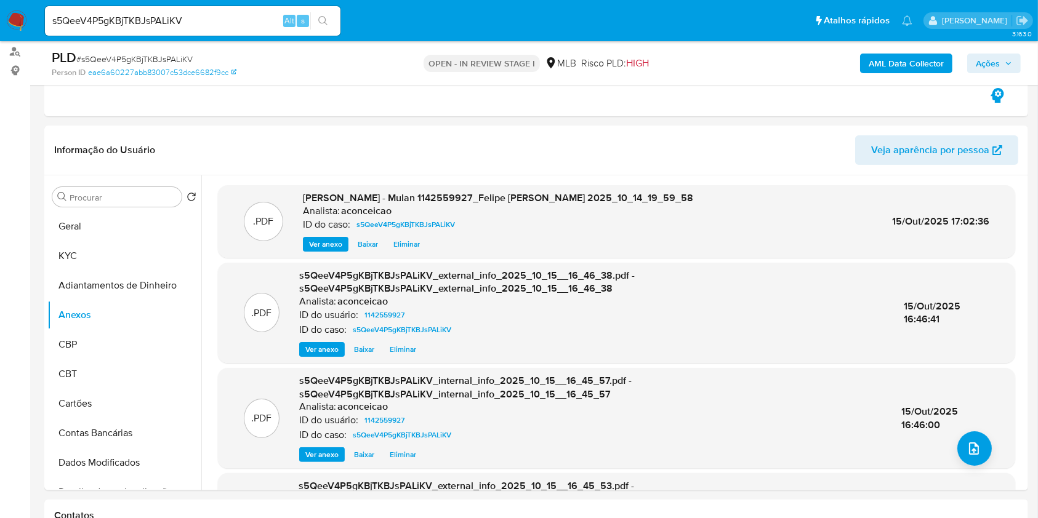
click at [986, 63] on span "Ações" at bounding box center [987, 64] width 24 height 20
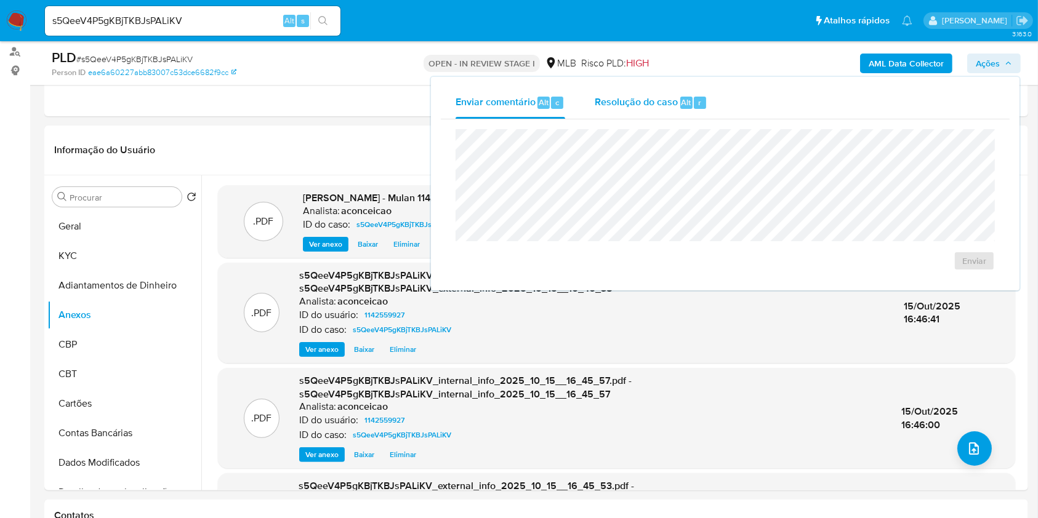
click at [657, 117] on div "Resolução do caso Alt r" at bounding box center [650, 103] width 113 height 32
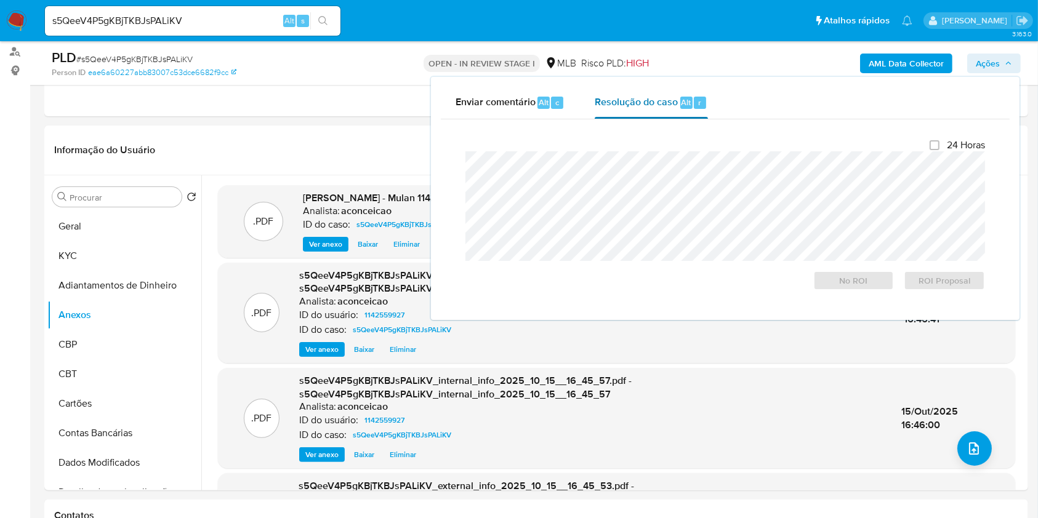
click at [655, 111] on div "Resolução do caso Alt r" at bounding box center [650, 103] width 113 height 32
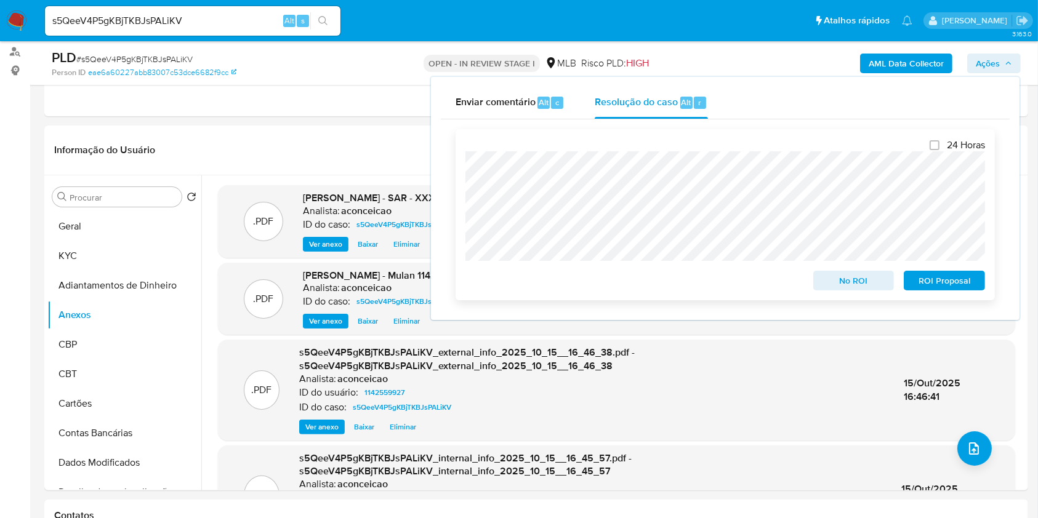
click at [953, 279] on span "ROI Proposal" at bounding box center [944, 280] width 64 height 17
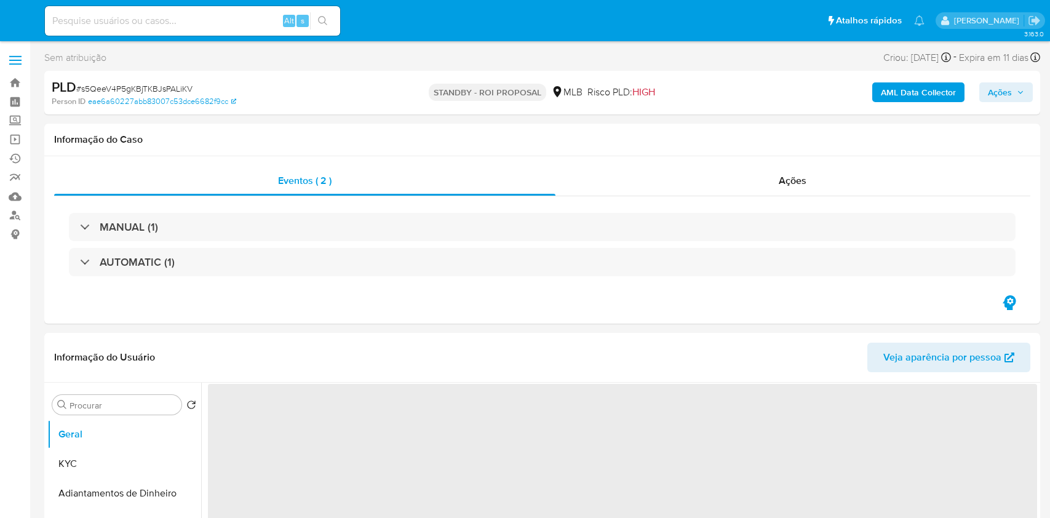
select select "10"
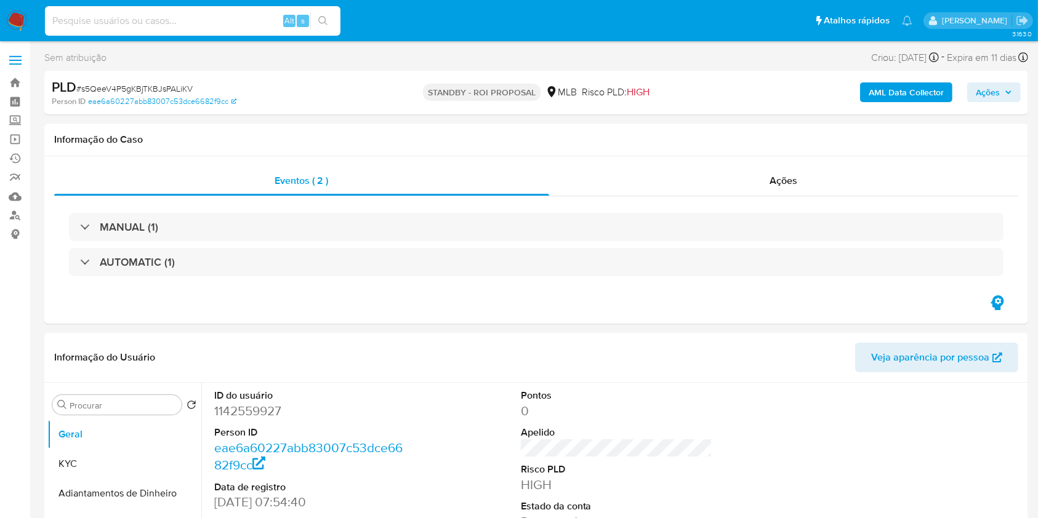
drag, startPoint x: 226, startPoint y: 20, endPoint x: 266, endPoint y: 28, distance: 40.9
click at [226, 19] on input at bounding box center [192, 21] width 295 height 16
paste input "LqewCXdOWjGULr3cK2jUpQSg"
type input "LqewCXdOWjGULr3cK2jUpQSg"
click at [320, 23] on icon "search-icon" at bounding box center [323, 21] width 10 height 10
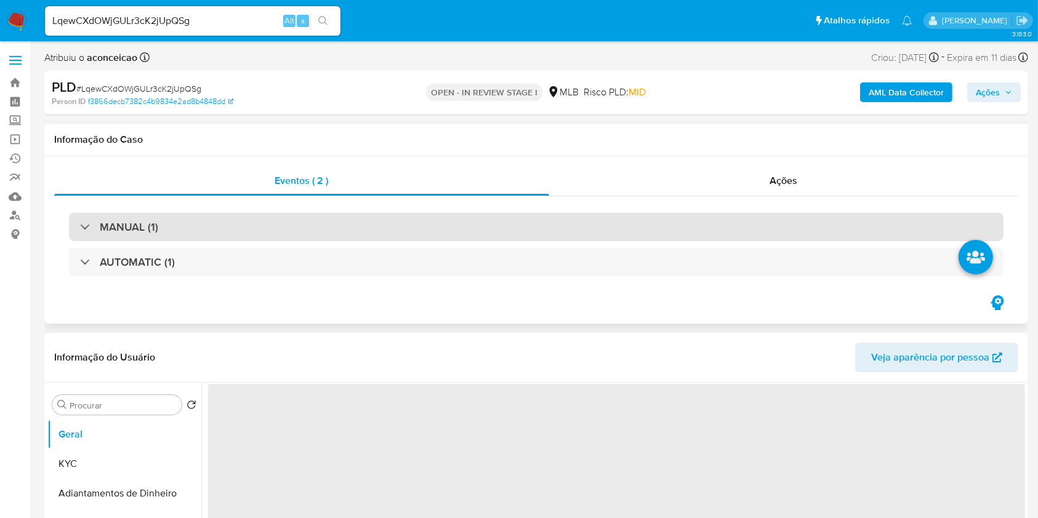
select select "10"
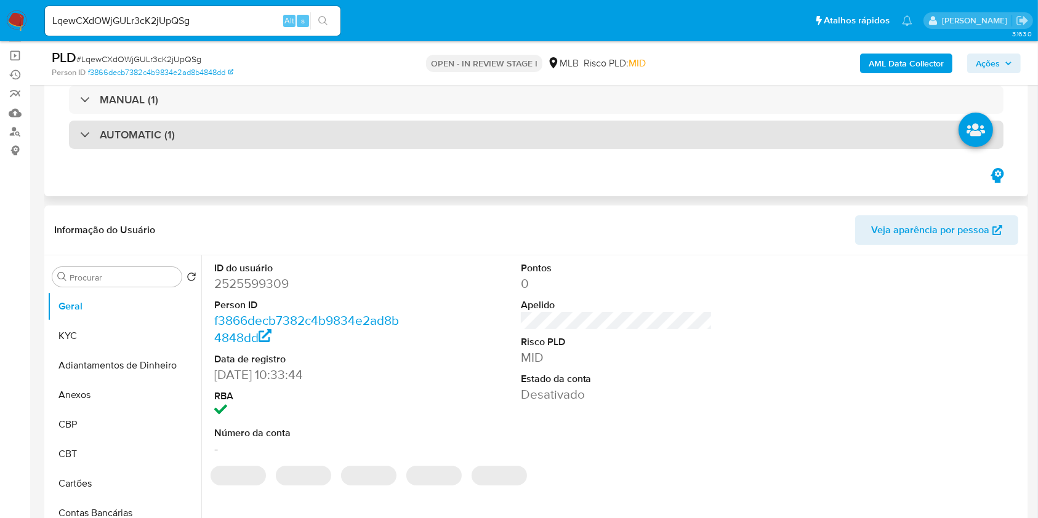
scroll to position [164, 0]
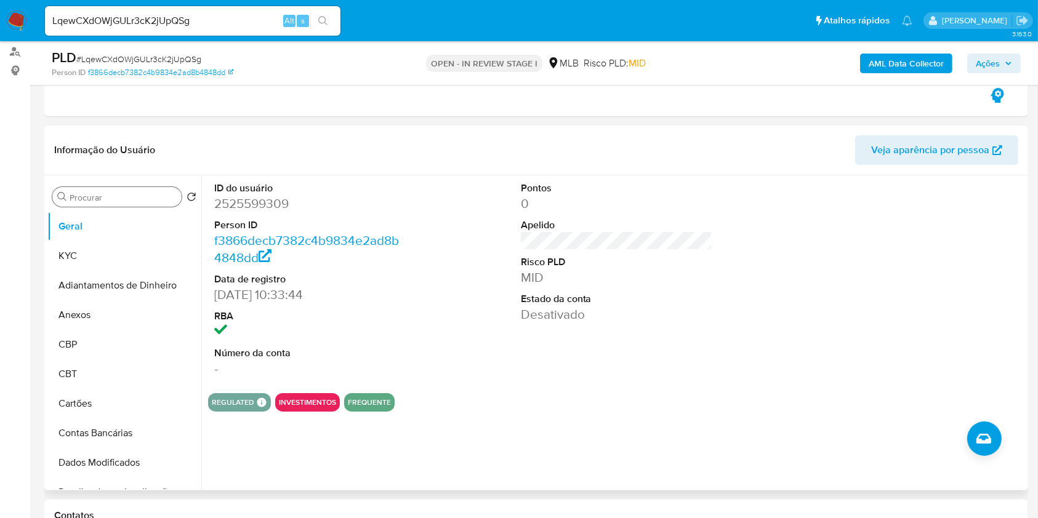
click at [120, 193] on input "Procurar" at bounding box center [123, 197] width 107 height 11
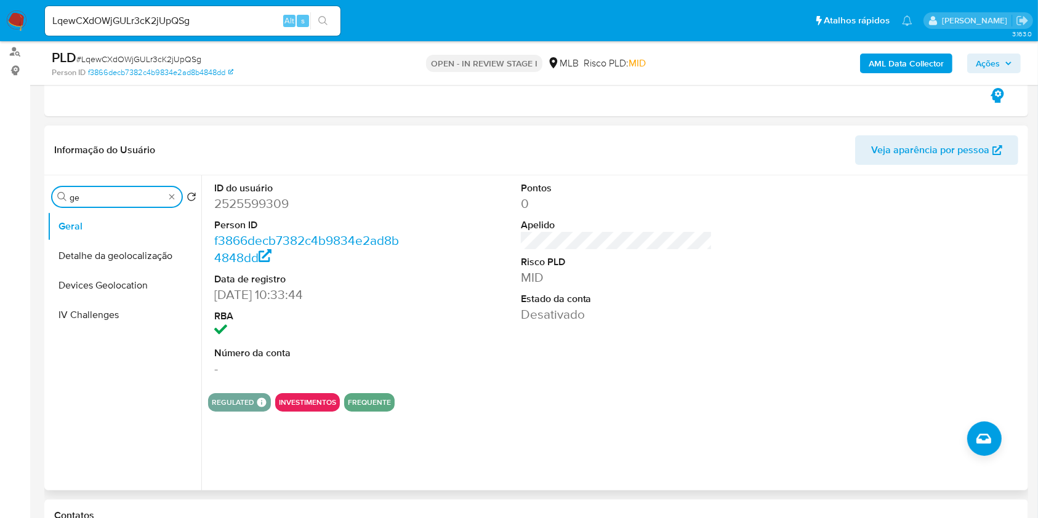
type input "ge"
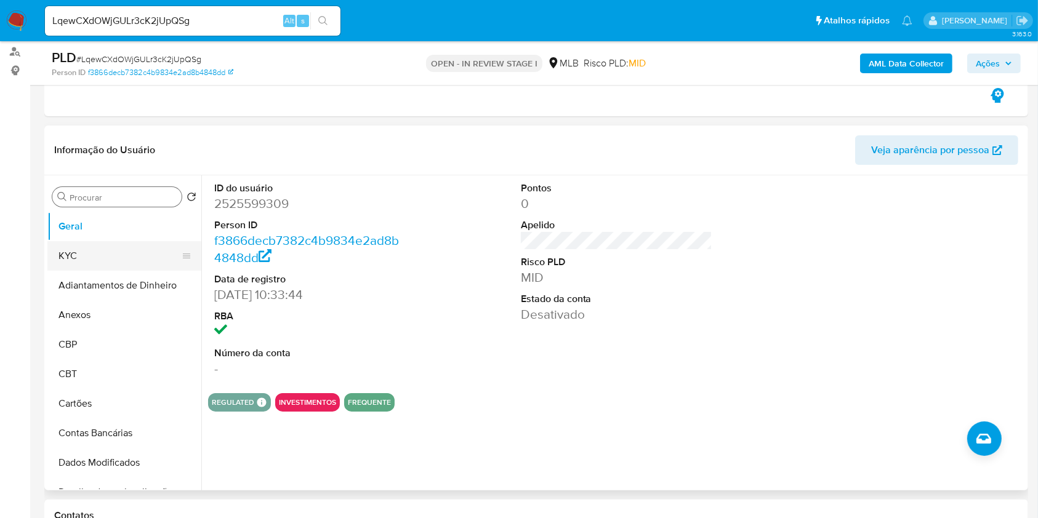
click at [110, 249] on button "KYC" at bounding box center [119, 256] width 144 height 30
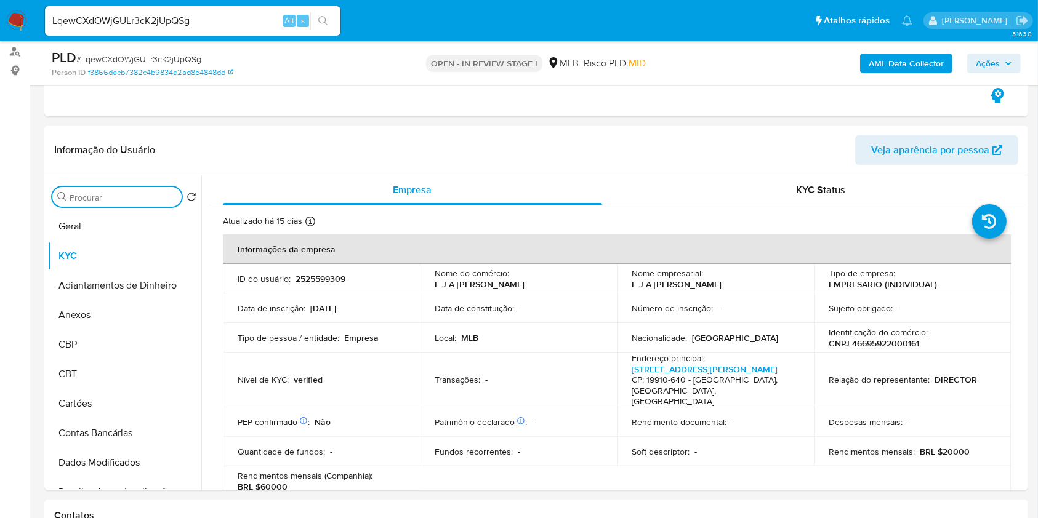
click at [121, 200] on input "Procurar" at bounding box center [123, 197] width 107 height 11
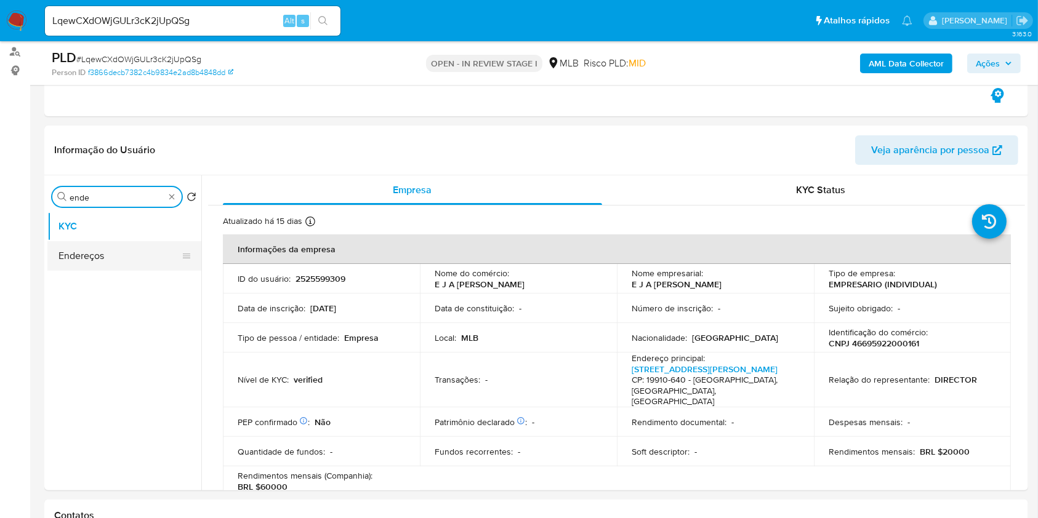
type input "ende"
click at [108, 252] on button "Endereços" at bounding box center [119, 256] width 144 height 30
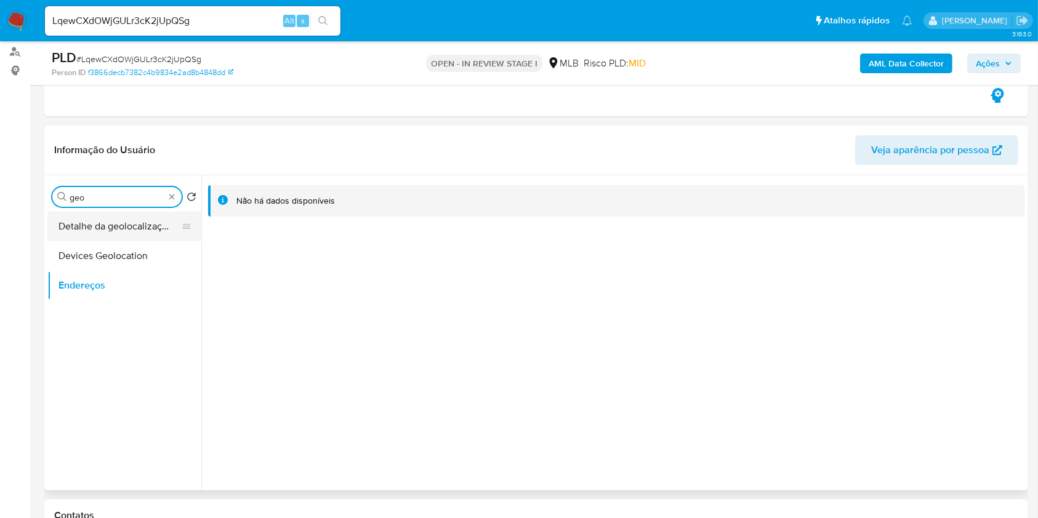
type input "geo"
click at [151, 223] on button "Detalhe da geolocalização" at bounding box center [119, 227] width 144 height 30
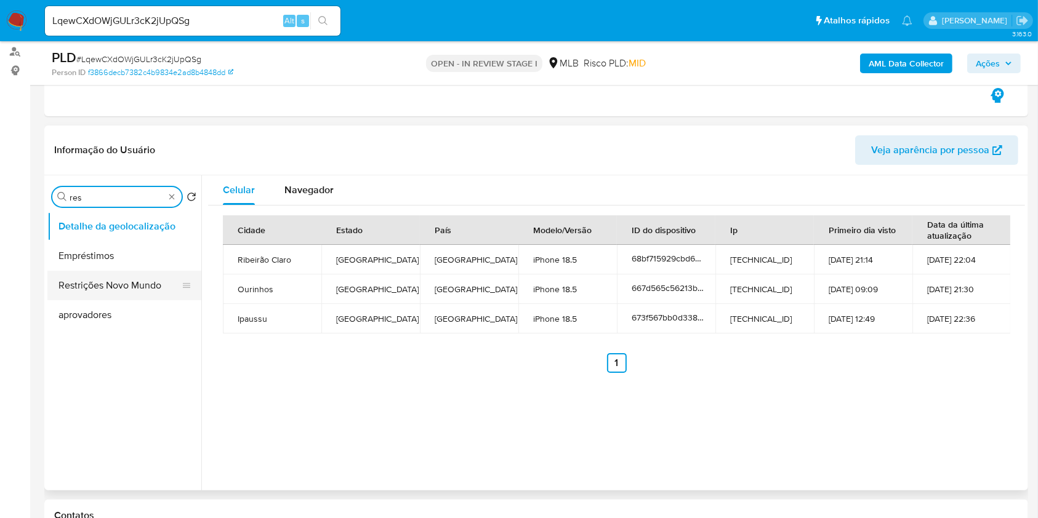
type input "res"
click at [126, 278] on button "Restrições Novo Mundo" at bounding box center [119, 286] width 144 height 30
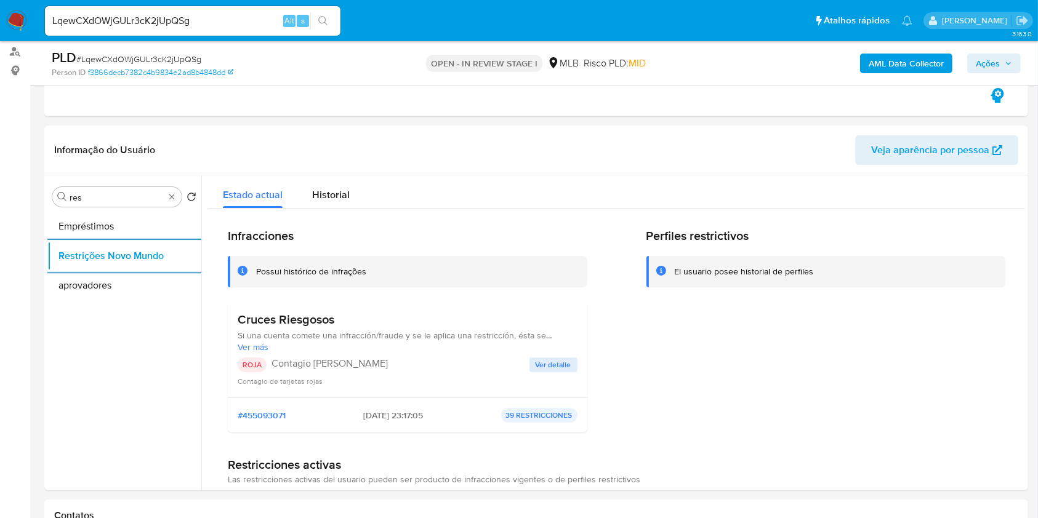
drag, startPoint x: 177, startPoint y: 188, endPoint x: 172, endPoint y: 201, distance: 13.0
click at [175, 191] on div "Procurar res" at bounding box center [116, 197] width 129 height 20
click at [172, 204] on div "Procurar res" at bounding box center [116, 197] width 129 height 20
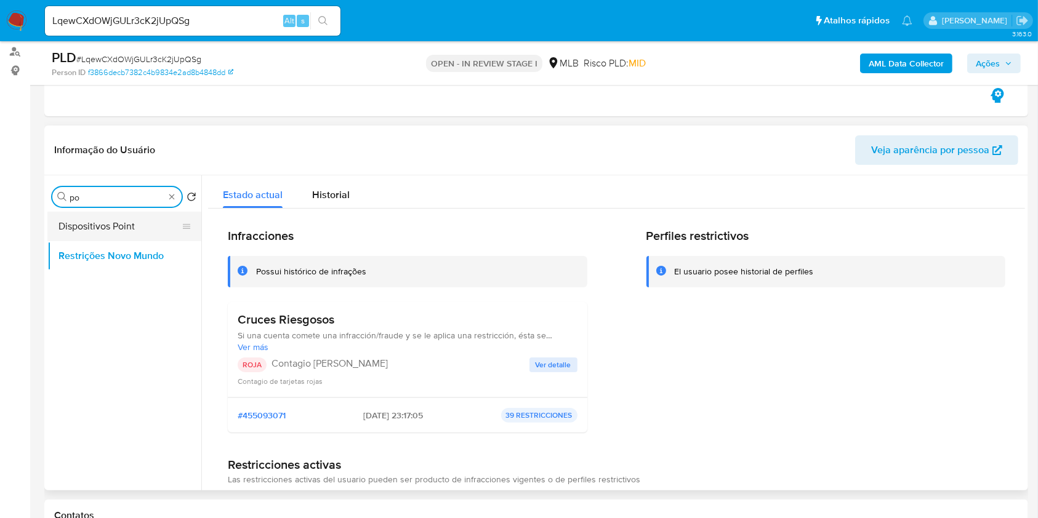
type input "po"
click at [152, 219] on button "Dispositivos Point" at bounding box center [119, 227] width 144 height 30
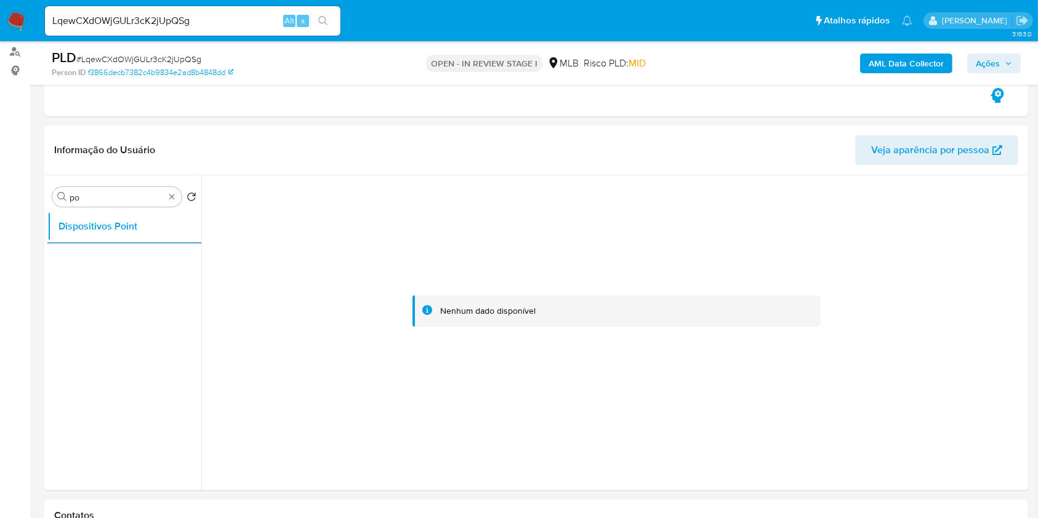
click at [174, 198] on div "Procurar po" at bounding box center [116, 197] width 129 height 20
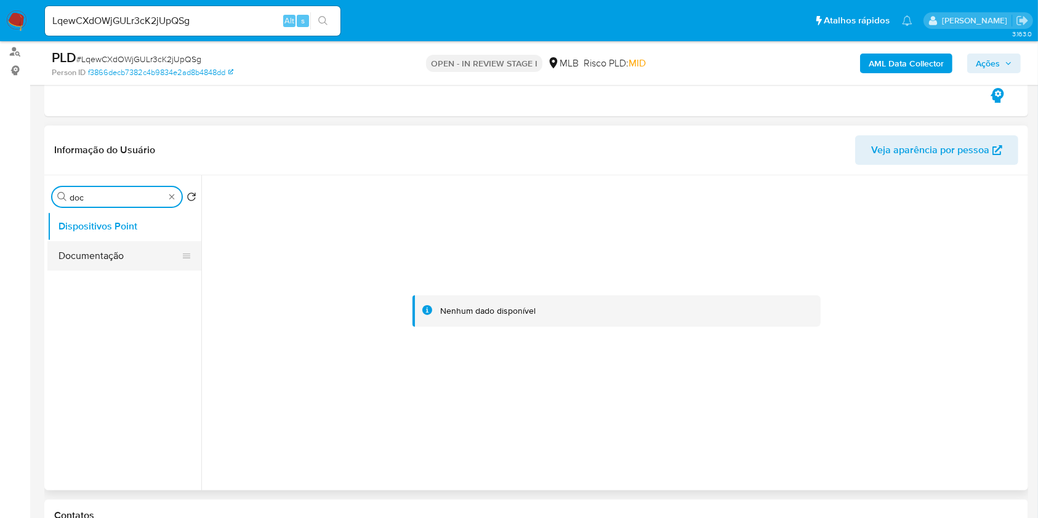
type input "doc"
drag, startPoint x: 114, startPoint y: 254, endPoint x: 119, endPoint y: 249, distance: 7.4
click at [113, 254] on button "Documentação" at bounding box center [124, 256] width 154 height 30
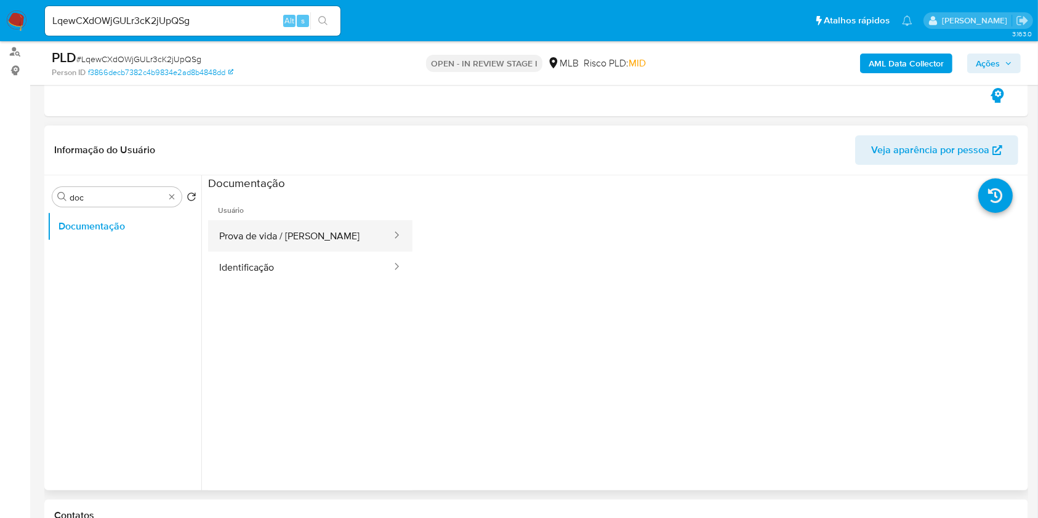
click at [292, 239] on button "Prova de vida / Selfie" at bounding box center [300, 235] width 185 height 31
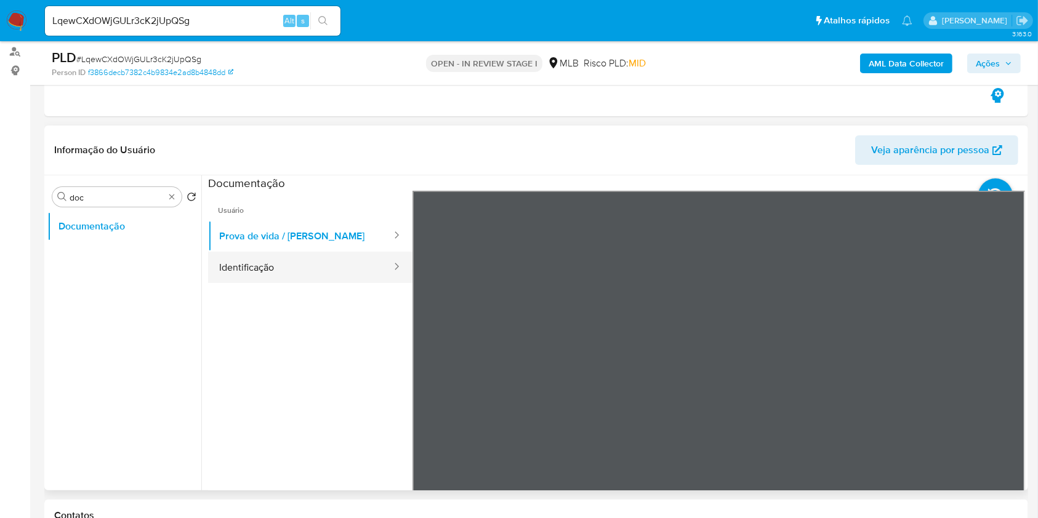
click at [275, 273] on button "Identificação" at bounding box center [300, 267] width 185 height 31
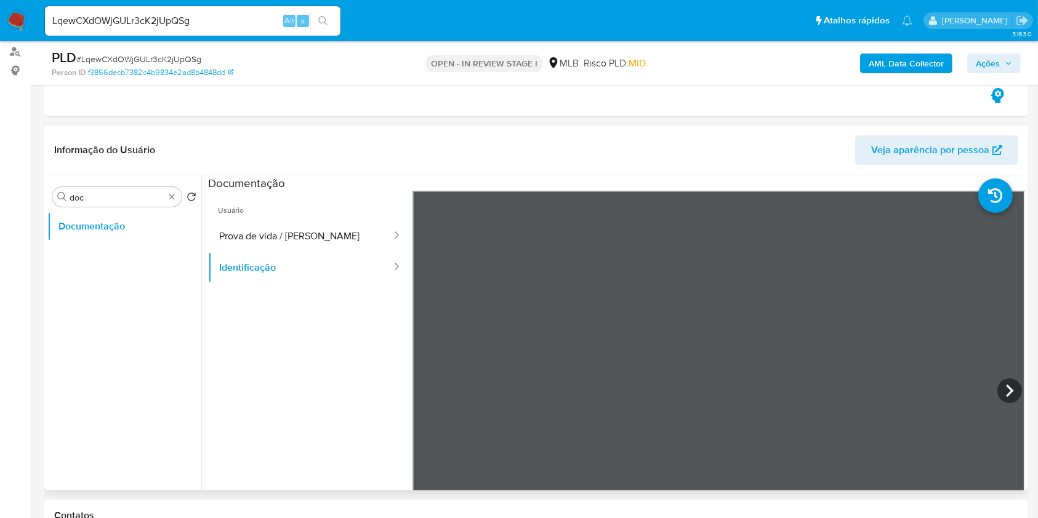
click at [997, 390] on icon at bounding box center [1009, 390] width 25 height 25
click at [415, 391] on icon at bounding box center [427, 390] width 25 height 25
click at [323, 229] on button "Prova de vida / Selfie" at bounding box center [300, 235] width 185 height 31
click at [906, 64] on b "AML Data Collector" at bounding box center [905, 64] width 75 height 20
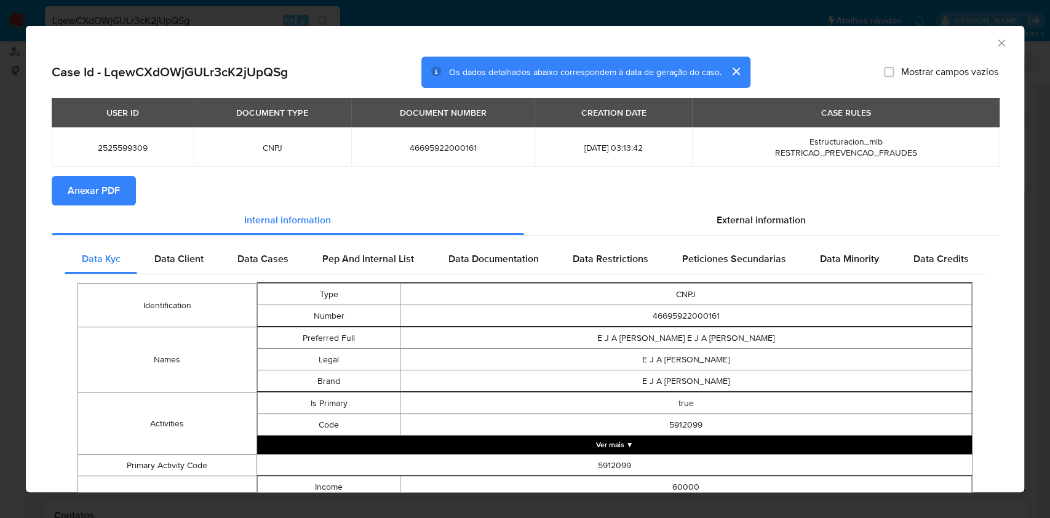
drag, startPoint x: 95, startPoint y: 185, endPoint x: 293, endPoint y: 199, distance: 198.1
click at [98, 184] on span "Anexar PDF" at bounding box center [94, 190] width 52 height 27
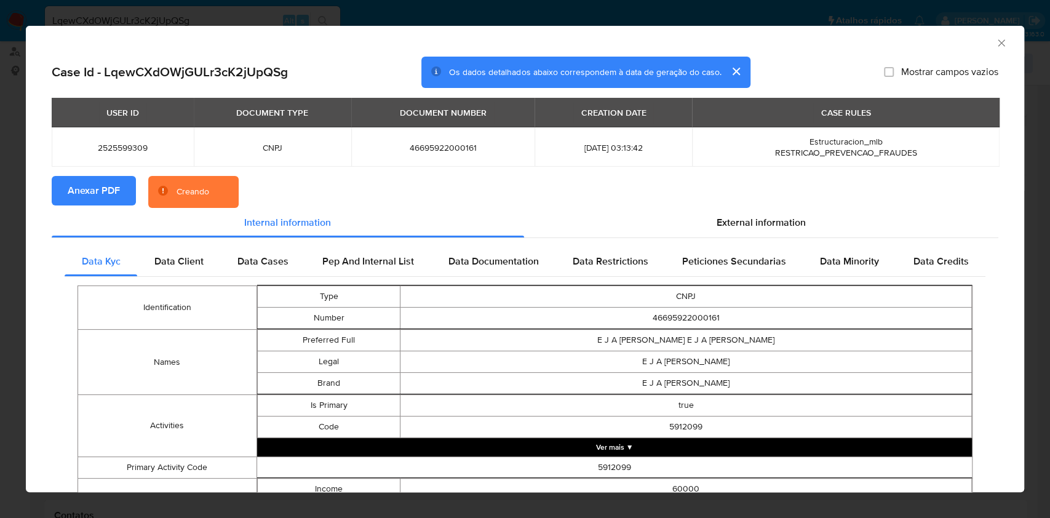
click at [446, 146] on span "46695922000161" at bounding box center [443, 147] width 154 height 11
copy span "46695922000161"
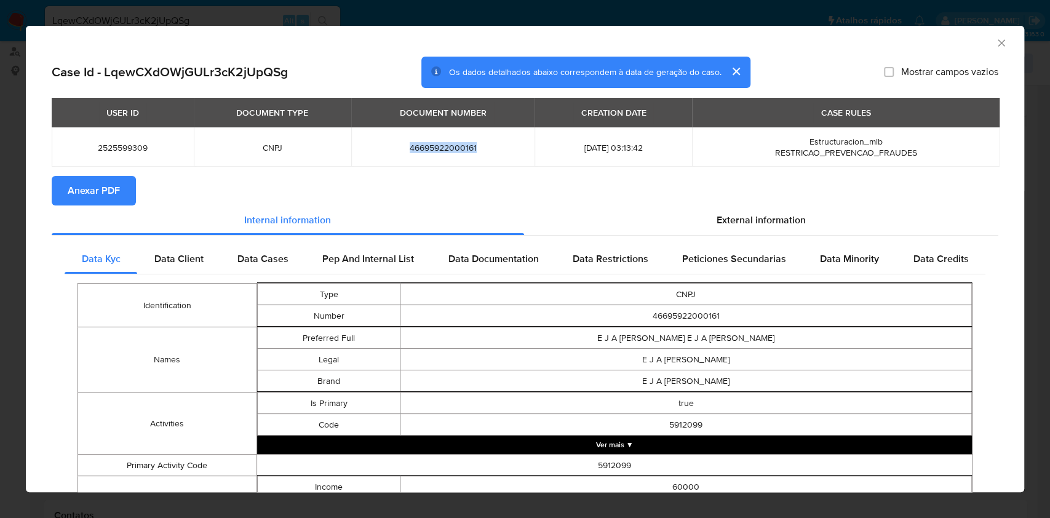
drag, startPoint x: 97, startPoint y: 185, endPoint x: 133, endPoint y: 178, distance: 36.2
click at [100, 184] on span "Anexar PDF" at bounding box center [94, 190] width 52 height 27
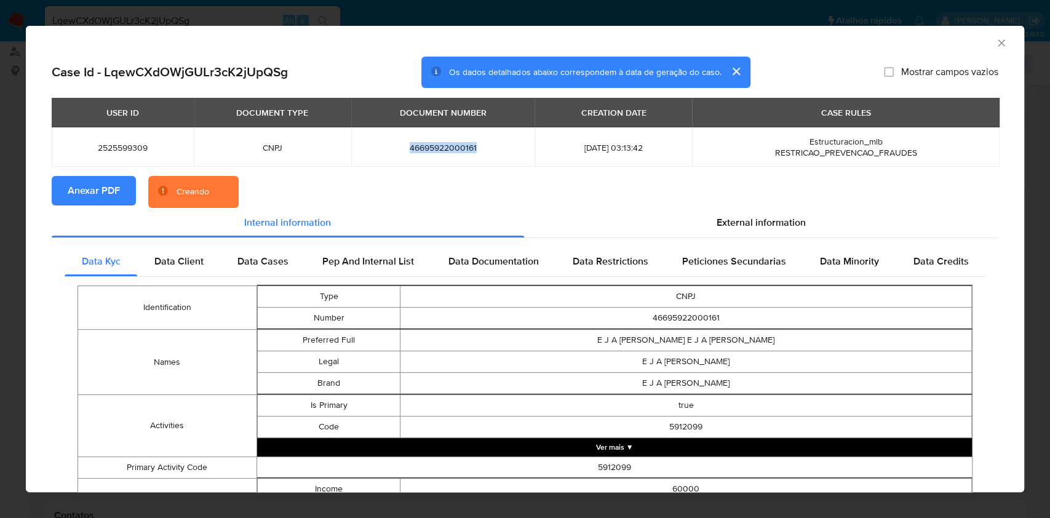
click at [996, 43] on icon "Fechar a janela" at bounding box center [1002, 43] width 12 height 12
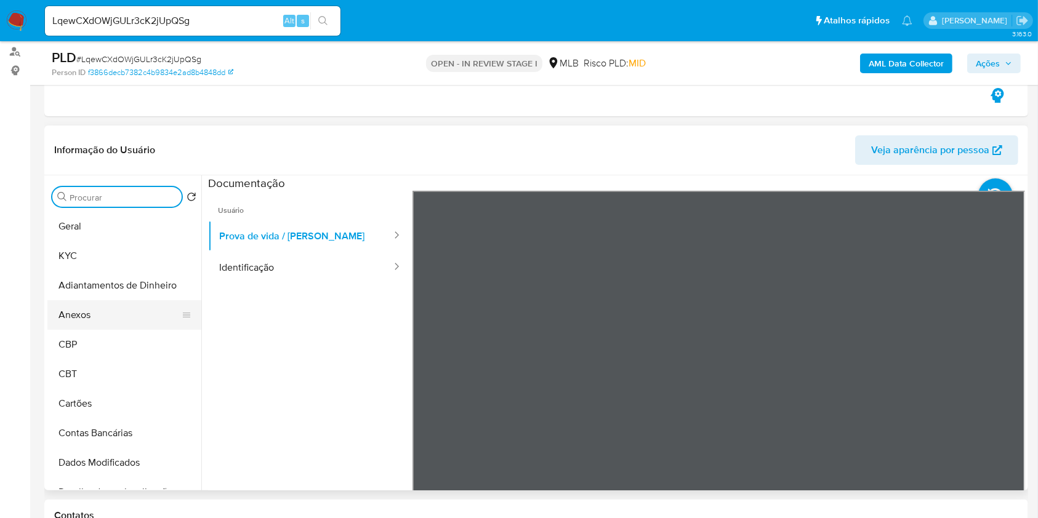
click at [103, 310] on button "Anexos" at bounding box center [119, 315] width 144 height 30
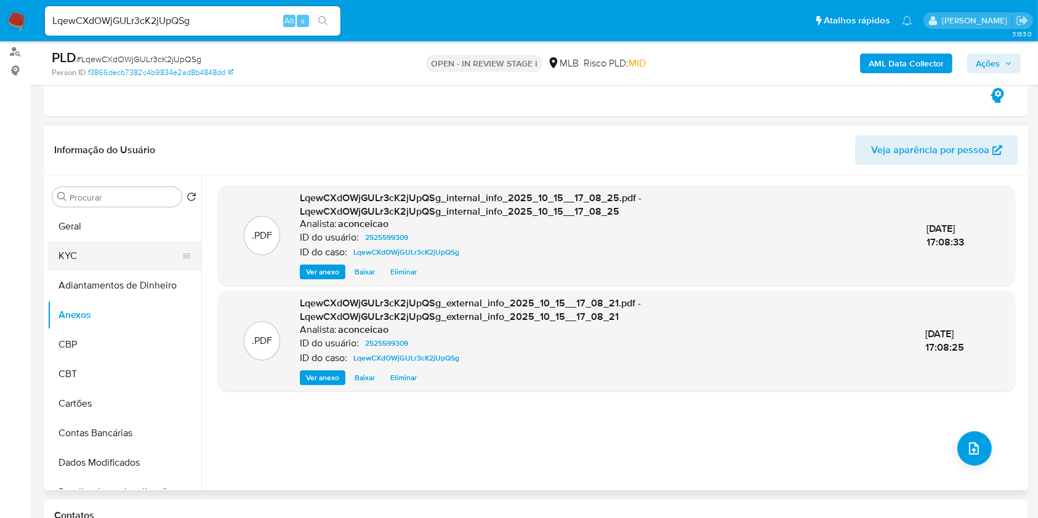
click at [108, 257] on button "KYC" at bounding box center [119, 256] width 144 height 30
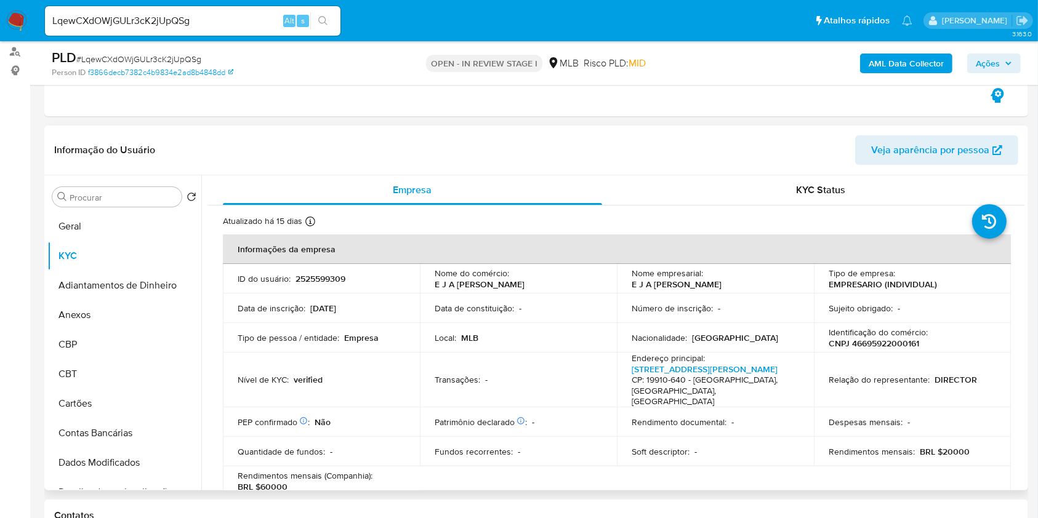
scroll to position [246, 0]
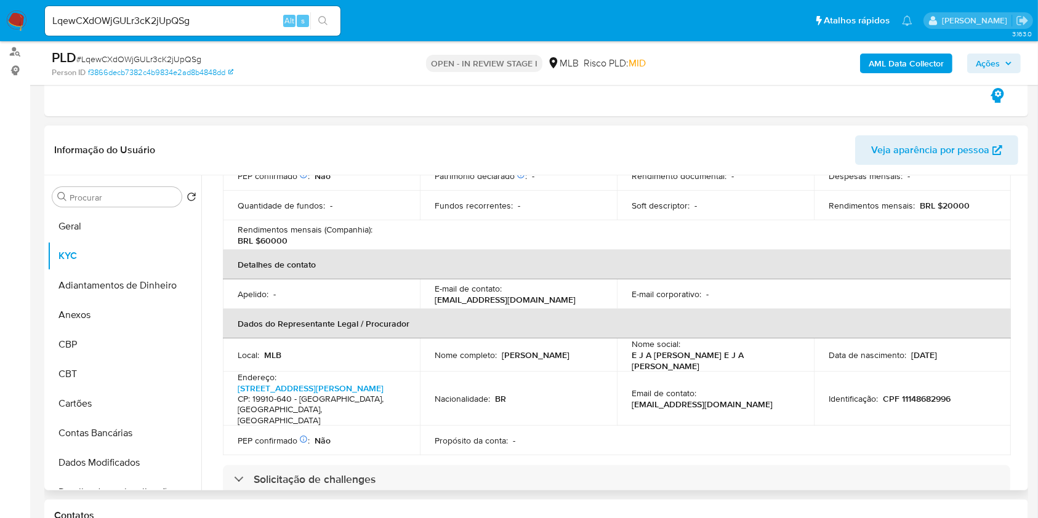
click at [526, 359] on p "Edgar Julian Alle de Oliveira" at bounding box center [536, 355] width 68 height 11
copy div "Nome completo : Edgar Julian Alle de Oliveira"
click at [548, 367] on td "Nome completo : Edgar Julian Alle de Oliveira" at bounding box center [518, 354] width 197 height 33
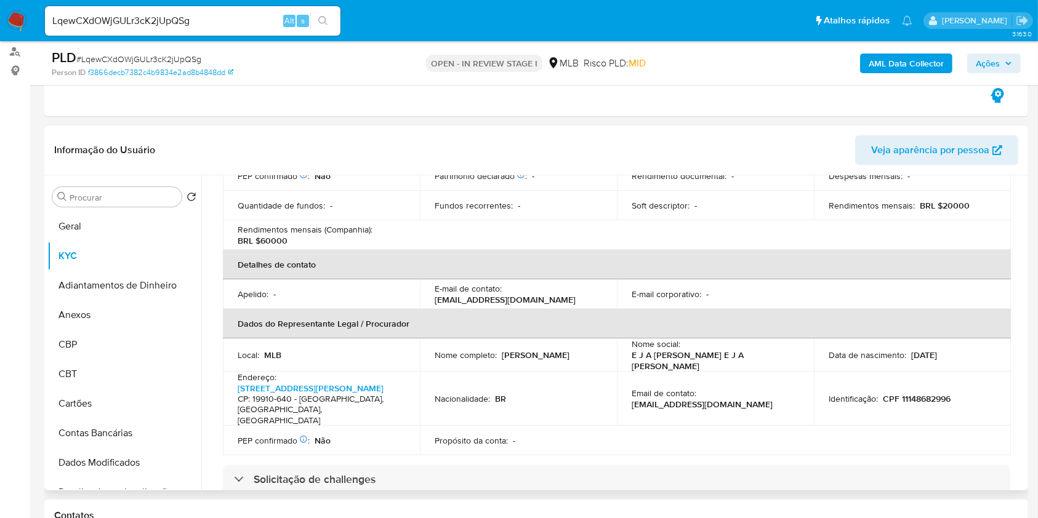
copy p "Edgar Julian Alle de Oliveira"
drag, startPoint x: 532, startPoint y: 363, endPoint x: 428, endPoint y: 358, distance: 103.5
click at [428, 358] on td "Nome completo : Edgar Julian Alle de Oliveira" at bounding box center [518, 354] width 197 height 33
click at [503, 361] on p "Edgar Julian Alle de Oliveira" at bounding box center [536, 355] width 68 height 11
click at [922, 401] on p "CPF 11148682996" at bounding box center [916, 398] width 68 height 11
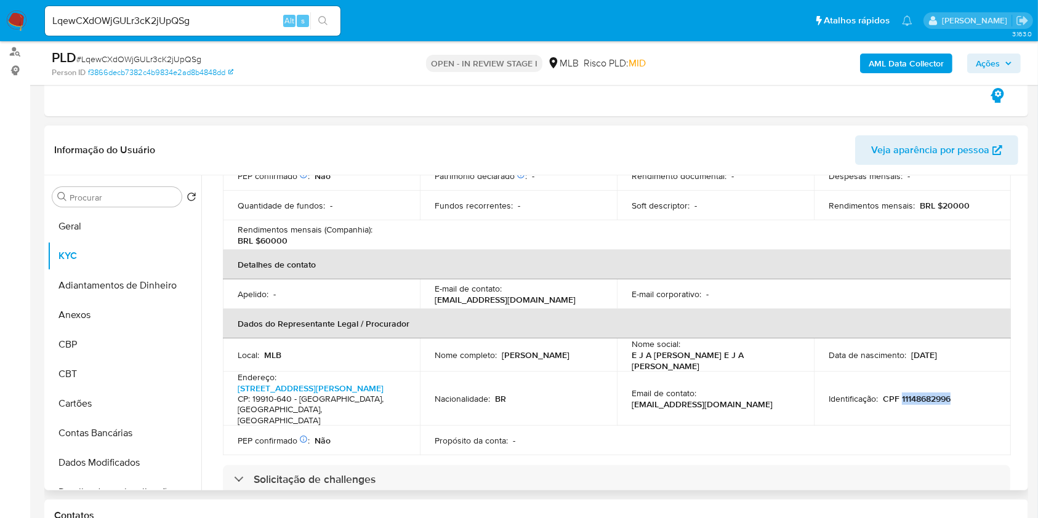
click at [922, 401] on p "CPF 11148682996" at bounding box center [916, 398] width 68 height 11
copy p "11148682996"
click at [130, 196] on input "Procurar" at bounding box center [123, 197] width 107 height 11
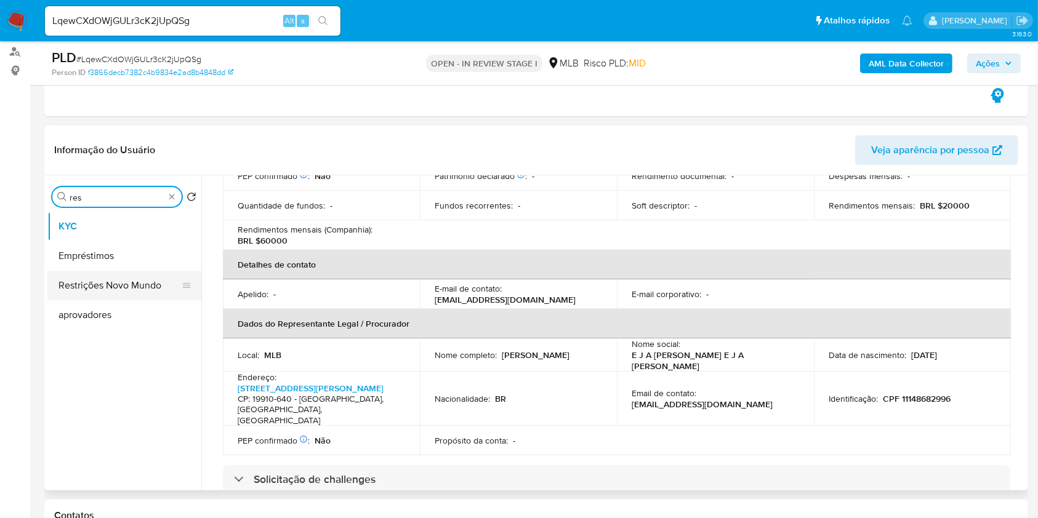
type input "res"
click at [140, 282] on button "Restrições Novo Mundo" at bounding box center [119, 286] width 144 height 30
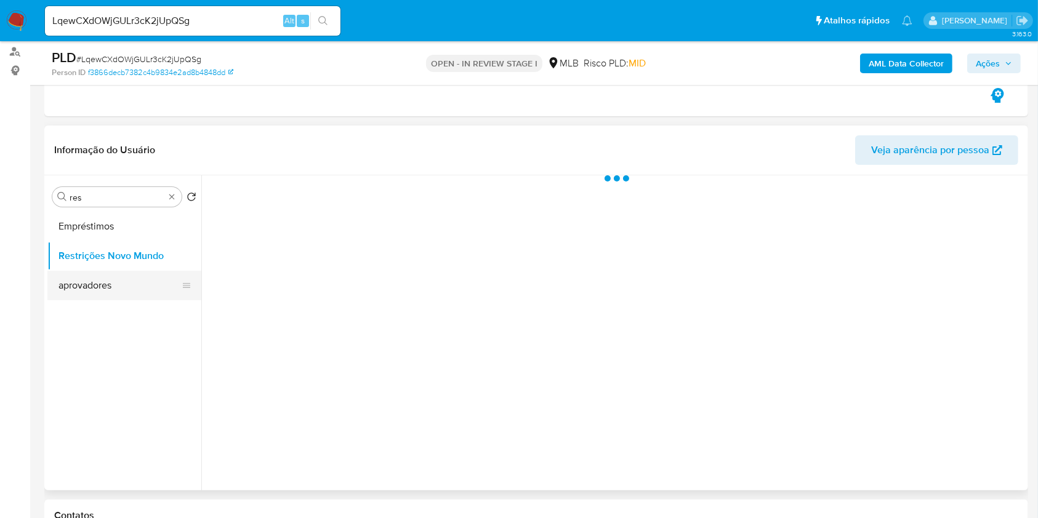
scroll to position [0, 0]
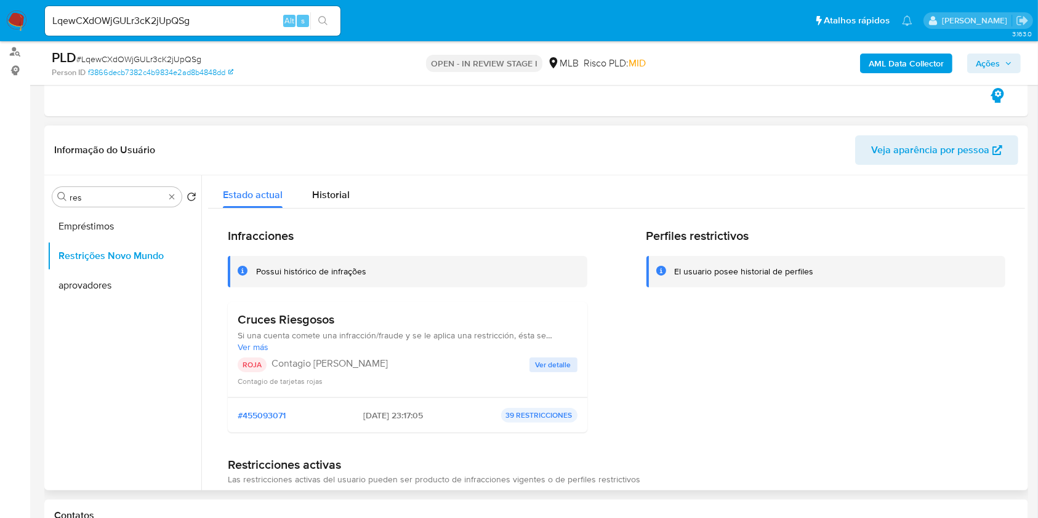
drag, startPoint x: 348, startPoint y: 414, endPoint x: 396, endPoint y: 420, distance: 49.0
click at [396, 420] on div "#455093071 08/09/2025 - 23:17:05 39 RESTRICCIONES" at bounding box center [408, 415] width 340 height 15
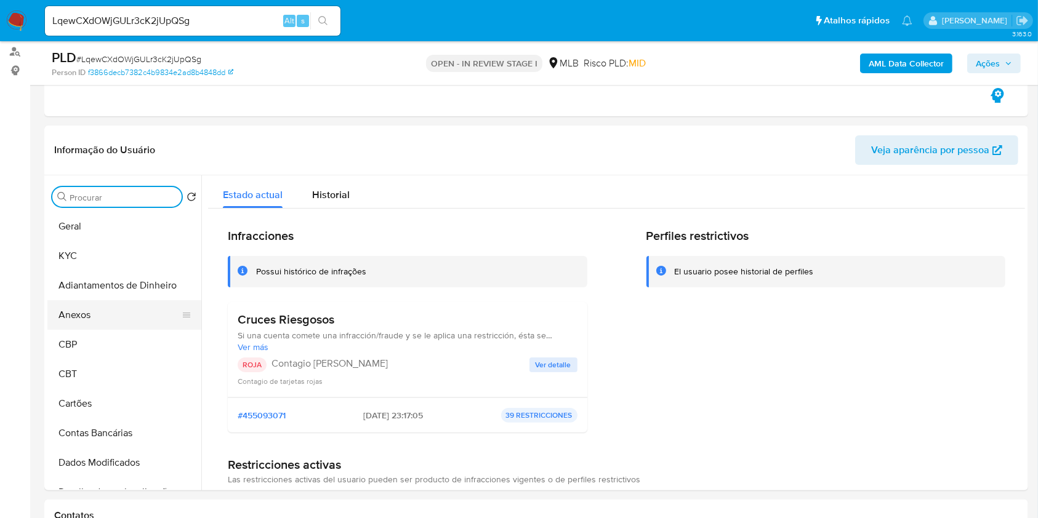
click at [113, 306] on button "Anexos" at bounding box center [119, 315] width 144 height 30
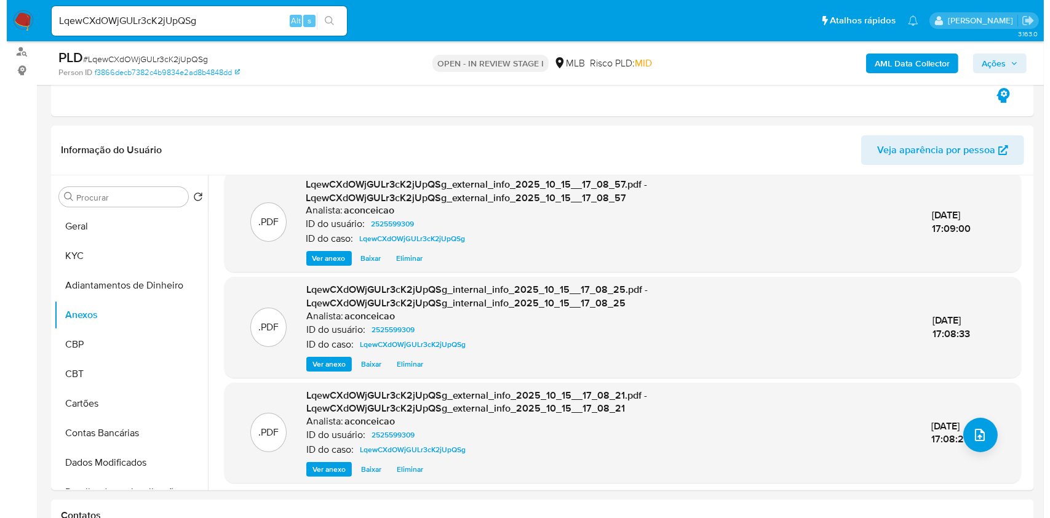
scroll to position [17, 0]
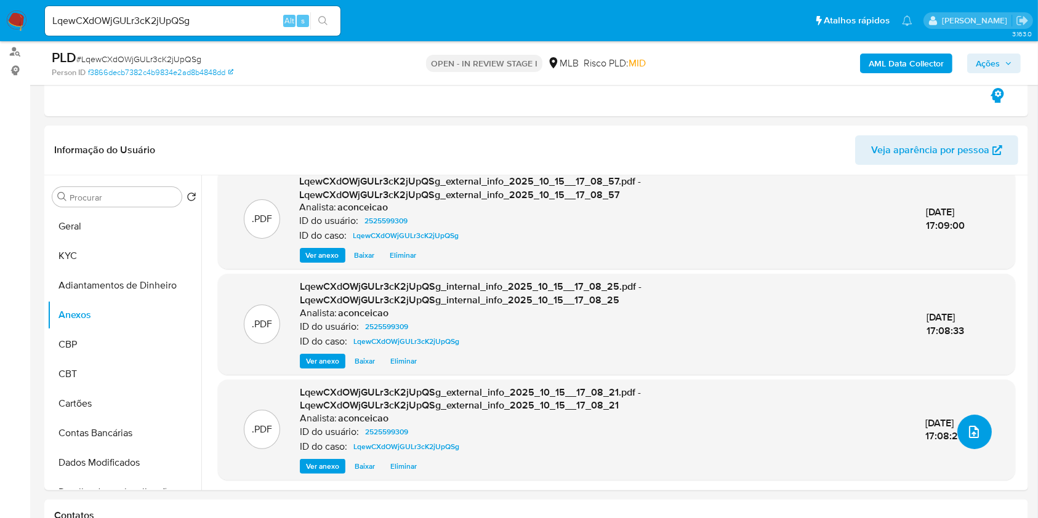
click at [970, 429] on icon "upload-file" at bounding box center [973, 432] width 15 height 15
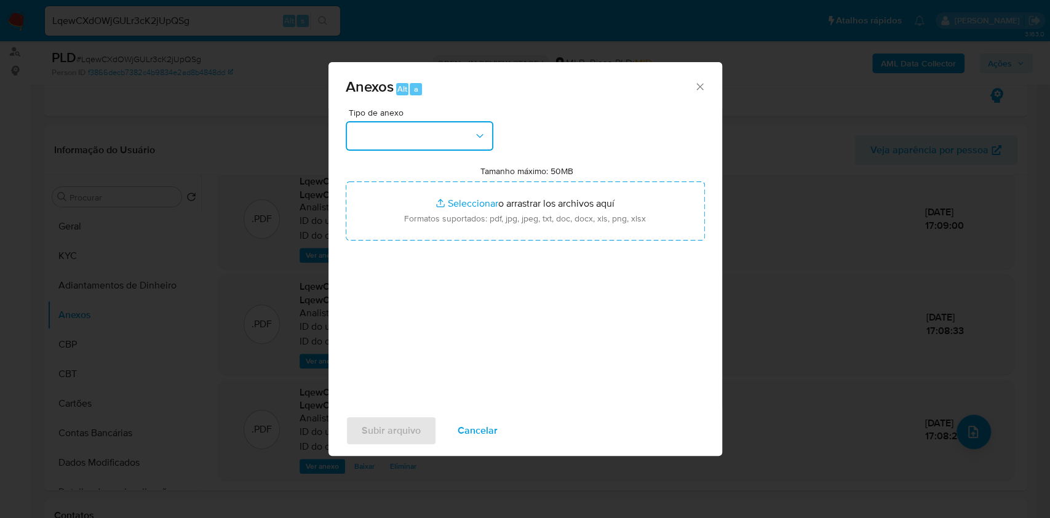
drag, startPoint x: 439, startPoint y: 134, endPoint x: 436, endPoint y: 148, distance: 14.6
click at [439, 135] on button "button" at bounding box center [420, 136] width 148 height 30
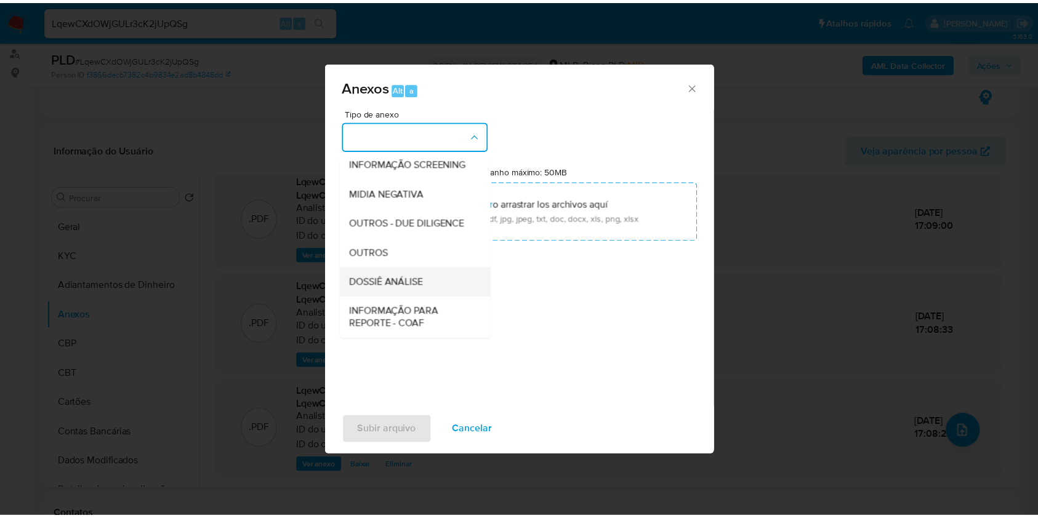
scroll to position [189, 0]
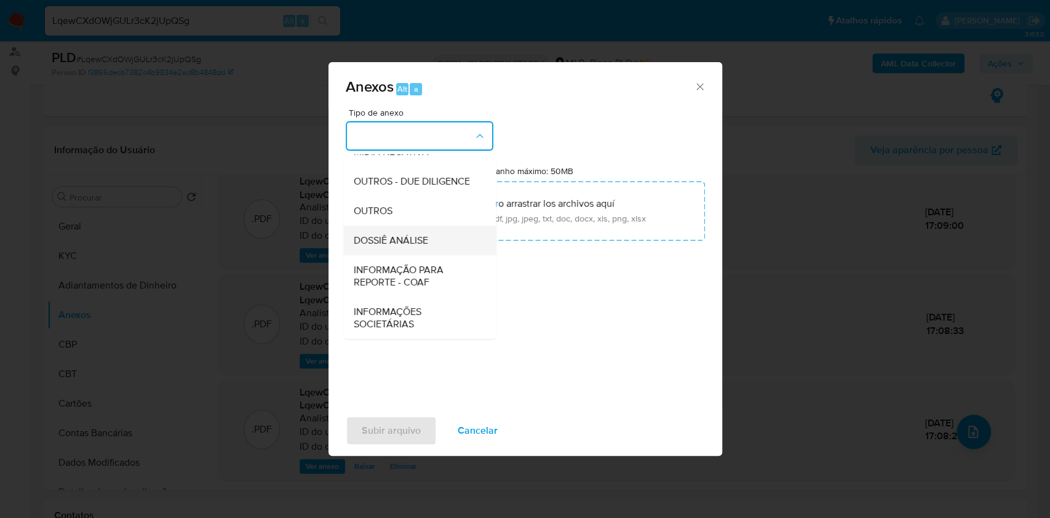
click at [426, 242] on span "DOSSIÊ ANÁLISE" at bounding box center [390, 240] width 74 height 12
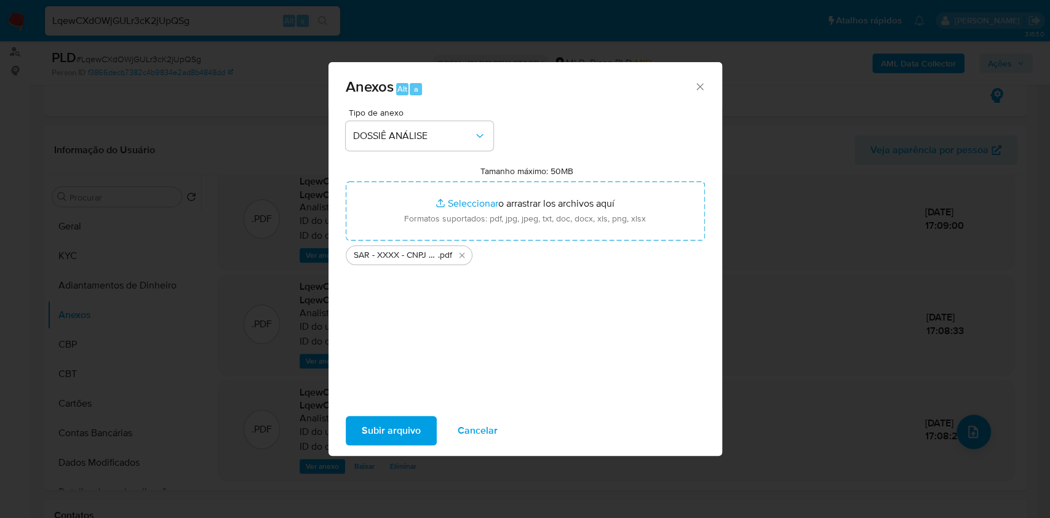
click at [398, 433] on span "Subir arquivo" at bounding box center [391, 430] width 59 height 27
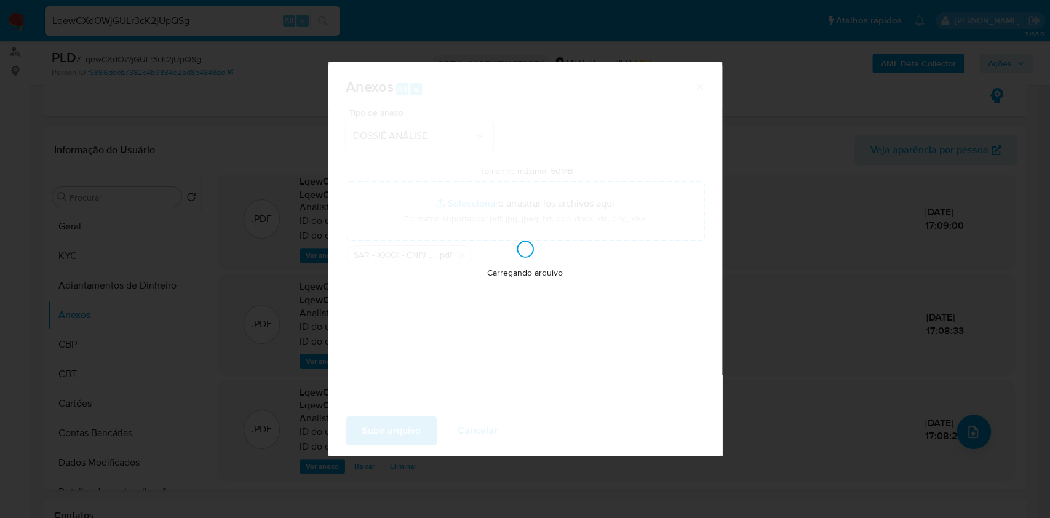
click at [862, 298] on div "Anexos Alt a Tipo de anexo DOSSIÊ ANÁLISE Tamanho máximo: 50MB Seleccionar arch…" at bounding box center [525, 259] width 1050 height 518
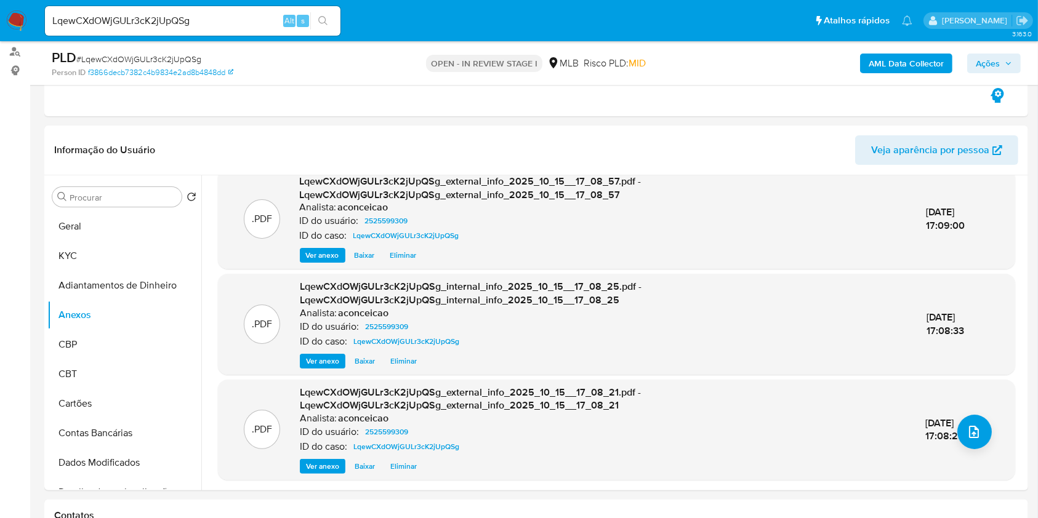
click at [992, 65] on span "Ações" at bounding box center [987, 64] width 24 height 20
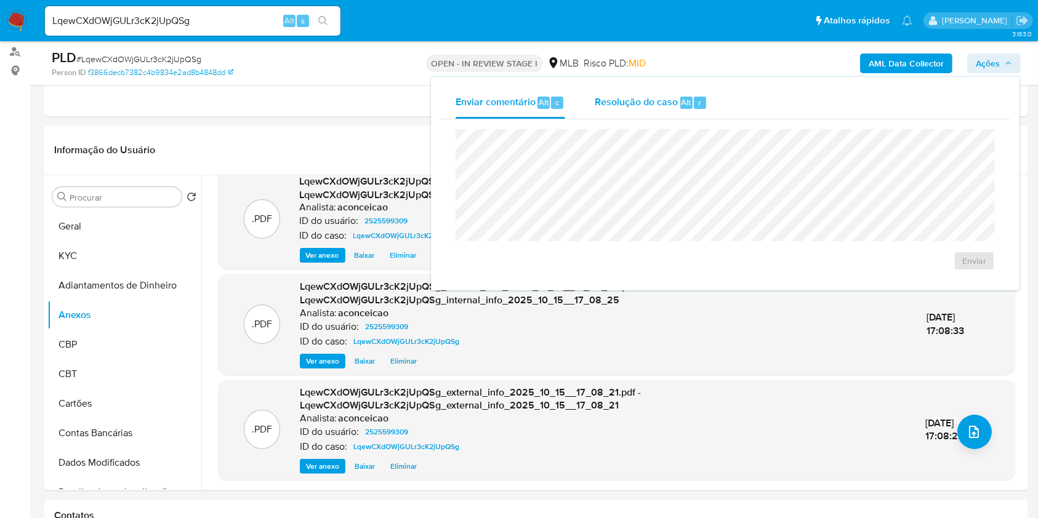
click at [703, 100] on div "r" at bounding box center [700, 103] width 12 height 12
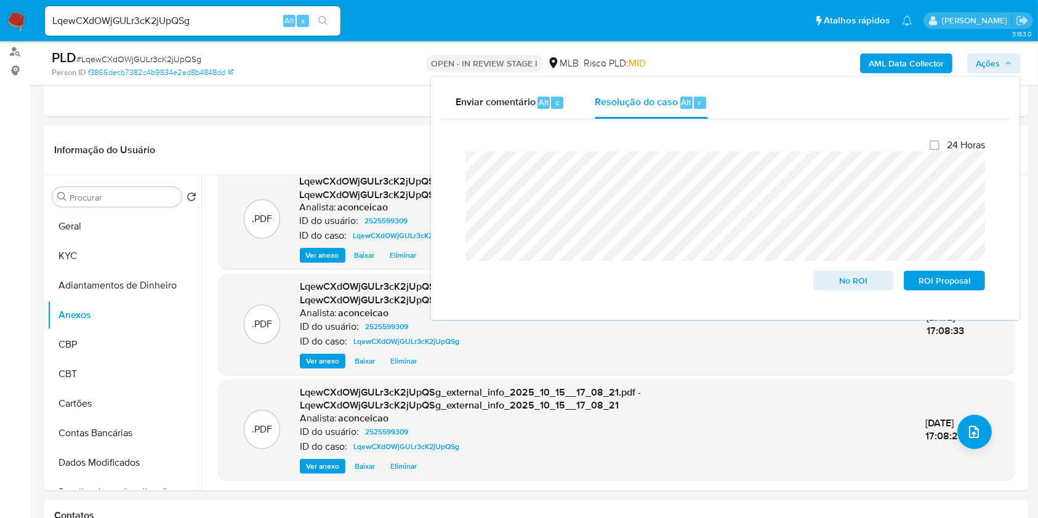
scroll to position [94, 0]
click at [511, 104] on span "Enviar comentário" at bounding box center [495, 102] width 80 height 14
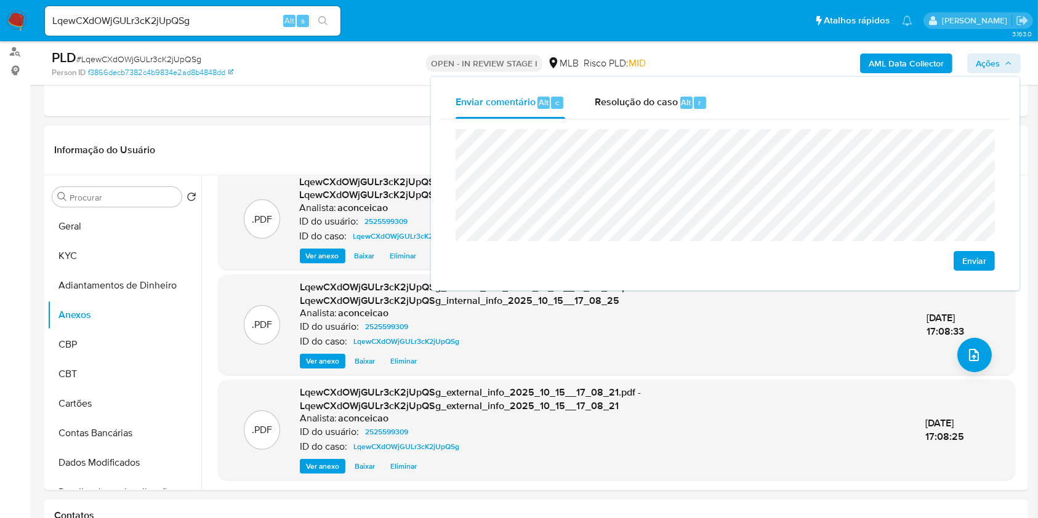
click at [0, 0] on lt-span "n ã o" at bounding box center [0, 0] width 0 height 0
click at [0, 0] on lt-span "poss í vel" at bounding box center [0, 0] width 0 height 0
click at [0, 0] on lt-span "n ã o" at bounding box center [0, 0] width 0 height 0
click at [961, 266] on button "Enviar" at bounding box center [973, 261] width 41 height 20
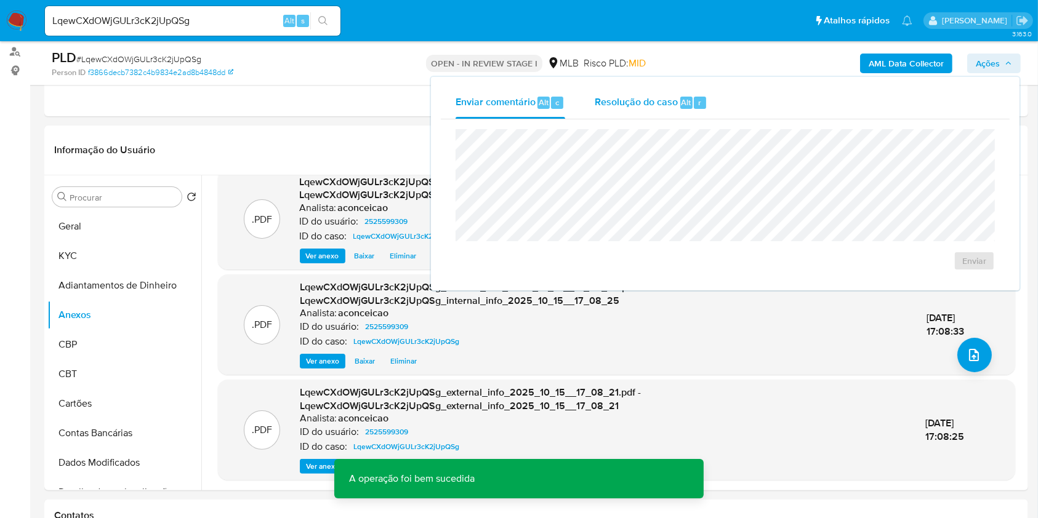
click at [639, 95] on span "Resolução do caso" at bounding box center [635, 102] width 83 height 14
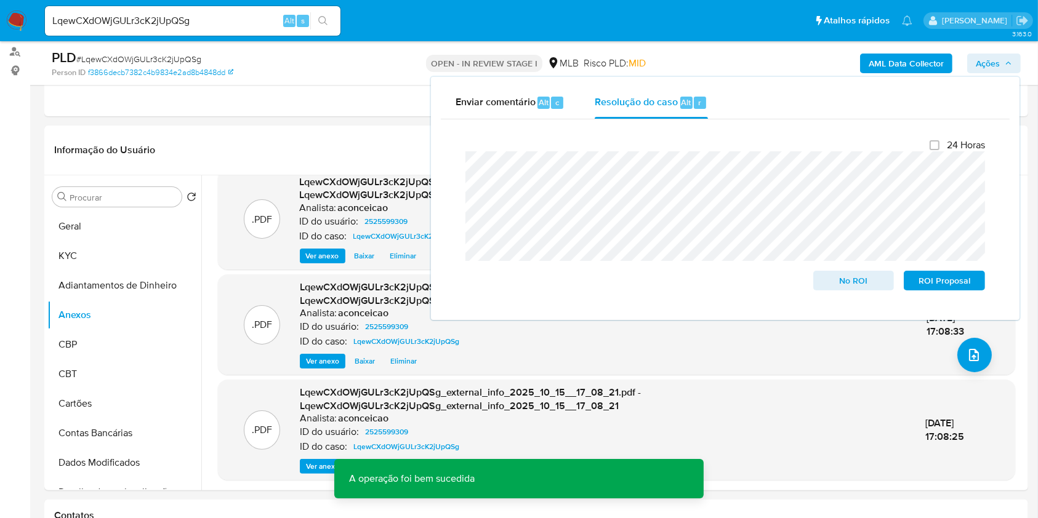
drag, startPoint x: 923, startPoint y: 279, endPoint x: 970, endPoint y: 116, distance: 170.4
click at [926, 279] on span "ROI Proposal" at bounding box center [944, 280] width 64 height 17
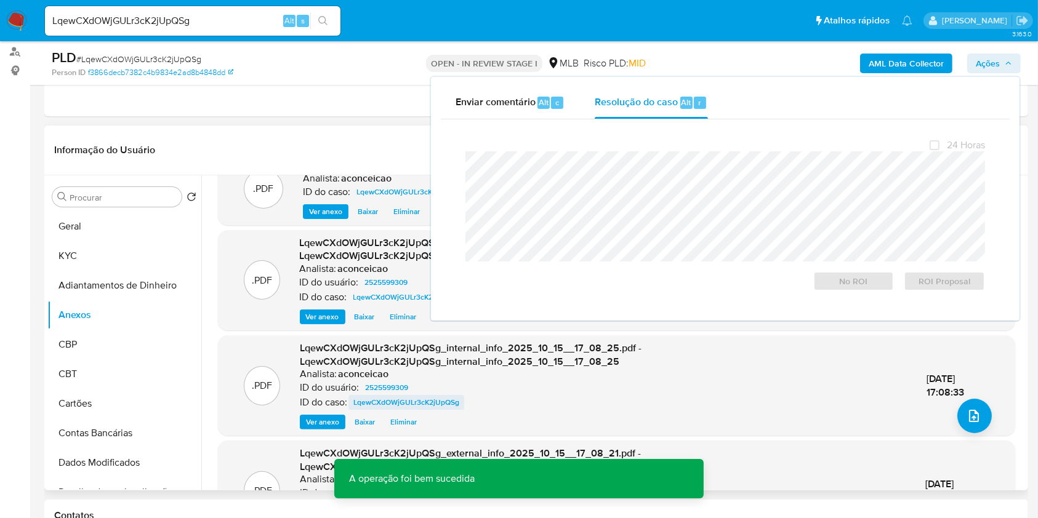
scroll to position [0, 0]
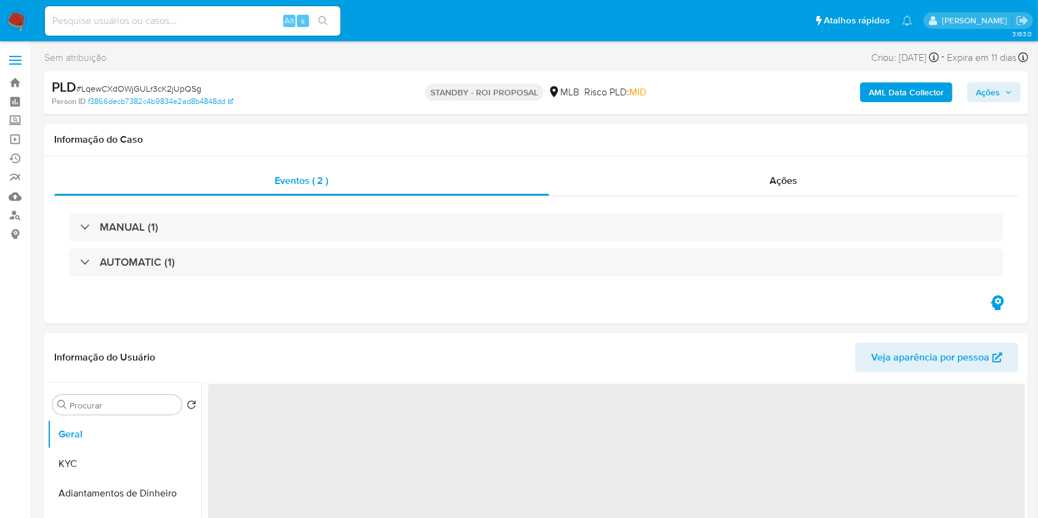
select select "10"
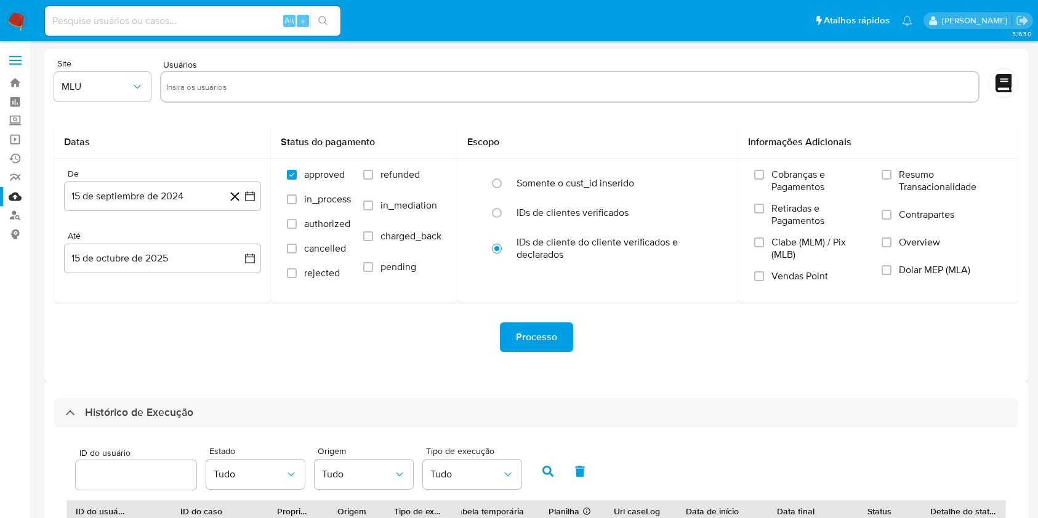
select select "10"
